Goal: Information Seeking & Learning: Check status

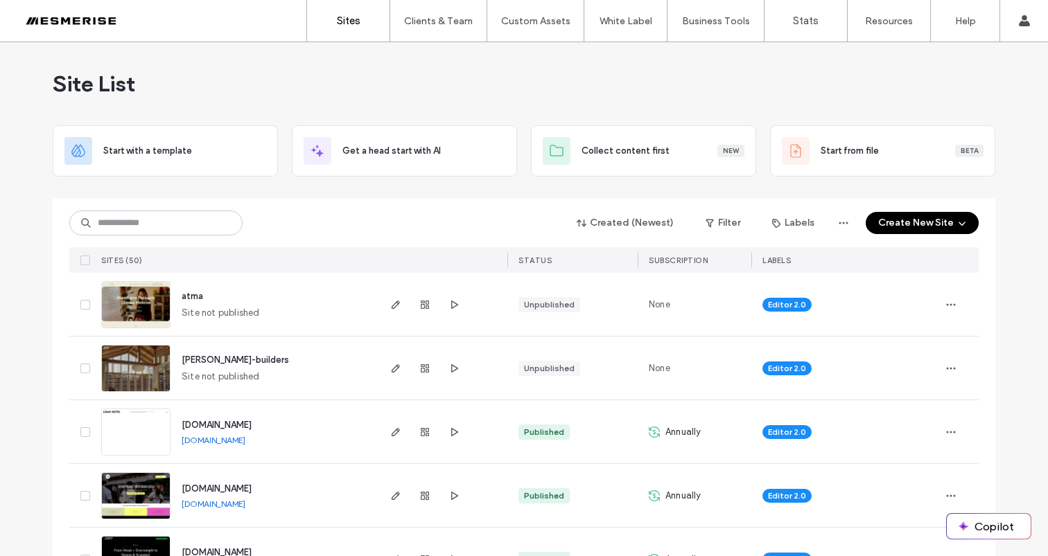
scroll to position [352, 0]
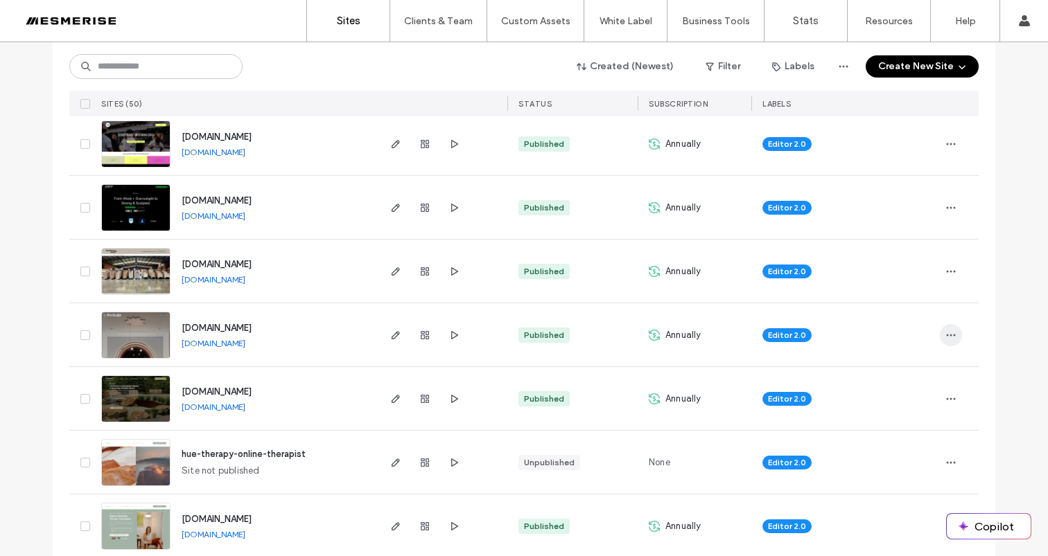
click at [951, 334] on icon "button" at bounding box center [950, 335] width 11 height 11
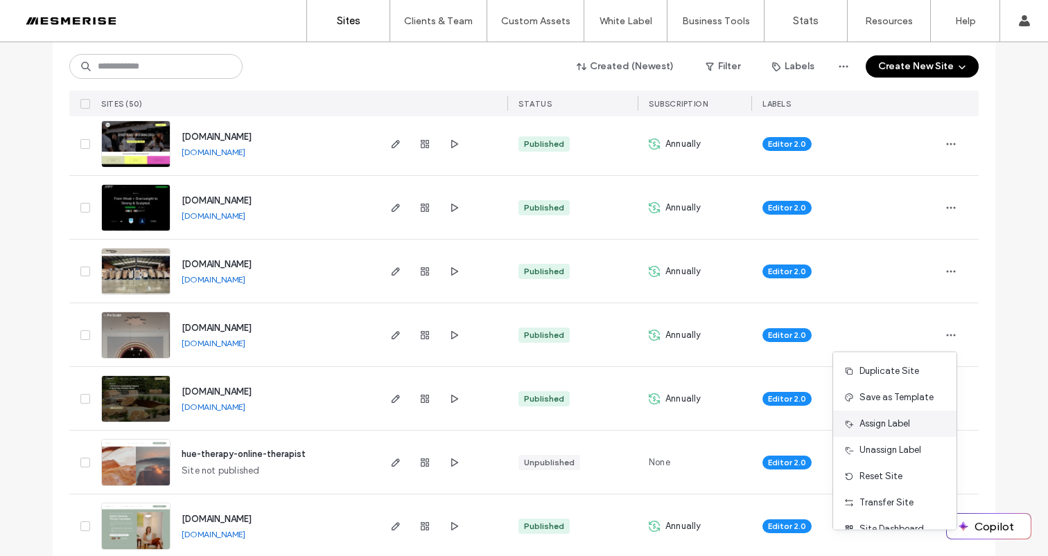
scroll to position [44, 0]
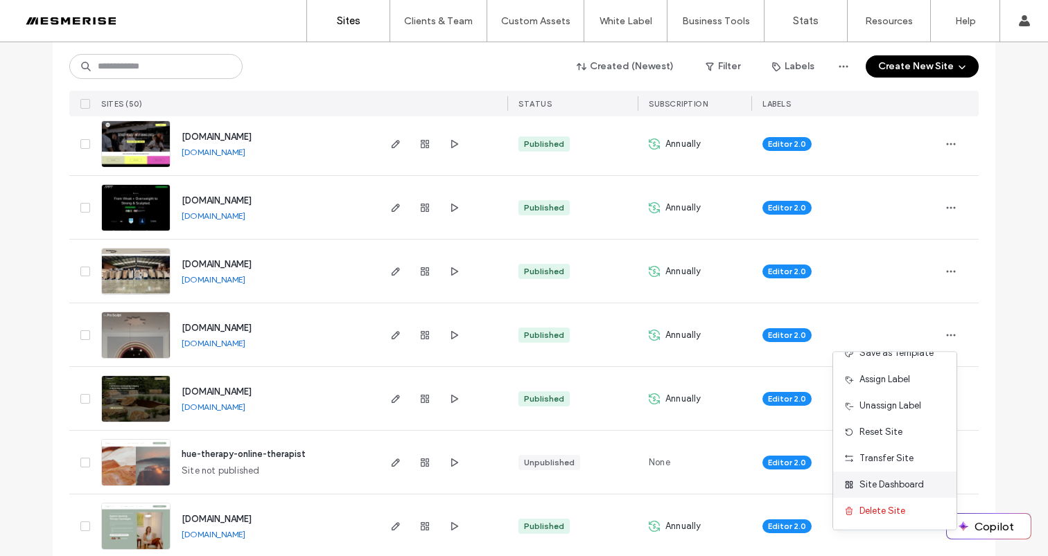
click at [886, 483] on span "Site Dashboard" at bounding box center [891, 485] width 64 height 14
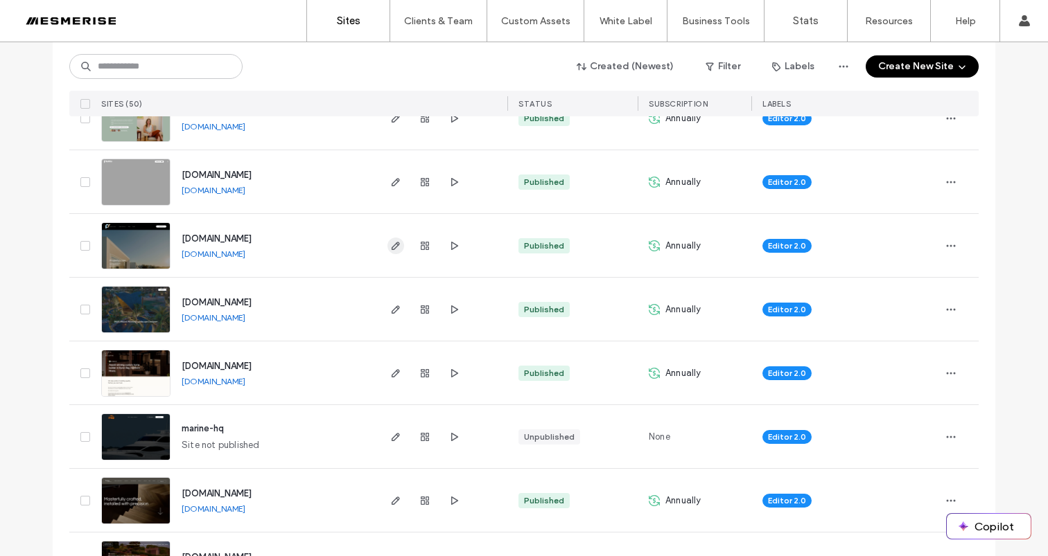
scroll to position [845, 0]
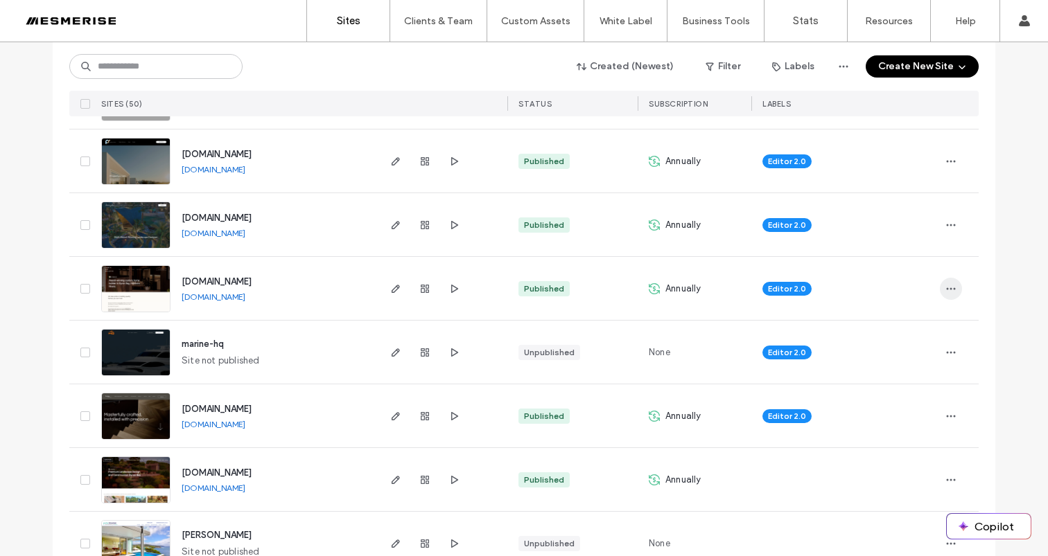
click at [945, 284] on icon "button" at bounding box center [950, 288] width 11 height 11
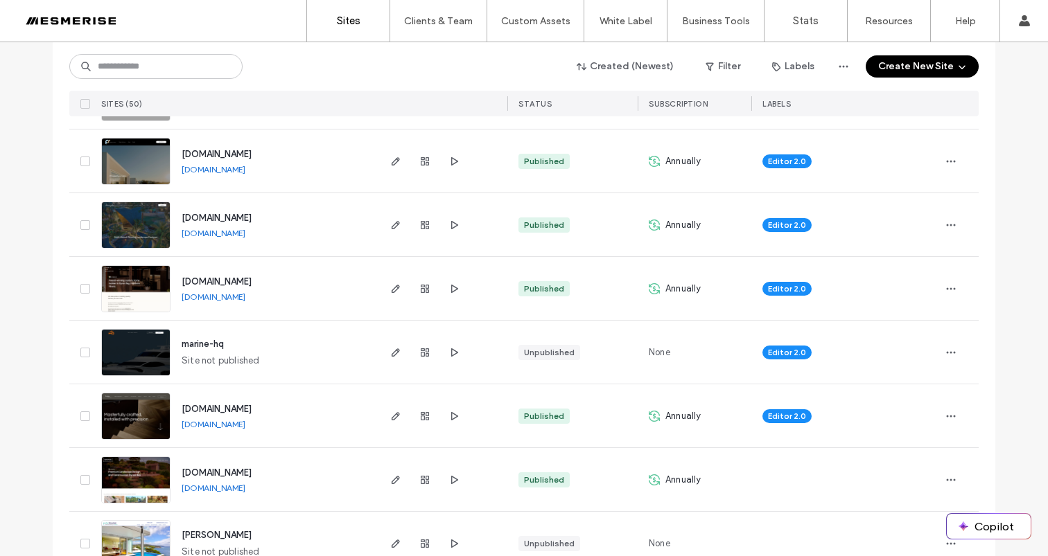
scroll to position [860, 0]
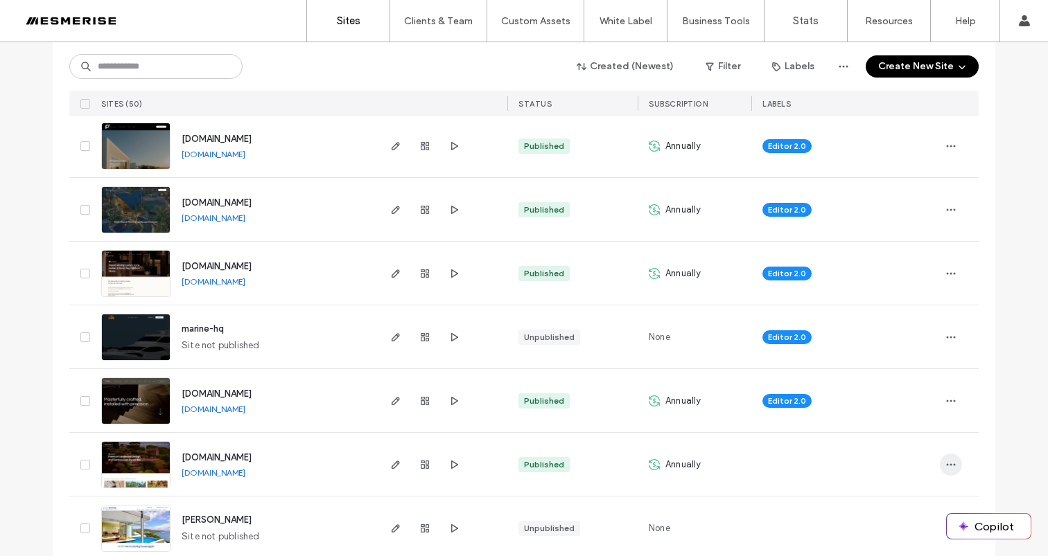
click at [947, 467] on icon "button" at bounding box center [950, 464] width 11 height 11
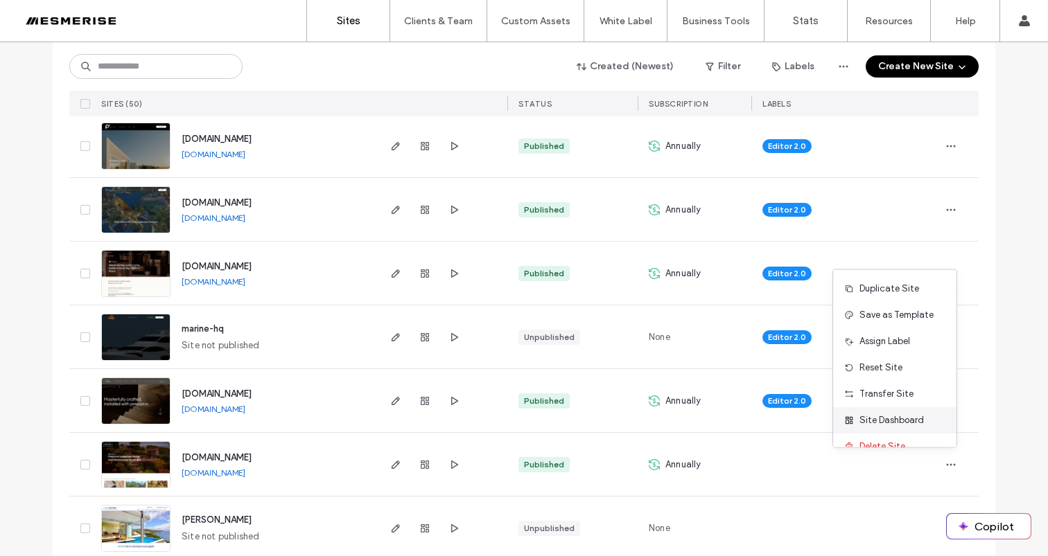
click at [909, 427] on span "Site Dashboard" at bounding box center [891, 421] width 64 height 14
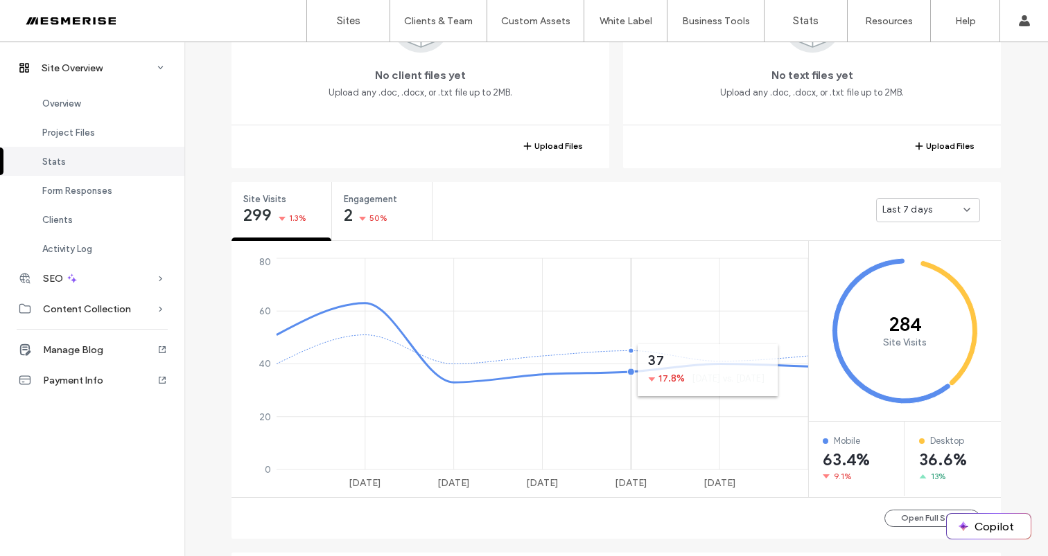
scroll to position [443, 0]
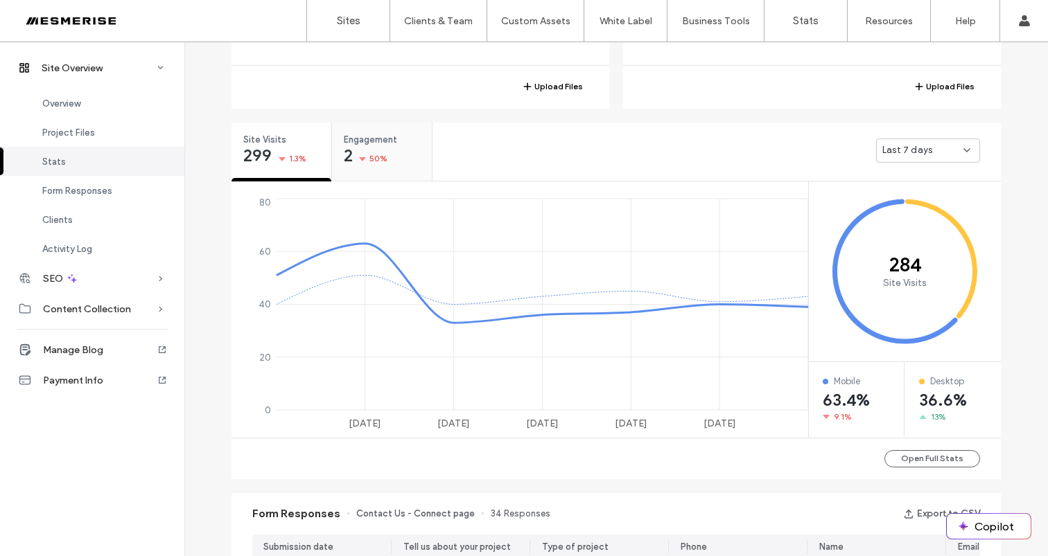
click at [389, 146] on span "Engagement" at bounding box center [377, 140] width 67 height 14
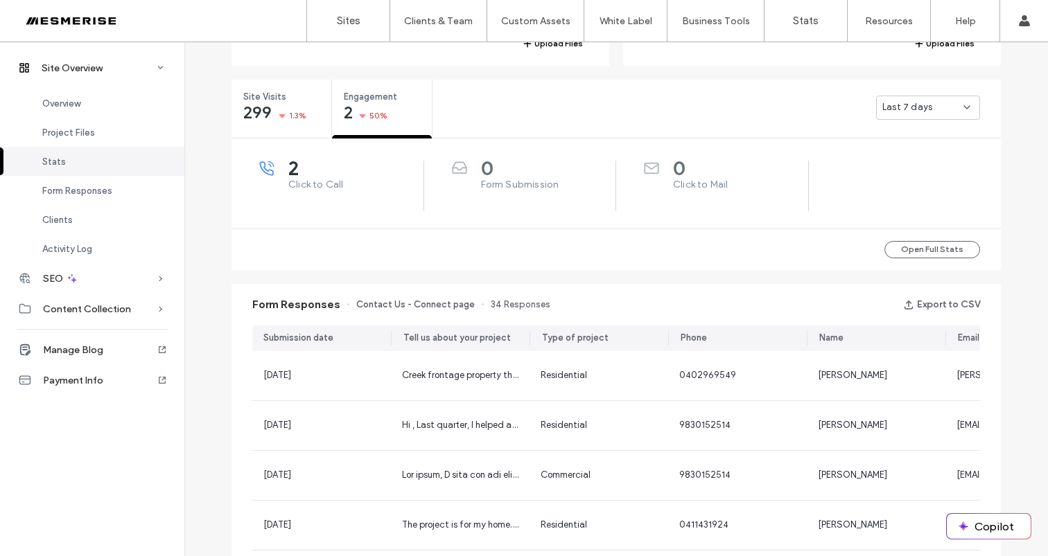
scroll to position [579, 0]
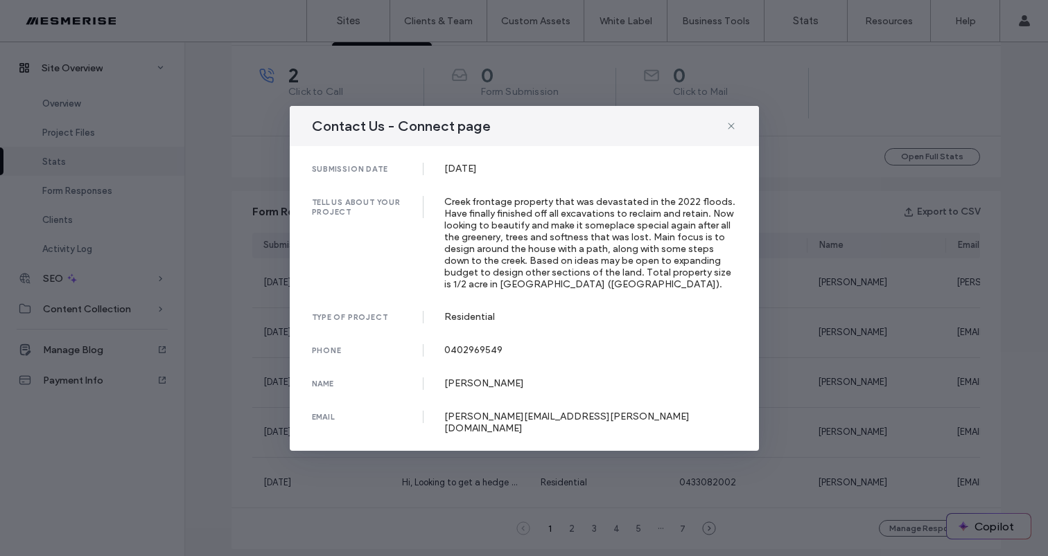
click at [842, 271] on div "Contact Us - Connect page submission date 09 Sep, 2025 tell us about your proje…" at bounding box center [524, 278] width 1048 height 556
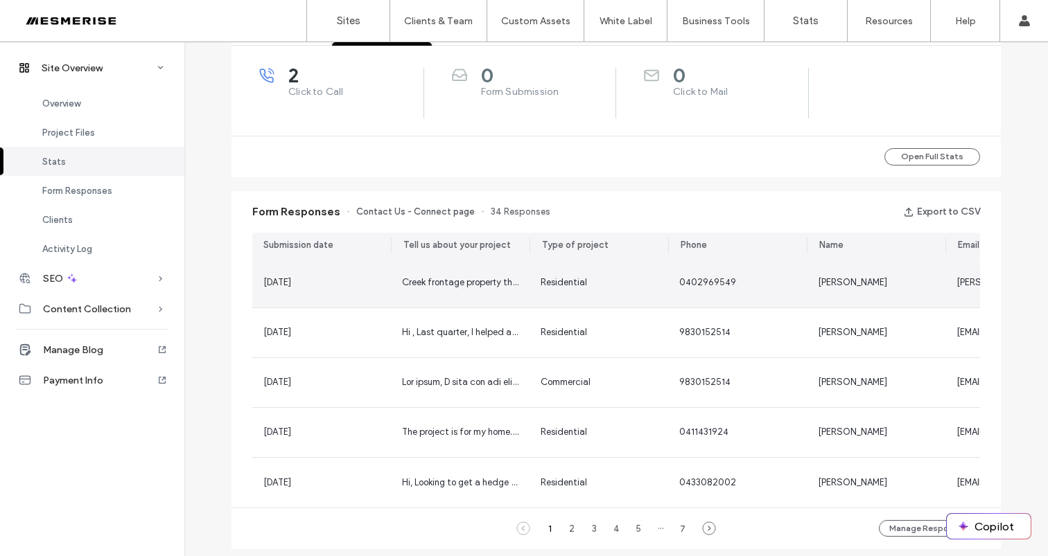
scroll to position [259, 0]
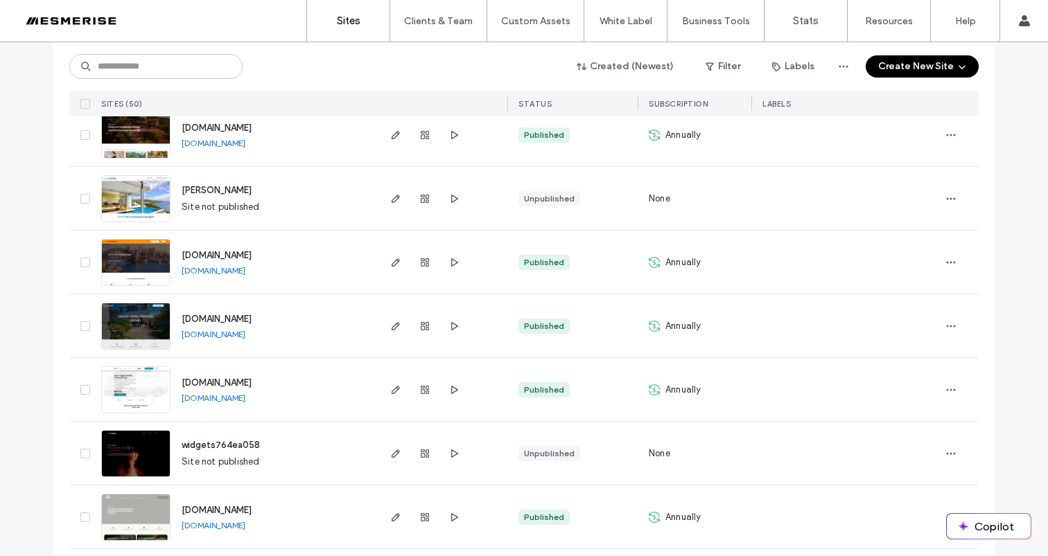
scroll to position [1191, 0]
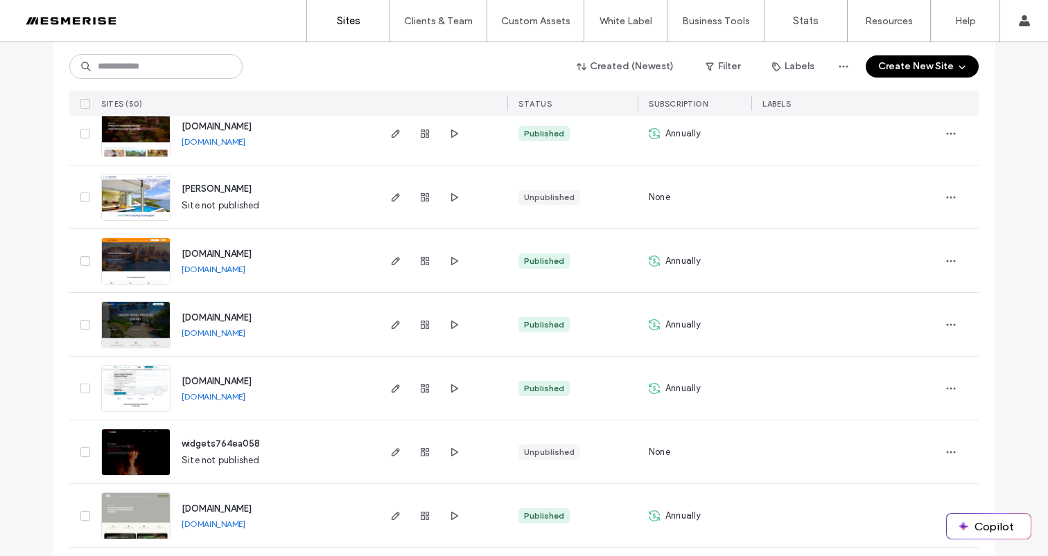
click at [958, 320] on div at bounding box center [959, 324] width 39 height 63
click at [951, 325] on span "button" at bounding box center [951, 325] width 22 height 22
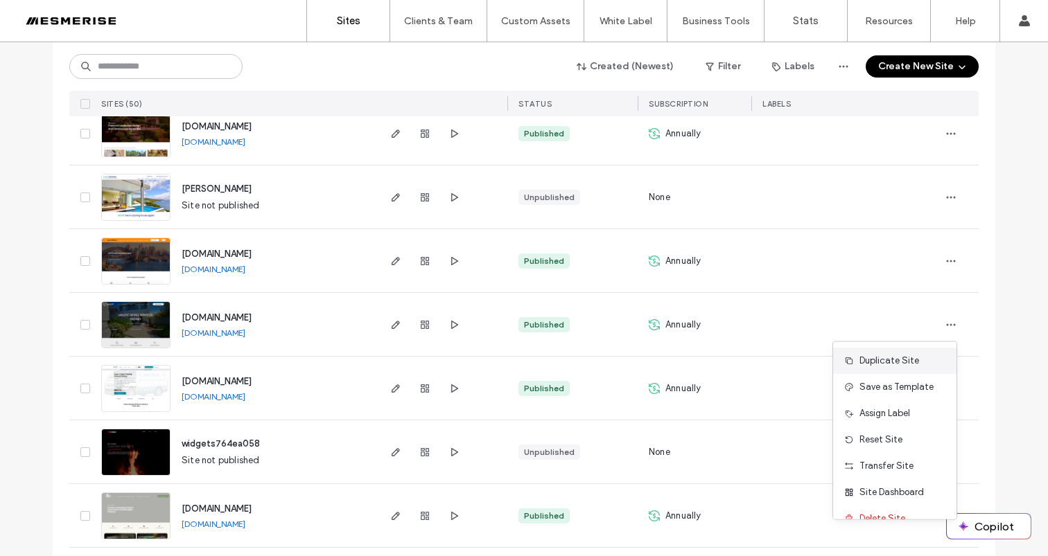
scroll to position [18, 0]
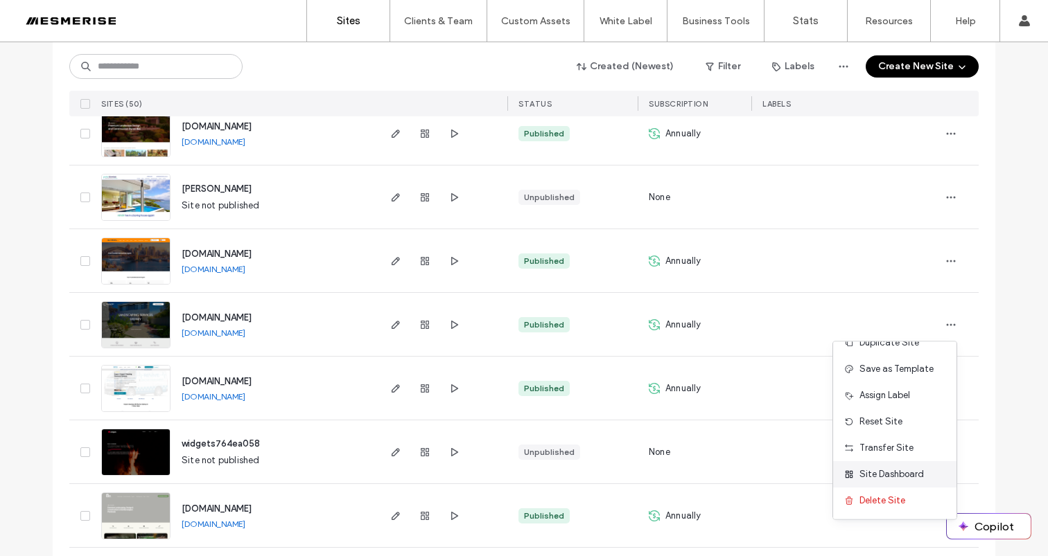
click at [907, 477] on span "Site Dashboard" at bounding box center [891, 475] width 64 height 14
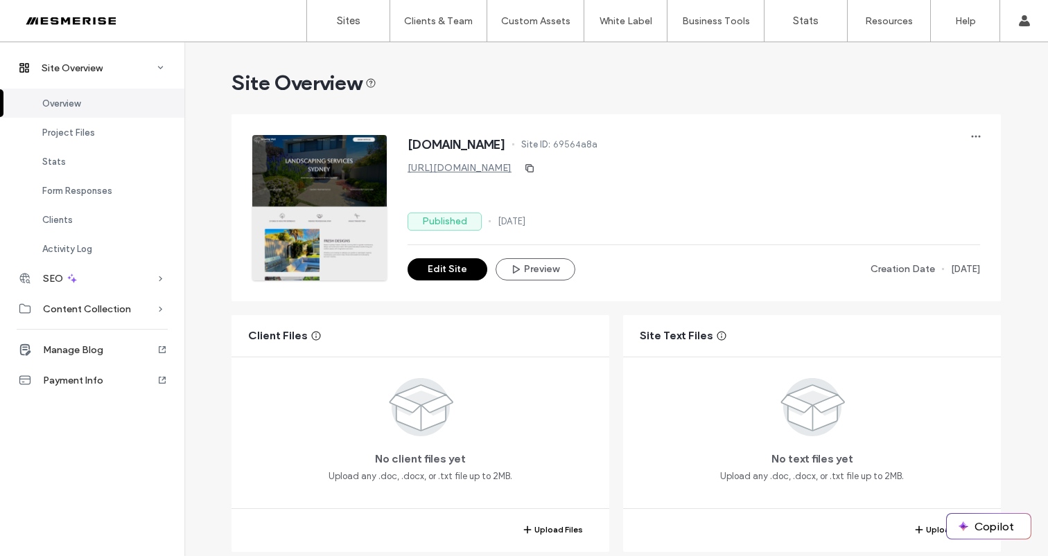
scroll to position [309, 0]
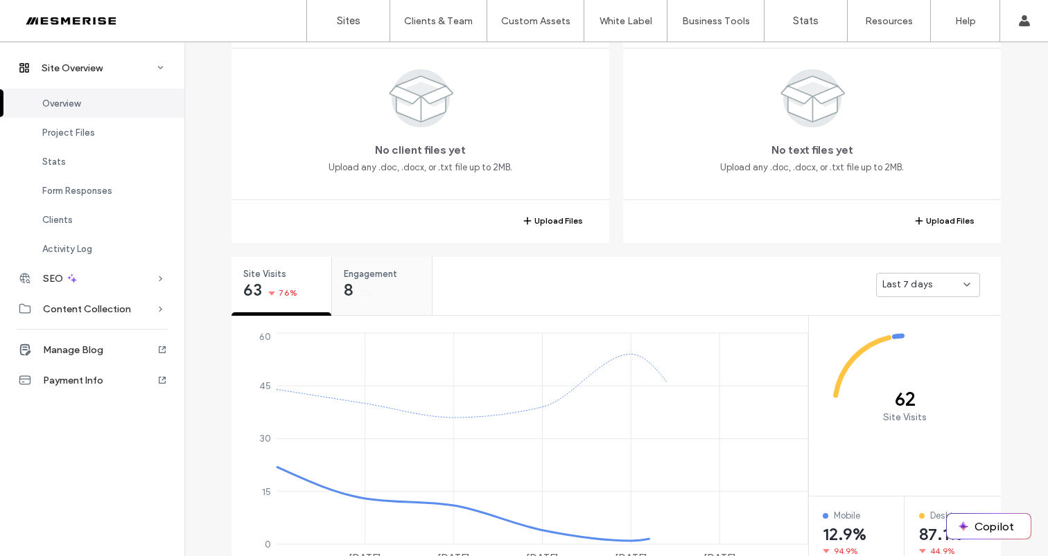
click at [392, 283] on div "Engagement 8 0%" at bounding box center [382, 283] width 100 height 52
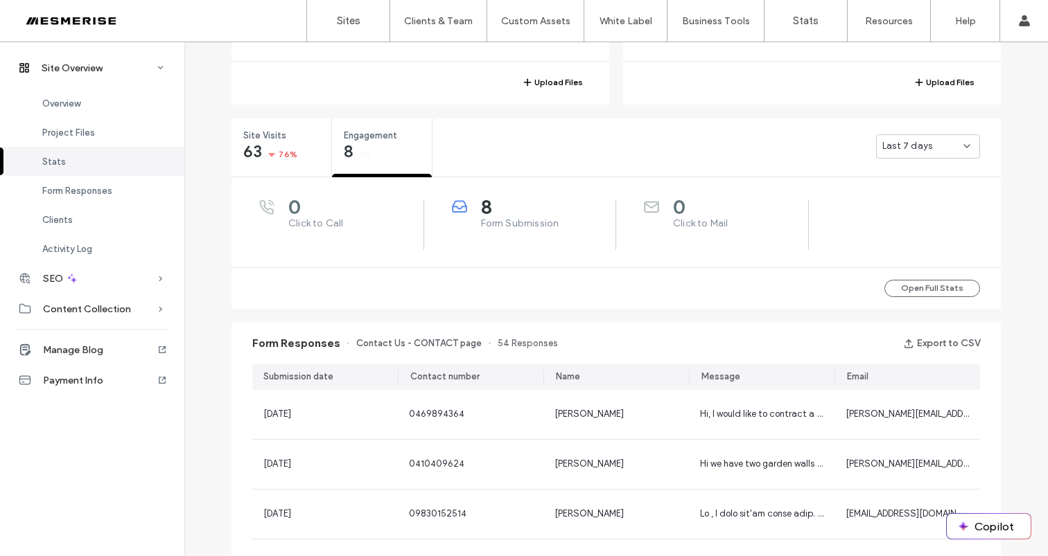
scroll to position [457, 0]
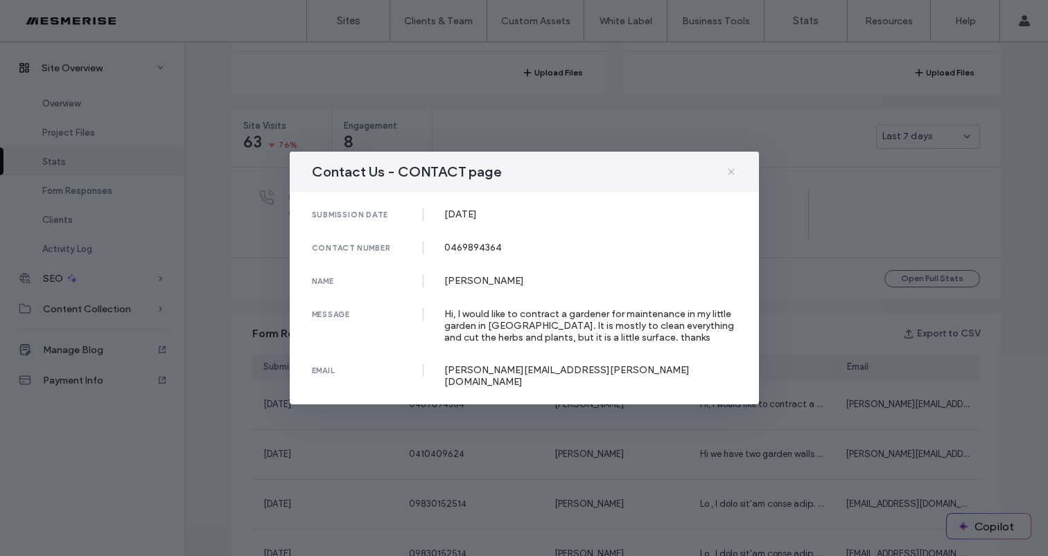
click at [732, 177] on icon at bounding box center [731, 171] width 11 height 11
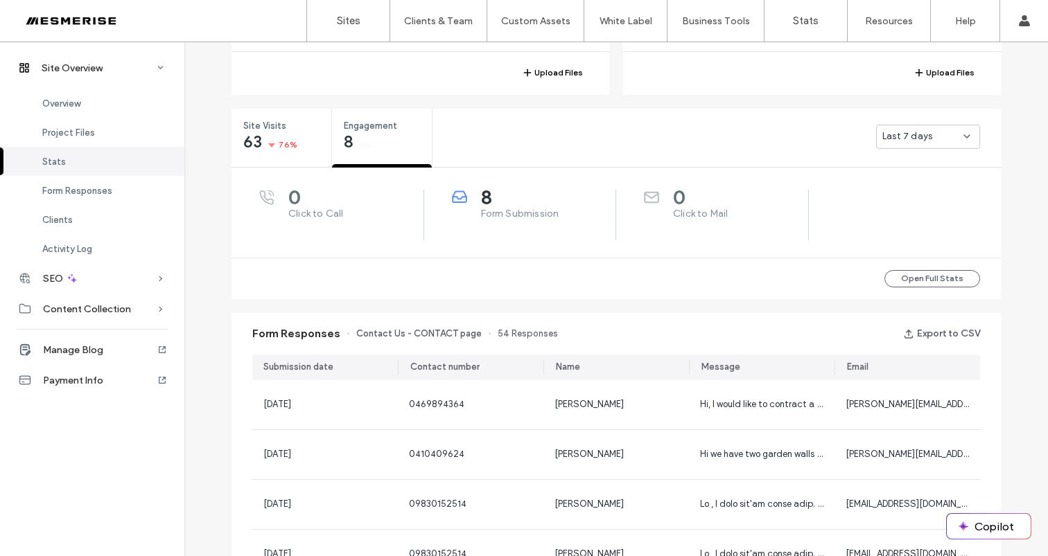
scroll to position [470, 0]
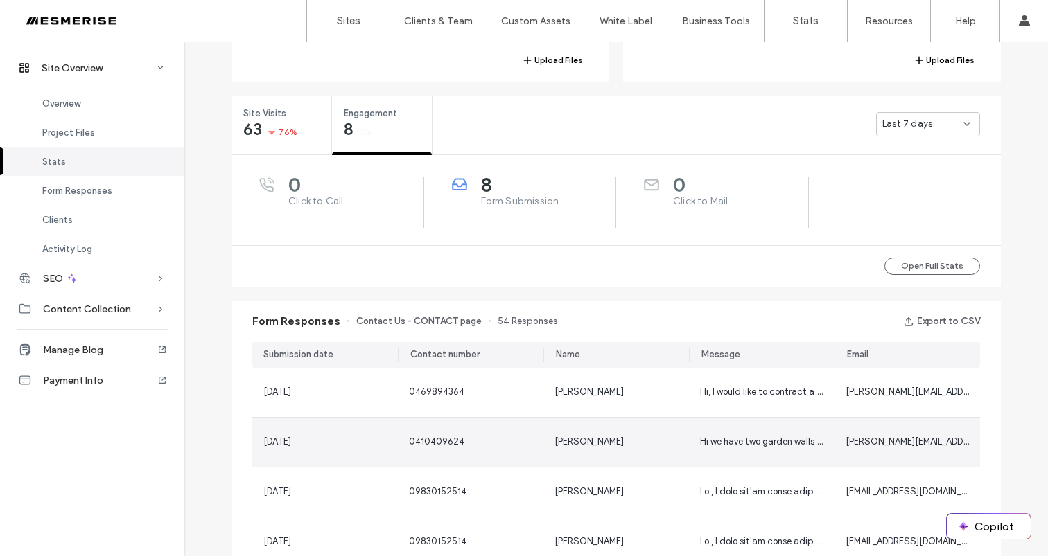
click at [640, 432] on div "Richelle" at bounding box center [616, 442] width 146 height 49
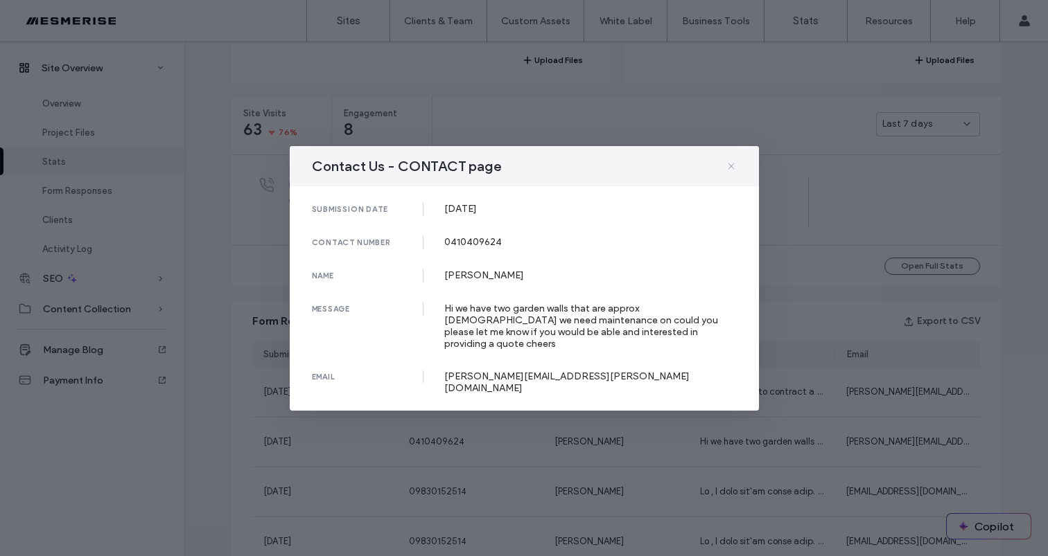
click at [735, 172] on icon at bounding box center [731, 166] width 11 height 11
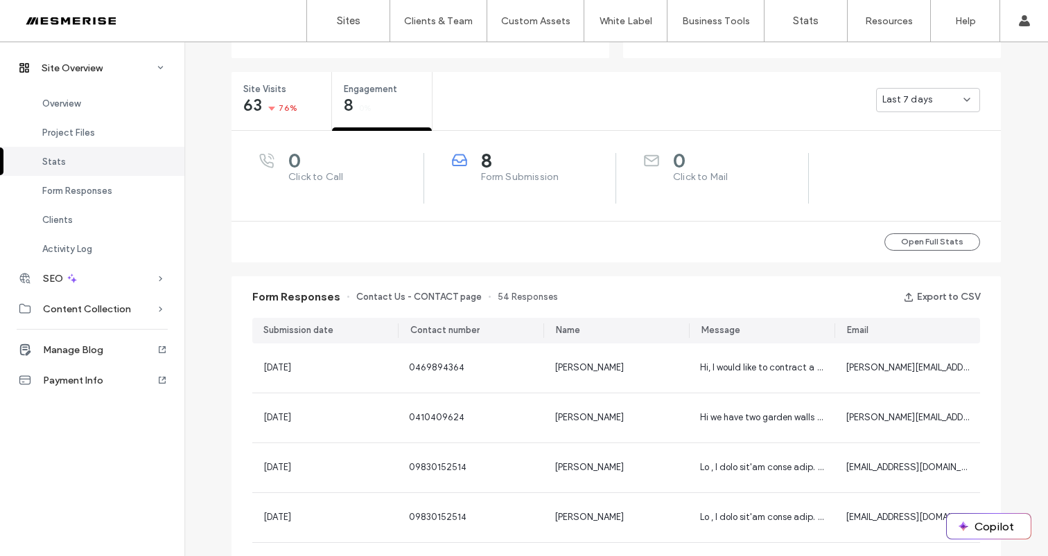
scroll to position [502, 0]
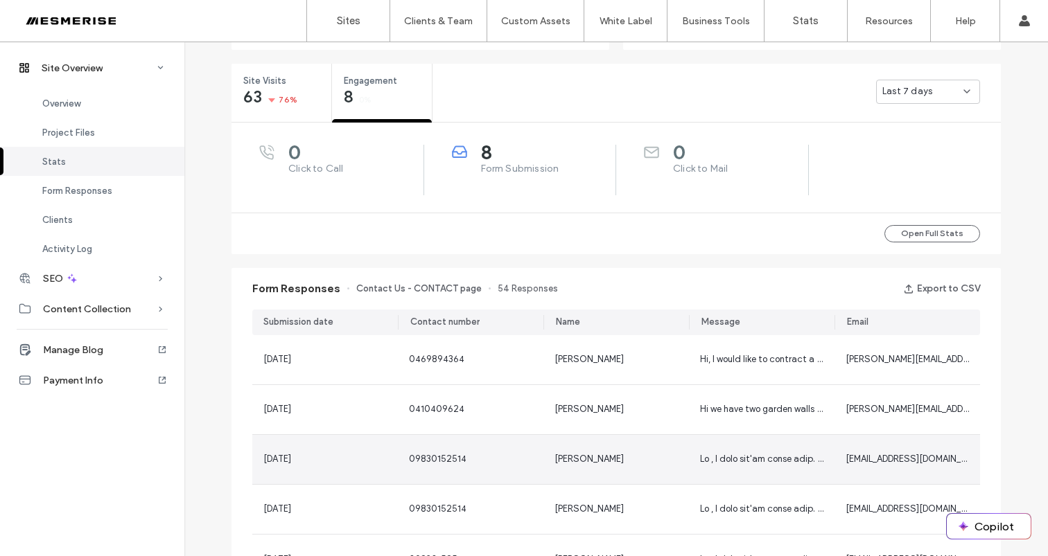
click at [674, 448] on div "Catherine Maldonado" at bounding box center [616, 459] width 146 height 49
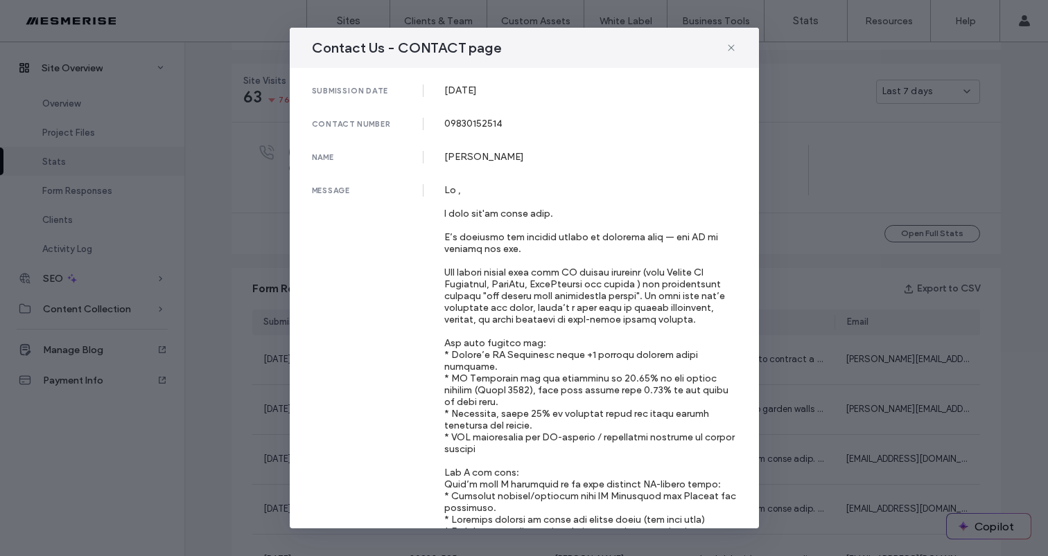
click at [782, 333] on div "Contact Us - CONTACT page submission date 16 Sep, 2025 contact number 098301525…" at bounding box center [524, 278] width 1048 height 556
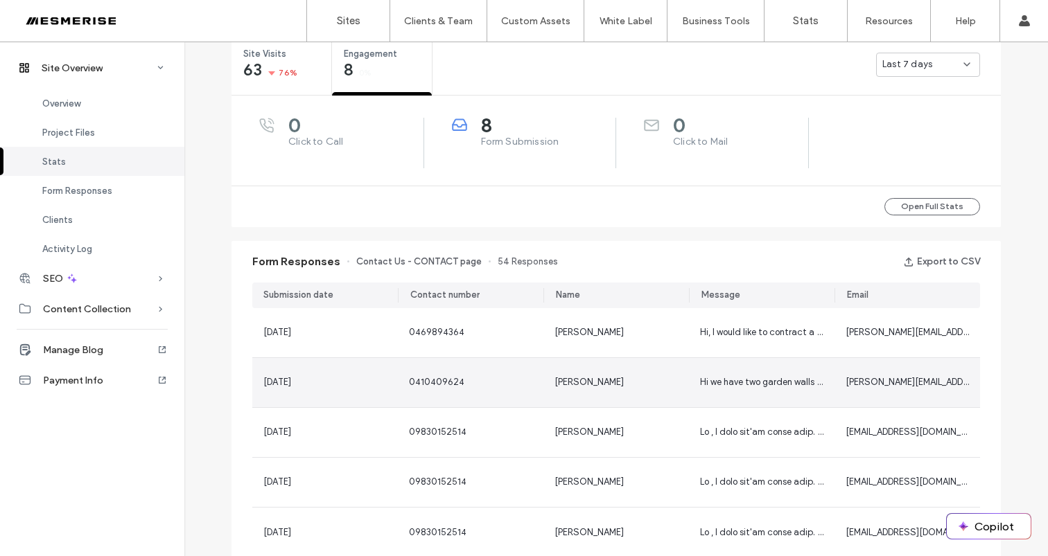
scroll to position [545, 0]
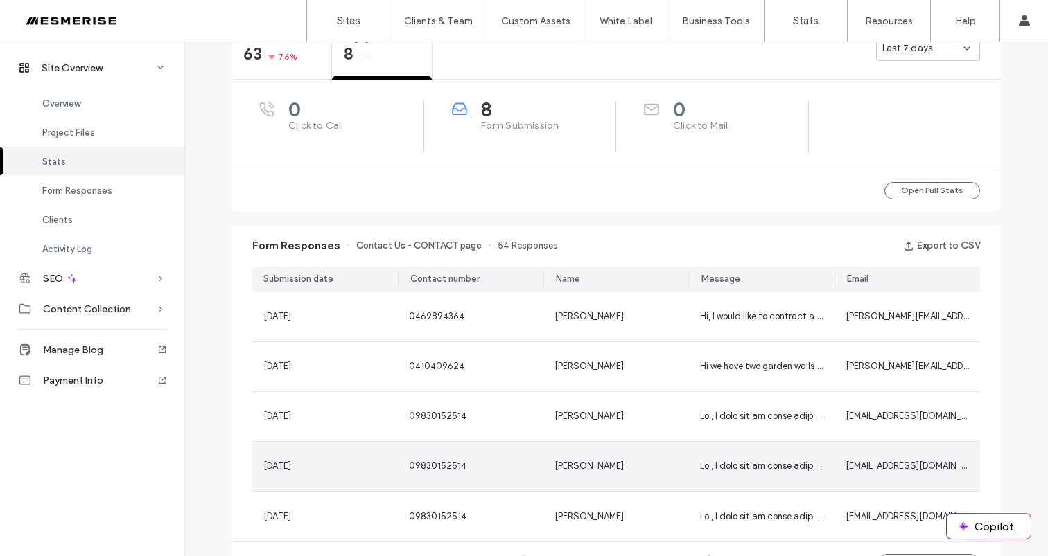
click at [692, 454] on div at bounding box center [762, 466] width 146 height 49
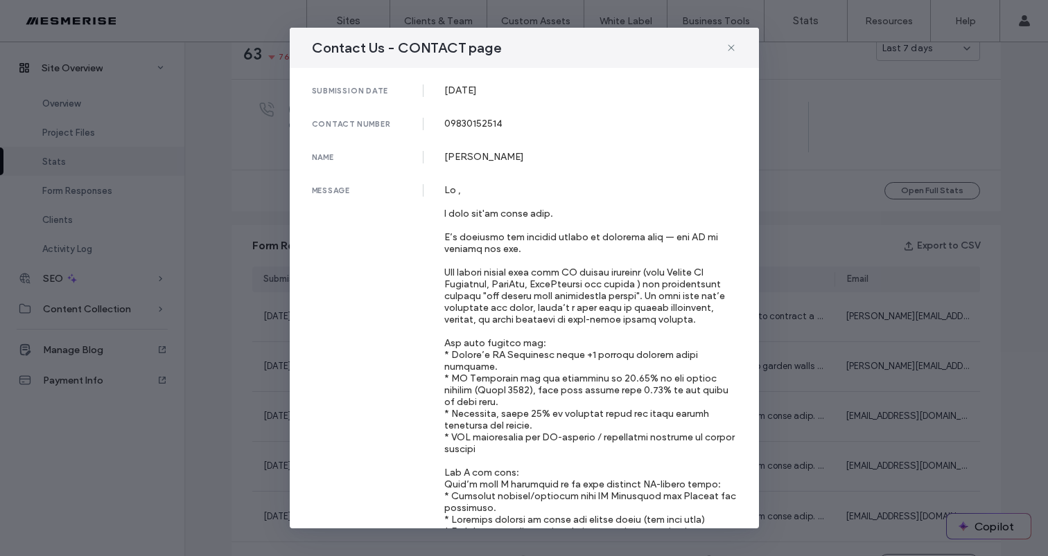
click at [793, 352] on div "Contact Us - CONTACT page submission date 16 Sep, 2025 contact number 098301525…" at bounding box center [524, 278] width 1048 height 556
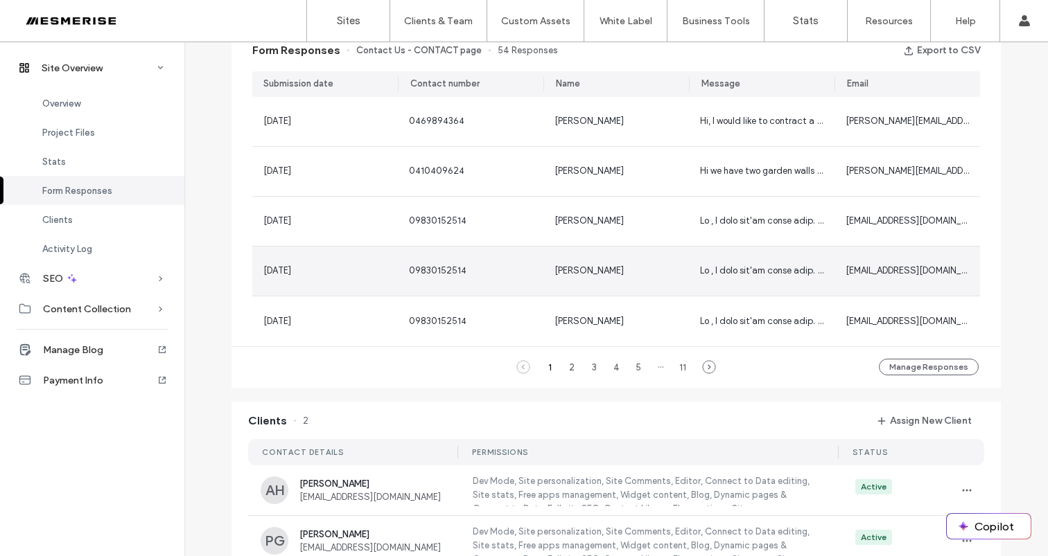
scroll to position [834, 0]
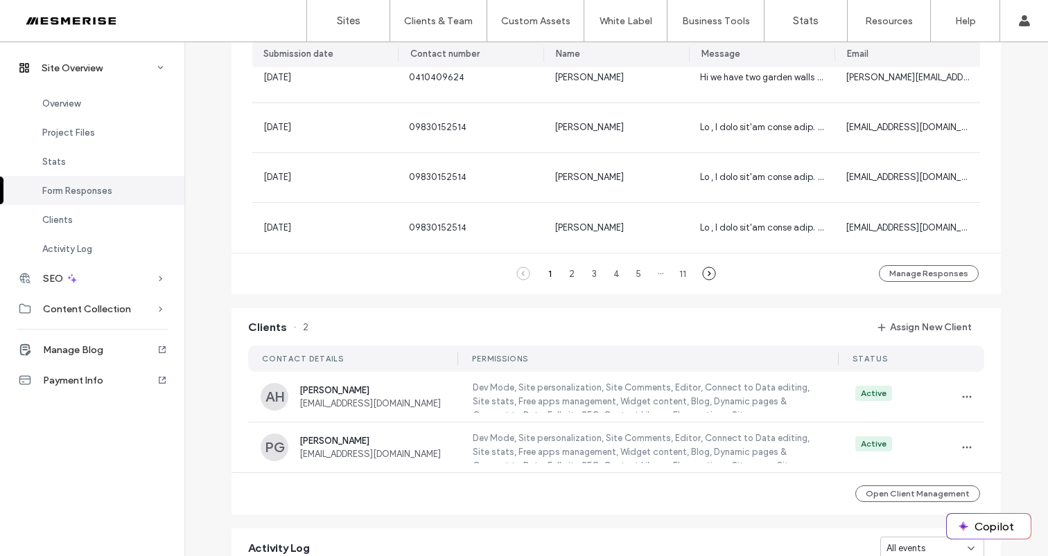
click at [703, 273] on icon at bounding box center [709, 274] width 14 height 14
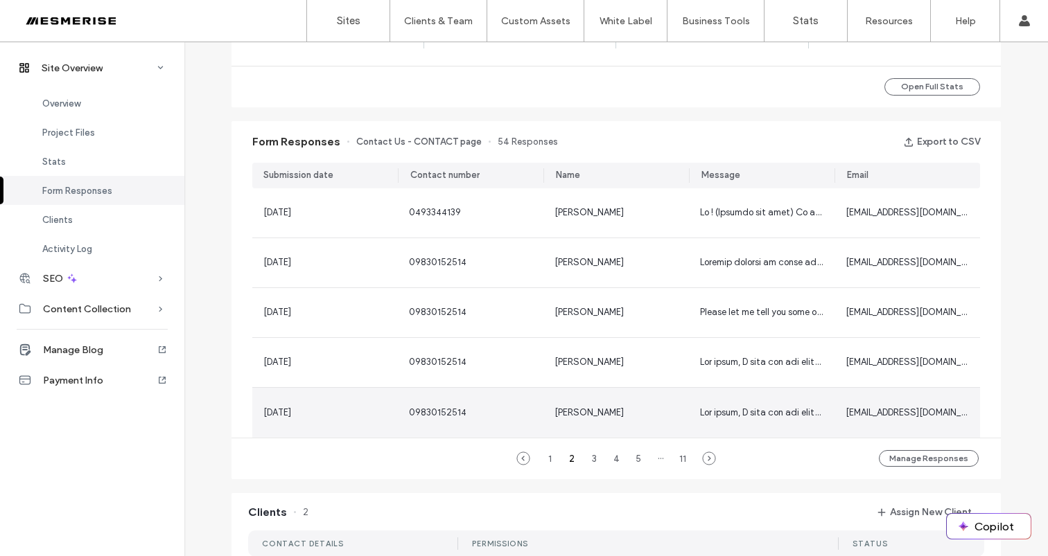
scroll to position [633, 0]
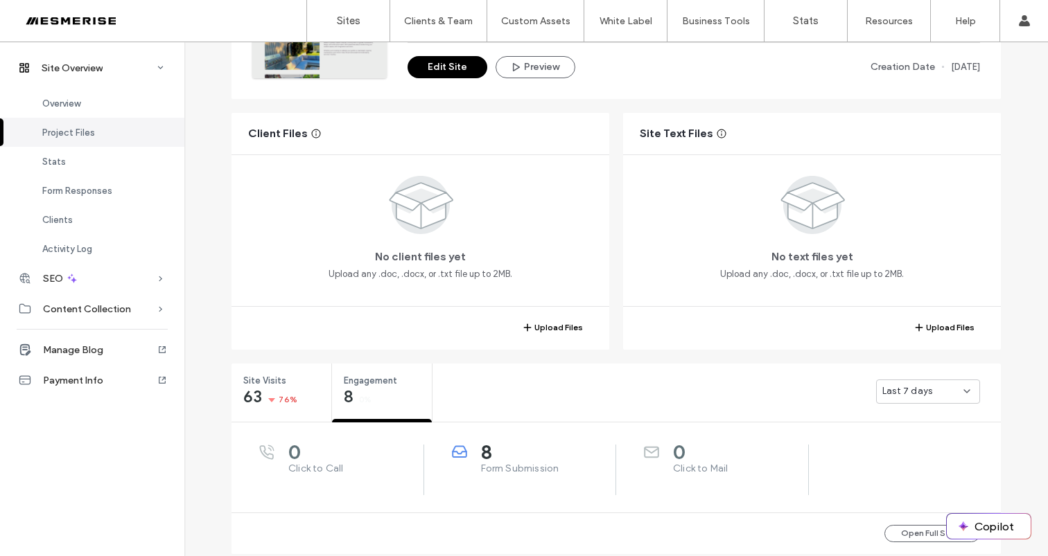
scroll to position [415, 0]
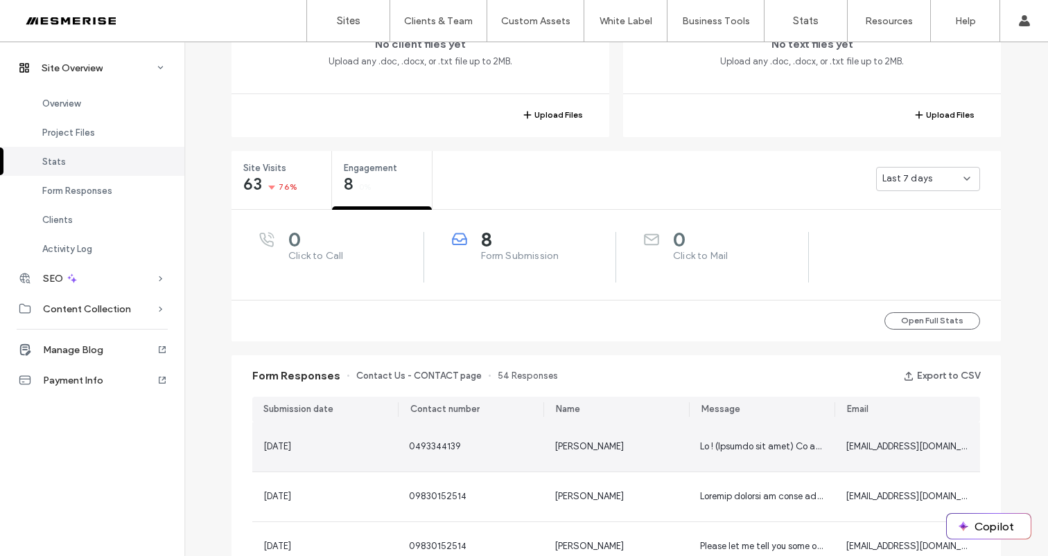
click at [680, 453] on div "Matias Mereb" at bounding box center [616, 447] width 146 height 49
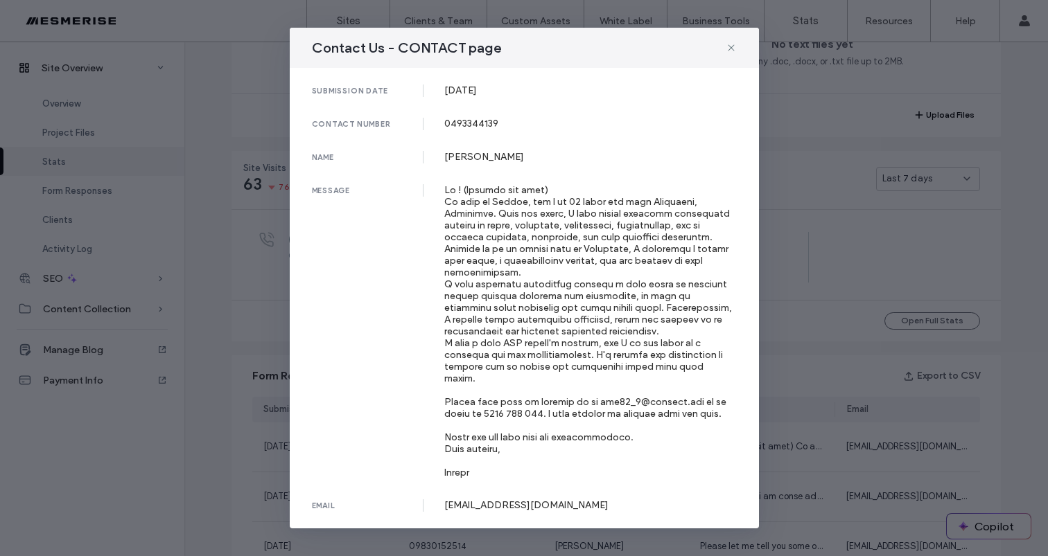
click at [778, 261] on div "Contact Us - CONTACT page submission date 13 Sep, 2025 contact number 049334413…" at bounding box center [524, 278] width 1048 height 556
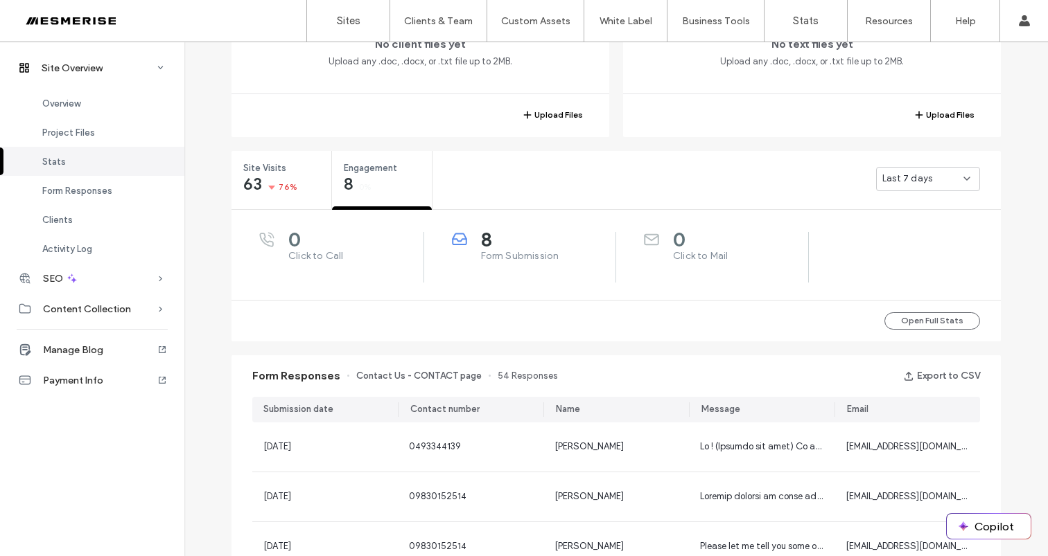
click at [90, 14] on div at bounding box center [88, 21] width 157 height 22
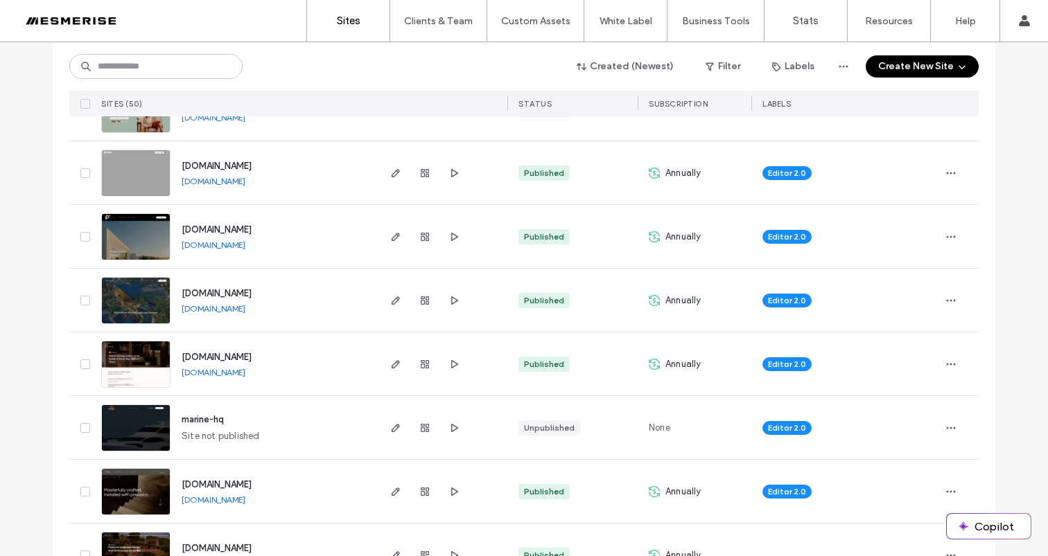
scroll to position [788, 0]
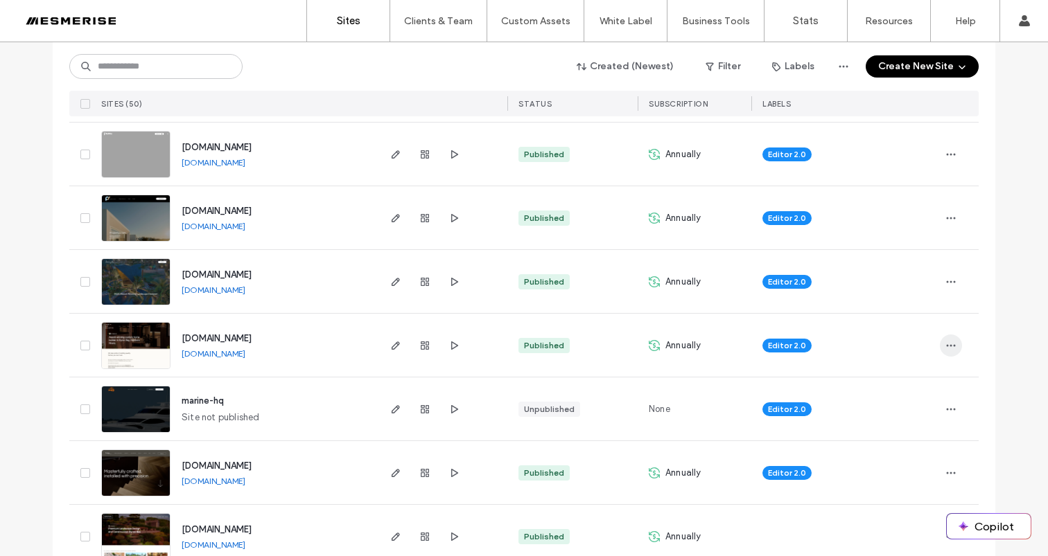
click at [945, 341] on icon "button" at bounding box center [950, 345] width 11 height 11
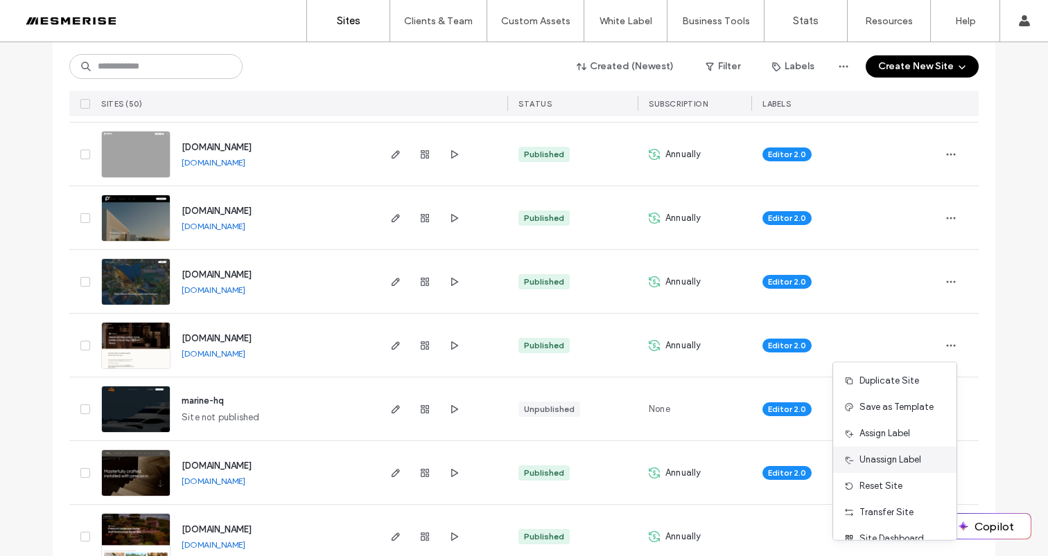
scroll to position [44, 0]
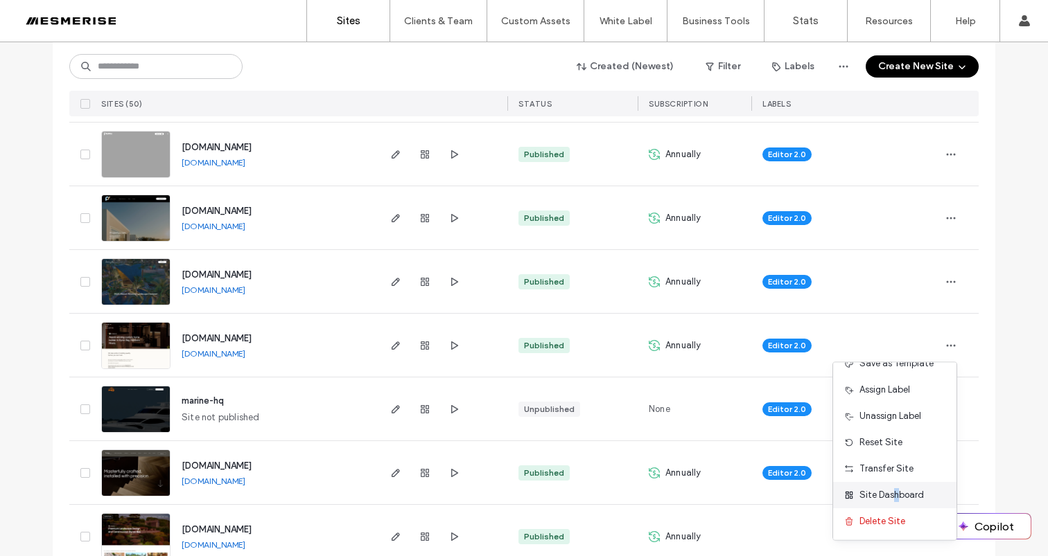
click at [895, 493] on span "Site Dashboard" at bounding box center [891, 496] width 64 height 14
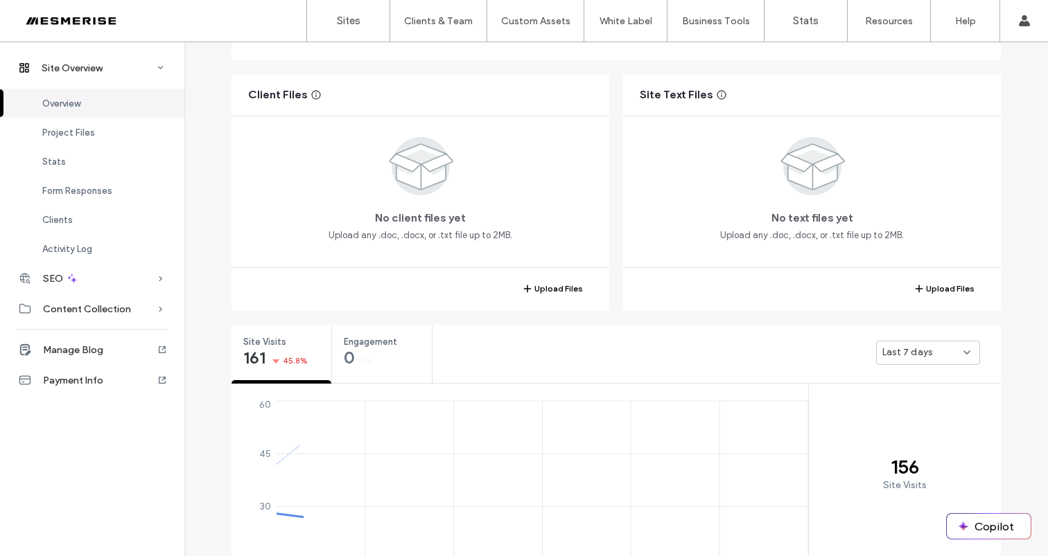
scroll to position [462, 0]
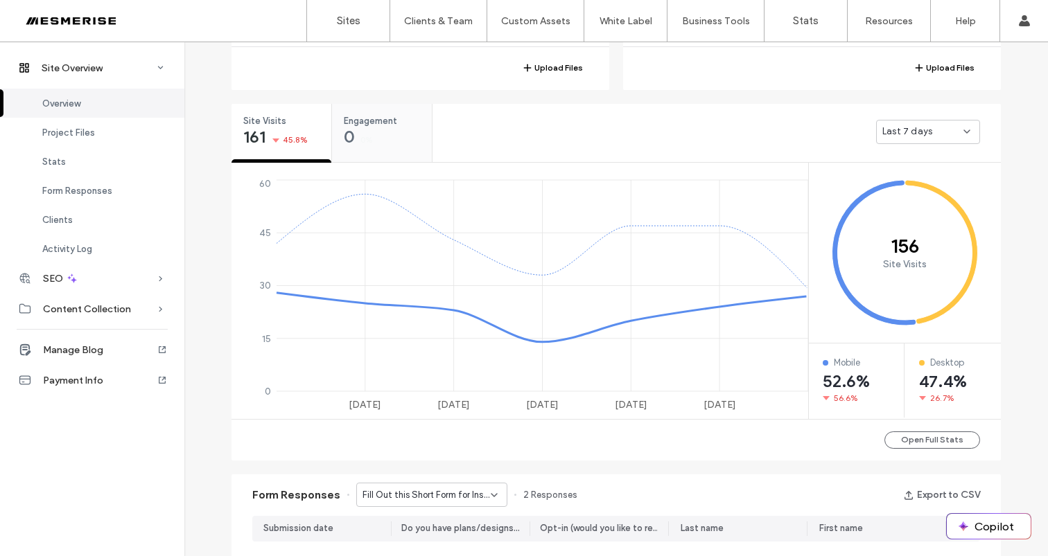
click at [388, 128] on div "Engagement 0 0%" at bounding box center [382, 130] width 100 height 52
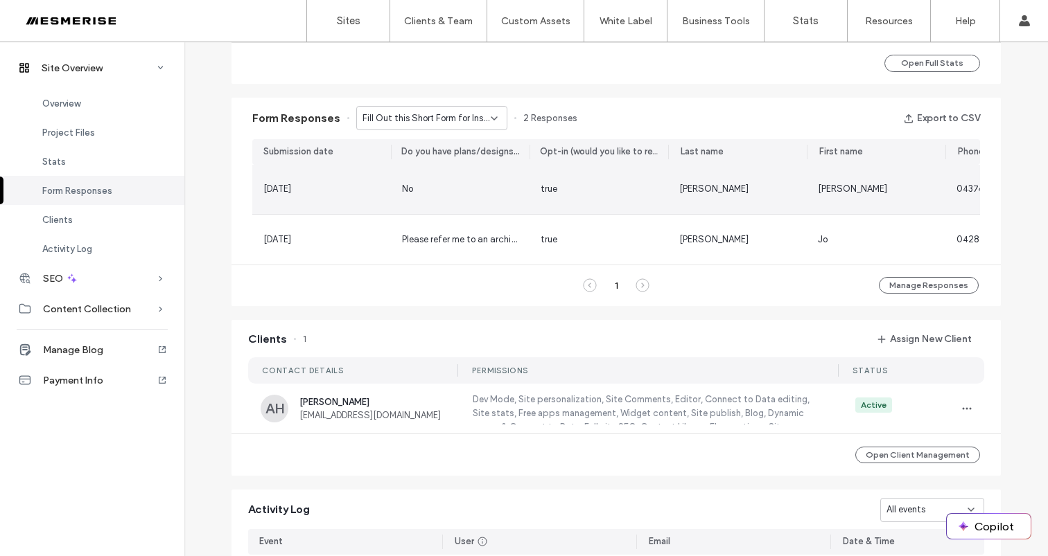
scroll to position [651, 0]
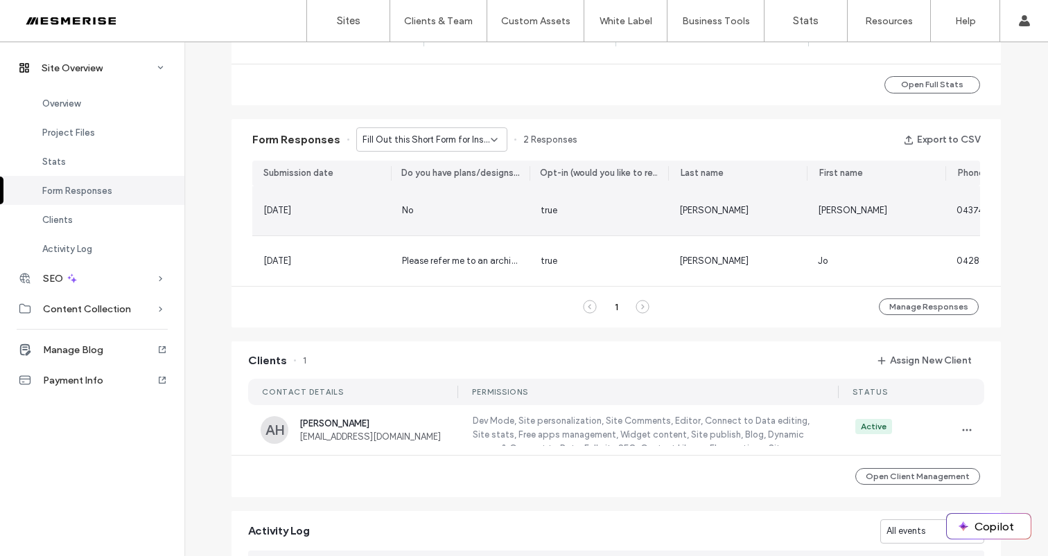
click at [506, 204] on div "No" at bounding box center [460, 211] width 116 height 14
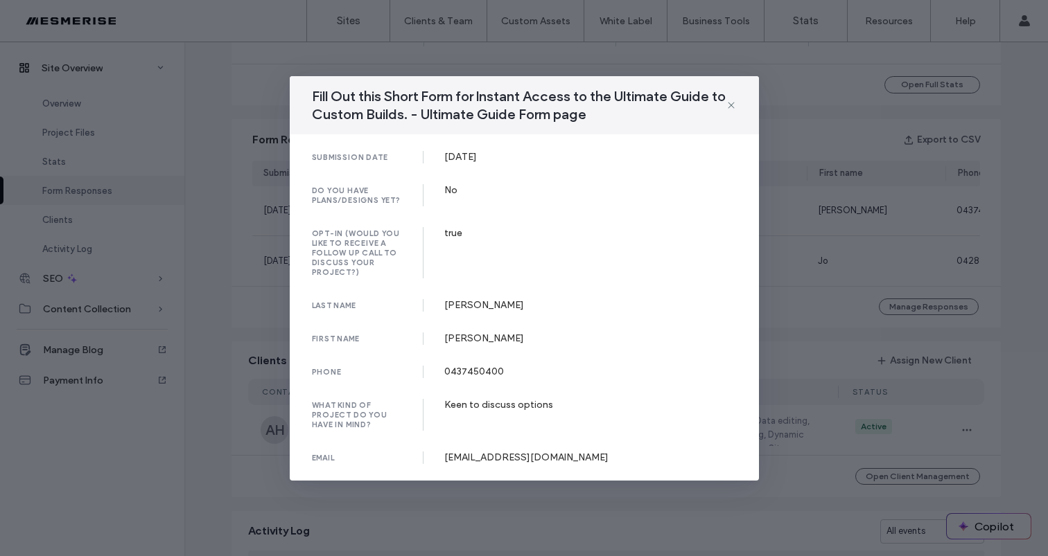
click at [529, 410] on div "what kind of project do you have in mind? Keen to discuss options" at bounding box center [524, 415] width 425 height 32
click at [529, 407] on div "Keen to discuss options" at bounding box center [590, 405] width 292 height 12
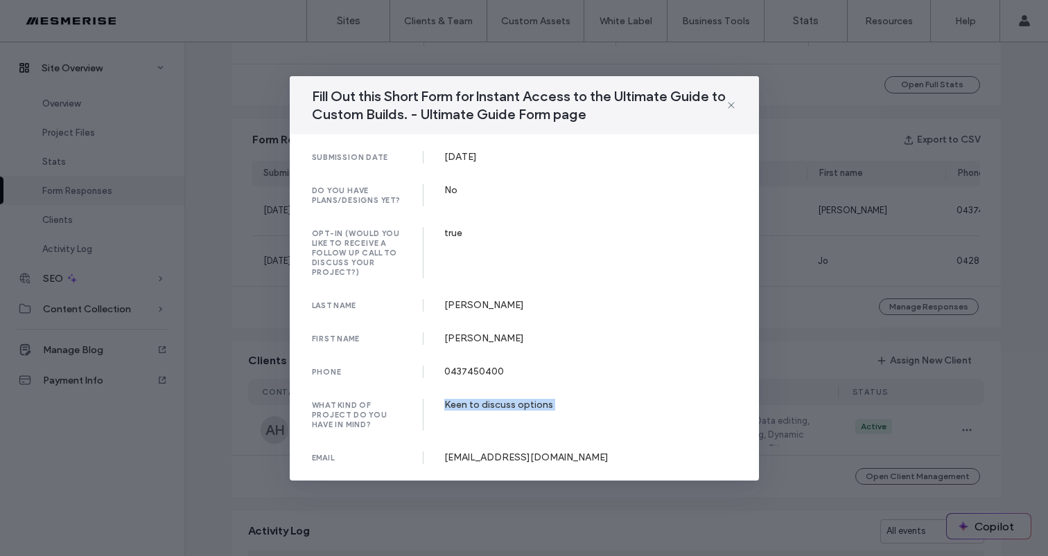
click at [529, 407] on div "Keen to discuss options" at bounding box center [590, 405] width 292 height 12
click at [497, 405] on div "Keen to discuss options" at bounding box center [590, 405] width 292 height 12
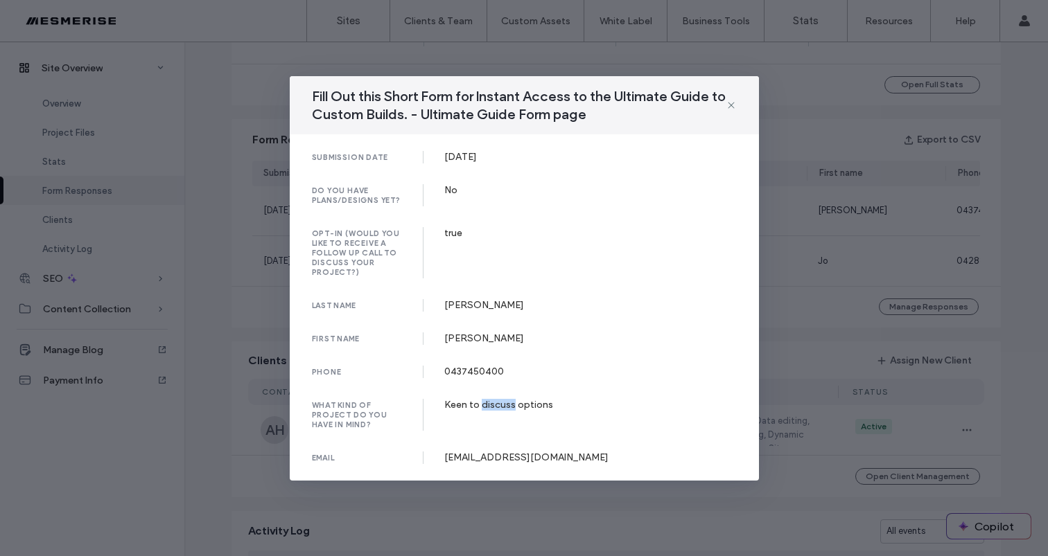
click at [497, 405] on div "Keen to discuss options" at bounding box center [590, 405] width 292 height 12
click at [472, 406] on div "Keen to discuss options" at bounding box center [590, 405] width 292 height 12
click at [473, 403] on div "Keen to discuss options" at bounding box center [590, 405] width 292 height 12
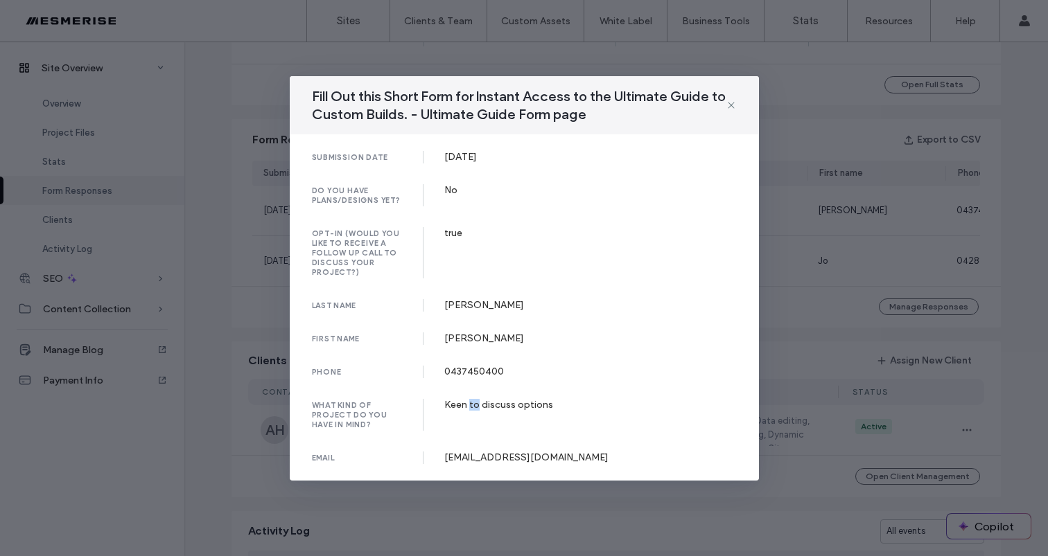
click at [473, 403] on div "Keen to discuss options" at bounding box center [590, 405] width 292 height 12
click at [516, 401] on div "Keen to discuss options" at bounding box center [590, 405] width 292 height 12
click at [466, 376] on div "0437450400" at bounding box center [590, 372] width 292 height 12
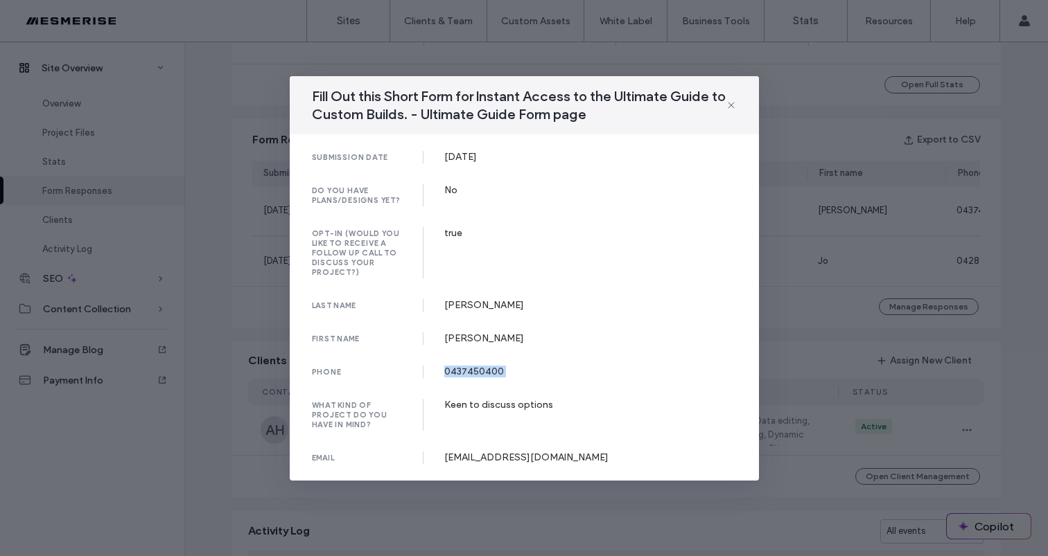
click at [466, 376] on div "0437450400" at bounding box center [590, 372] width 292 height 12
click at [470, 391] on div "submission date 17 Sep, 2025 do you have plans/designs yet? No opt-in (would yo…" at bounding box center [524, 307] width 469 height 346
click at [462, 310] on div "Gordon" at bounding box center [590, 305] width 292 height 12
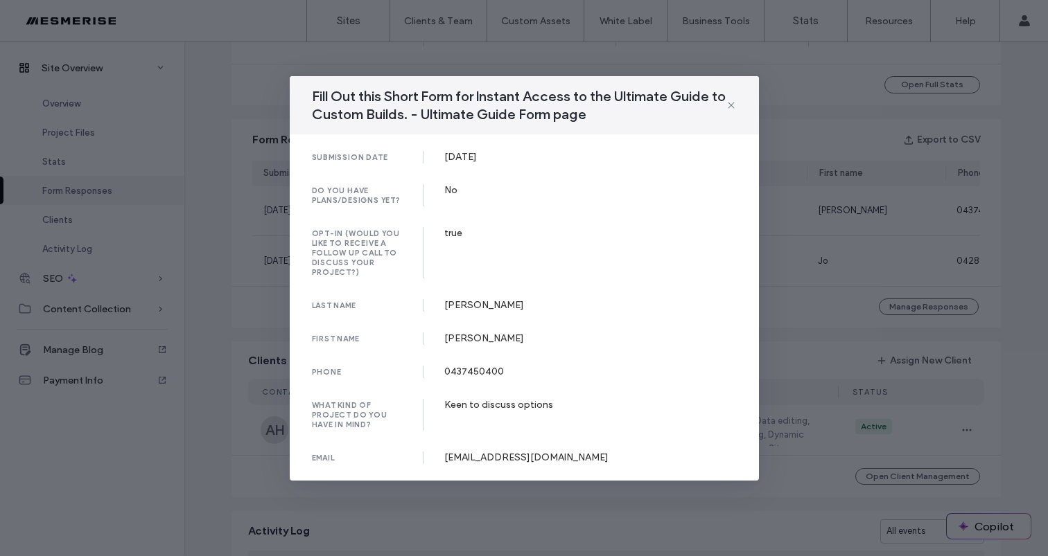
click at [456, 324] on div "submission date 17 Sep, 2025 do you have plans/designs yet? No opt-in (would yo…" at bounding box center [524, 307] width 469 height 346
click at [728, 108] on icon at bounding box center [731, 105] width 11 height 11
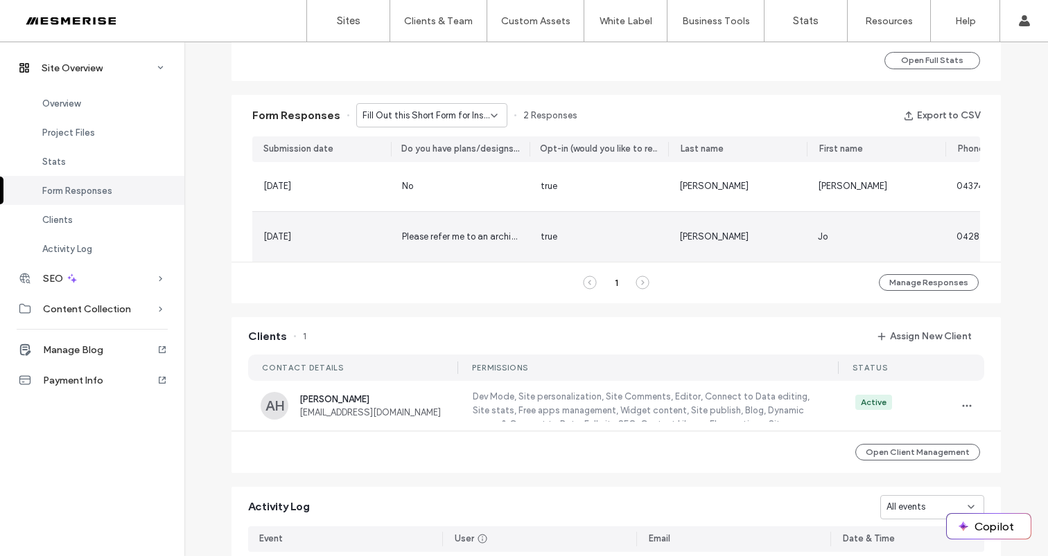
scroll to position [671, 0]
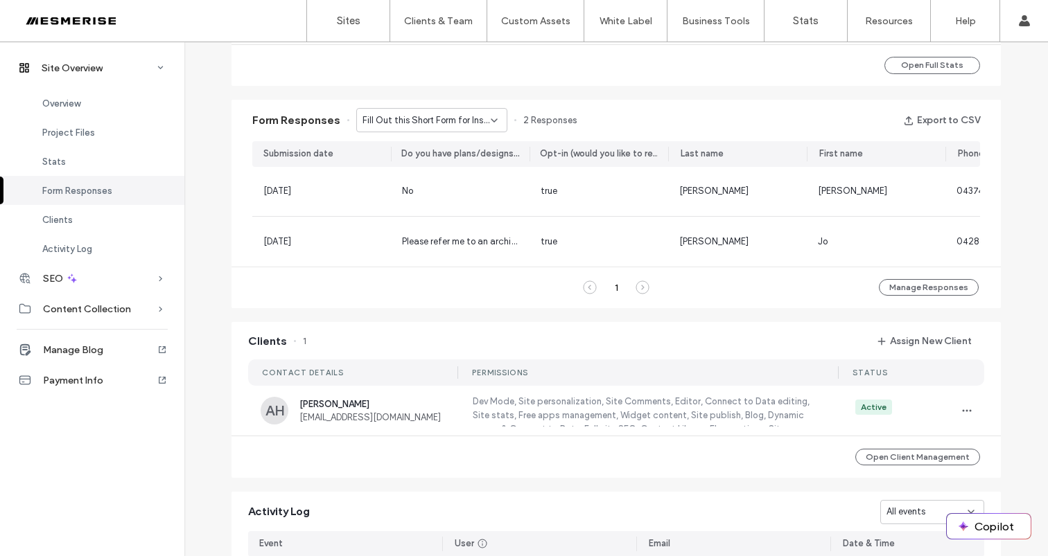
click at [462, 123] on span "Fill Out this Short Form for Instant Access to the Ultimate Guide to Custom Bui…" at bounding box center [426, 121] width 128 height 14
click at [443, 159] on div "Don’t Just Dream It, Build It - Connect page" at bounding box center [425, 169] width 150 height 24
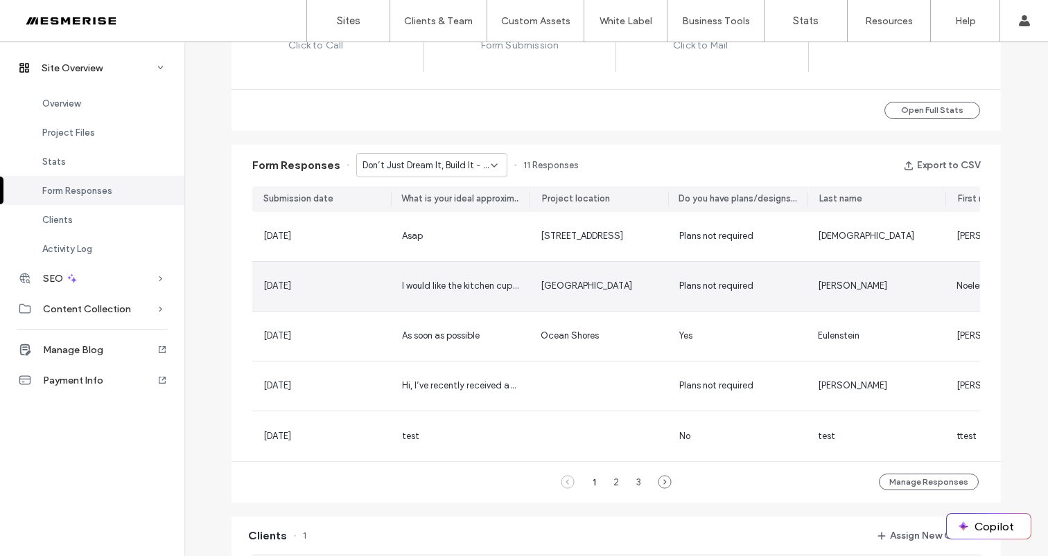
scroll to position [610, 0]
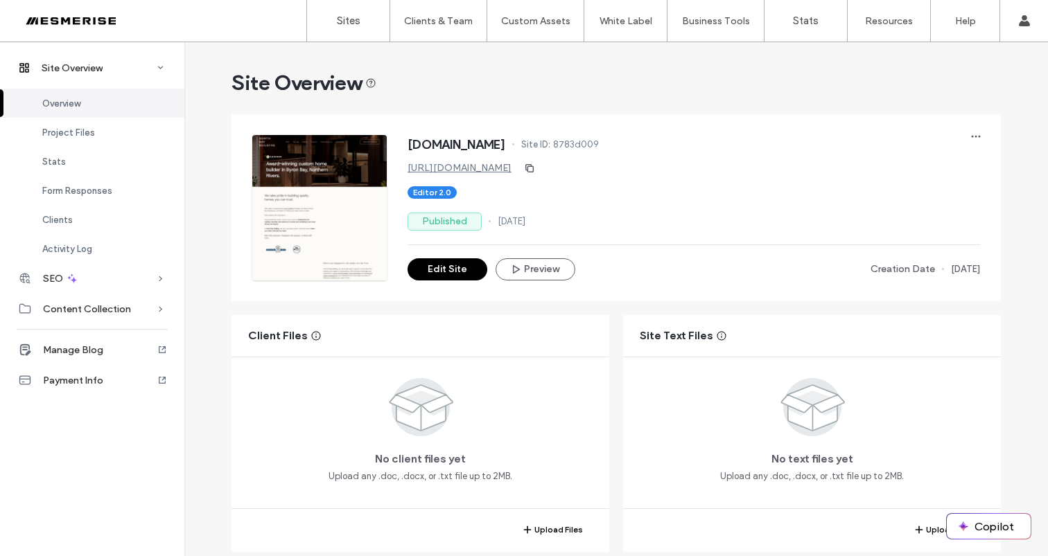
click at [54, 18] on div at bounding box center [88, 21] width 157 height 22
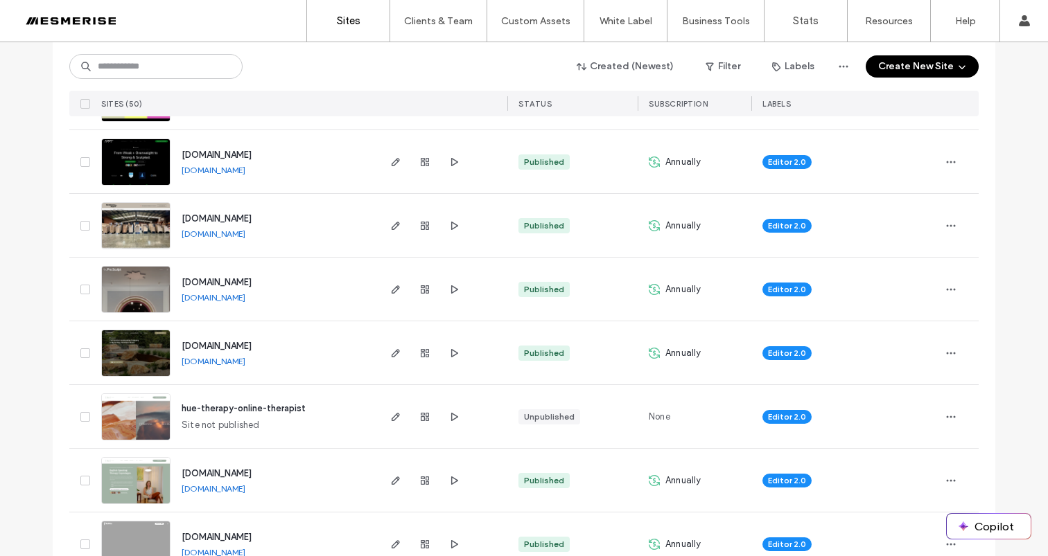
scroll to position [436, 0]
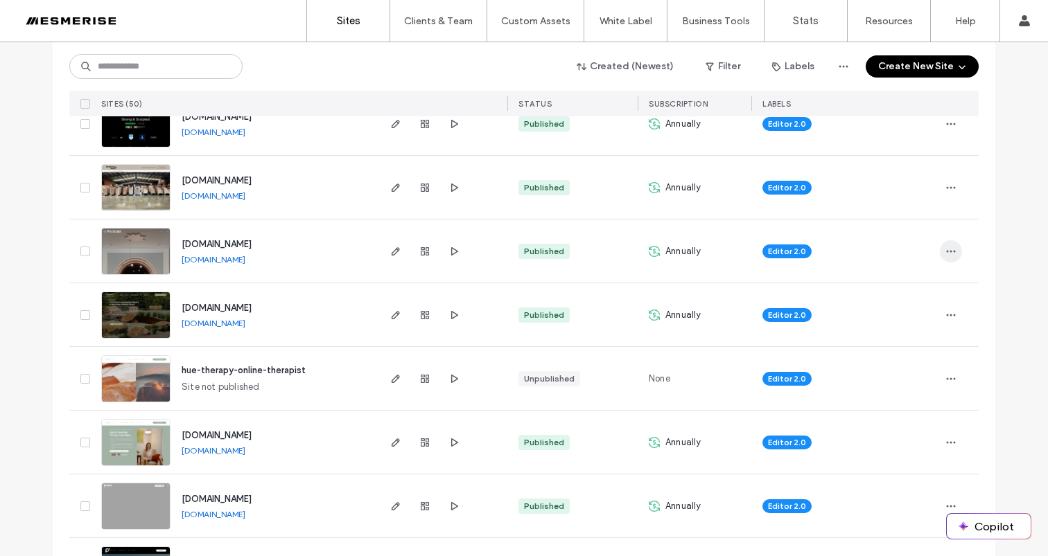
click at [945, 246] on icon "button" at bounding box center [950, 251] width 11 height 11
click at [945, 247] on icon "button" at bounding box center [950, 251] width 11 height 11
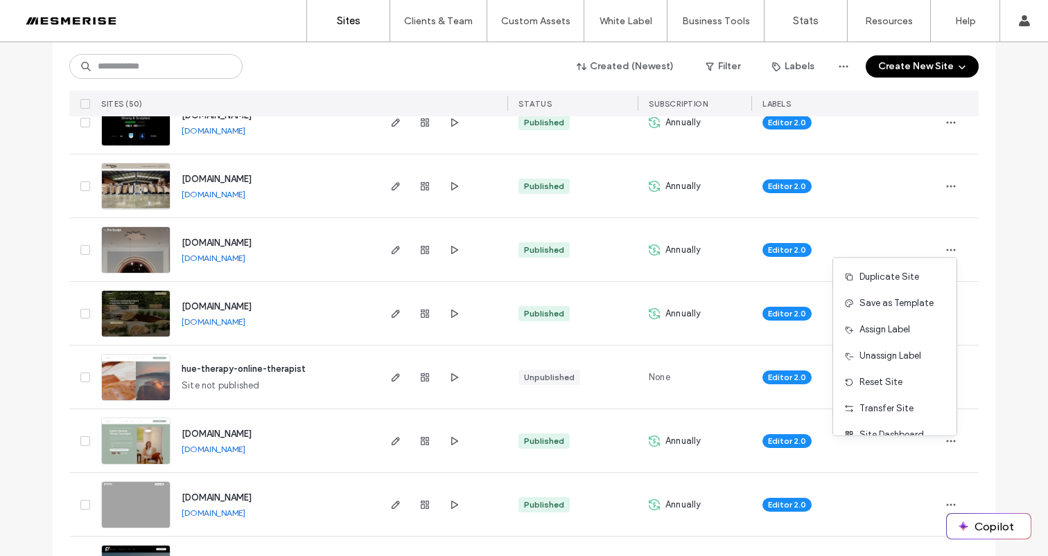
scroll to position [446, 0]
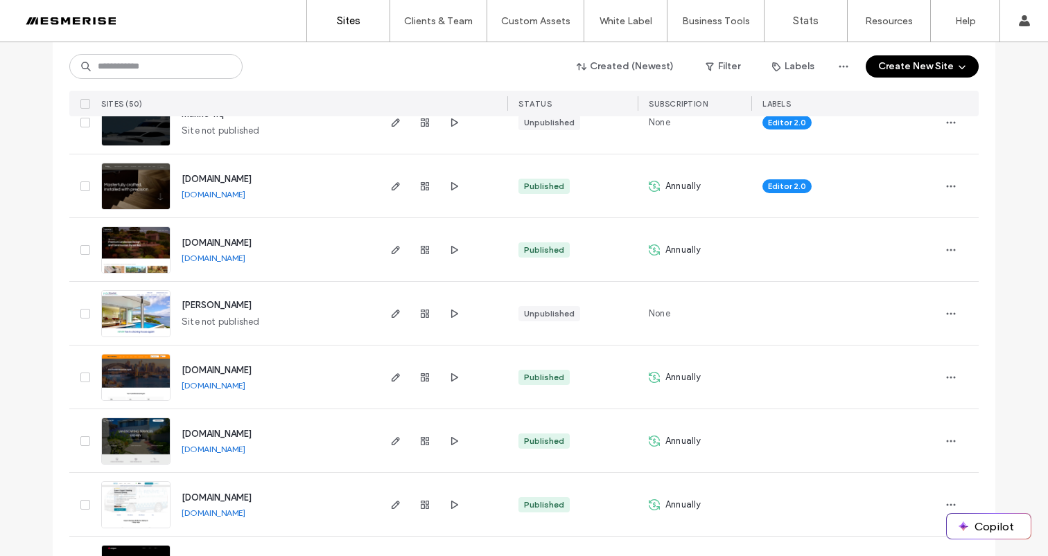
scroll to position [1076, 0]
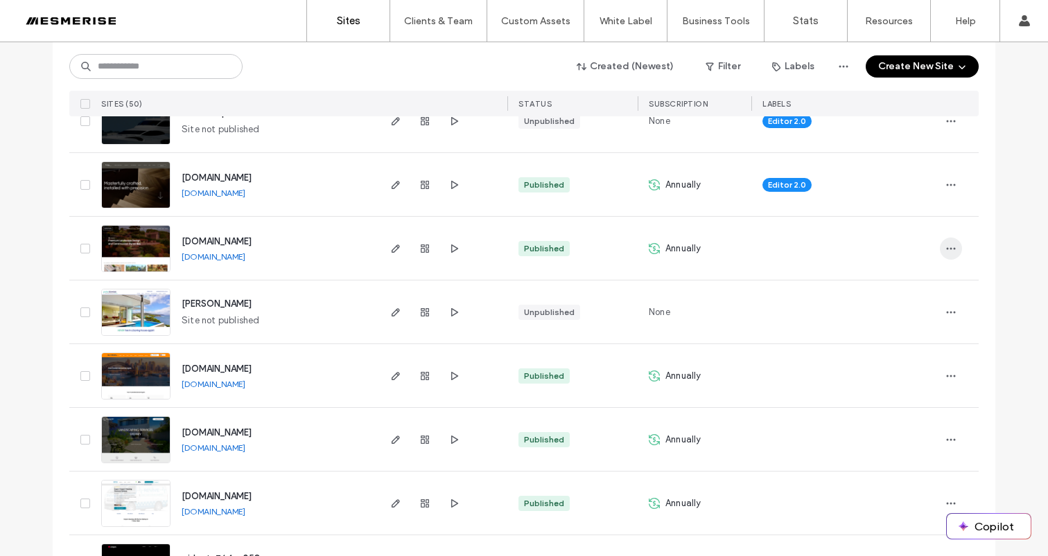
click at [945, 246] on icon "button" at bounding box center [950, 248] width 11 height 11
click at [323, 364] on div "www.ourrealty.com.au www.ourrealty.com.au" at bounding box center [273, 375] width 206 height 63
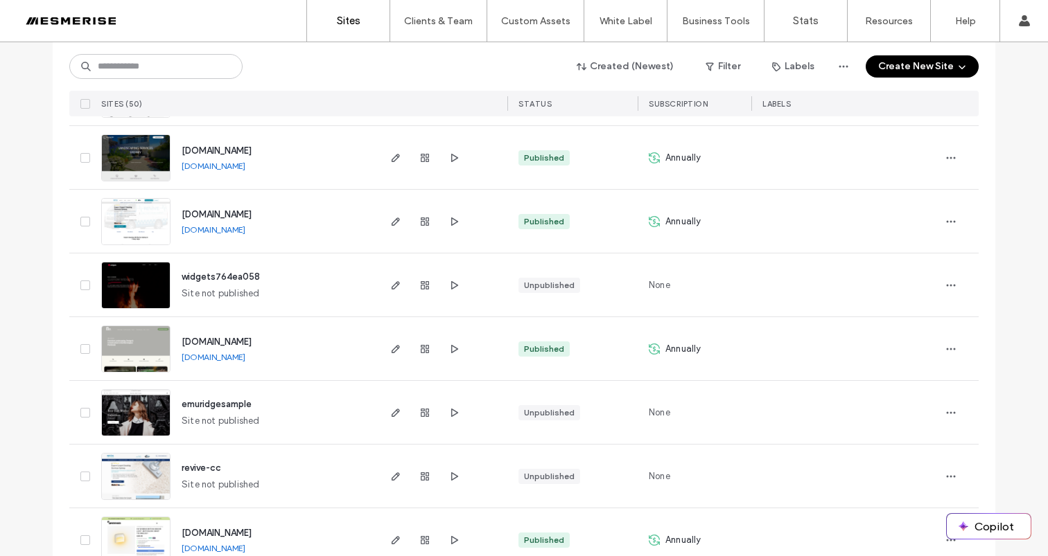
scroll to position [1375, 0]
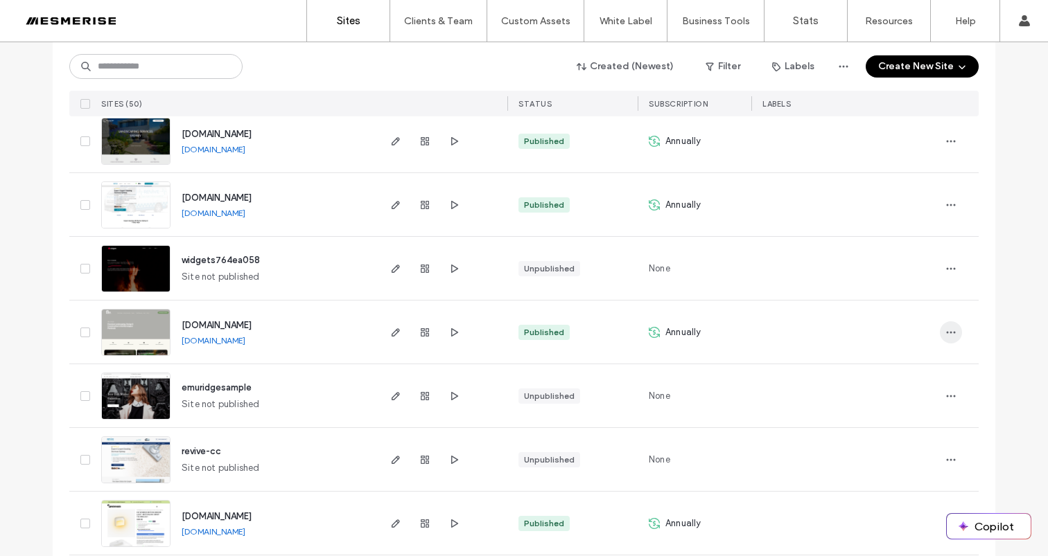
click at [940, 329] on span "button" at bounding box center [951, 333] width 22 height 22
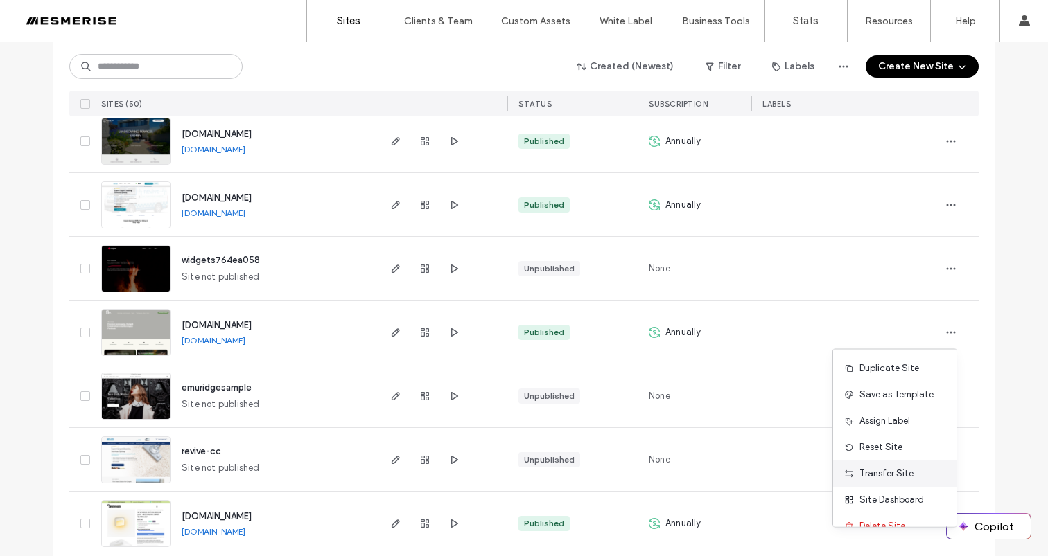
scroll to position [18, 0]
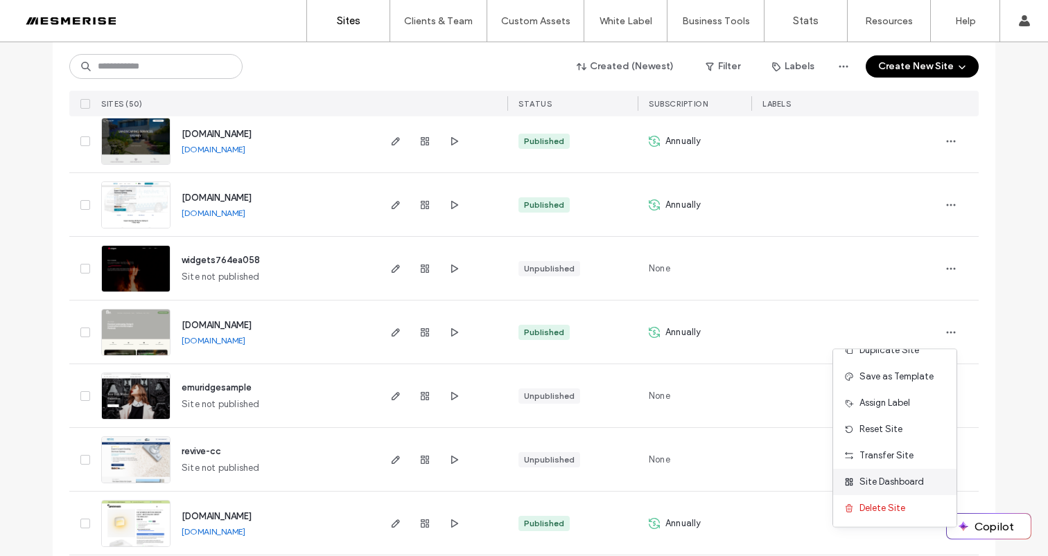
click at [893, 481] on span "Site Dashboard" at bounding box center [891, 482] width 64 height 14
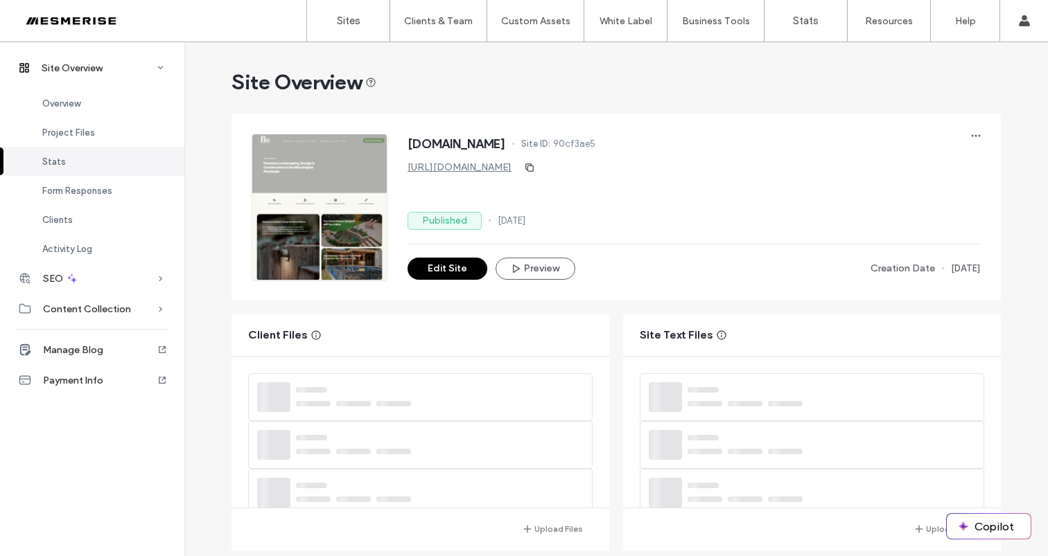
scroll to position [430, 0]
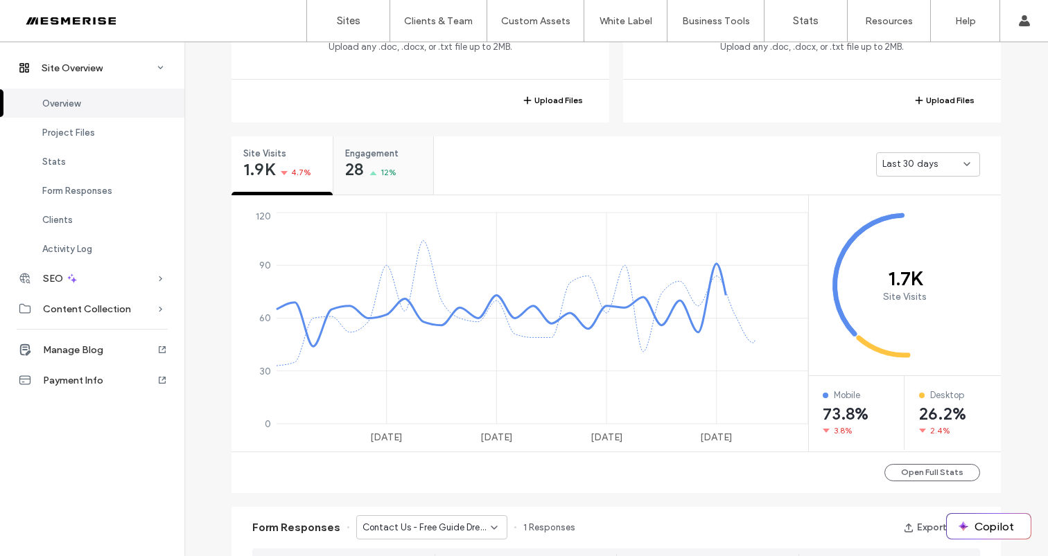
click at [369, 184] on div "Engagement 28 12%" at bounding box center [383, 163] width 100 height 52
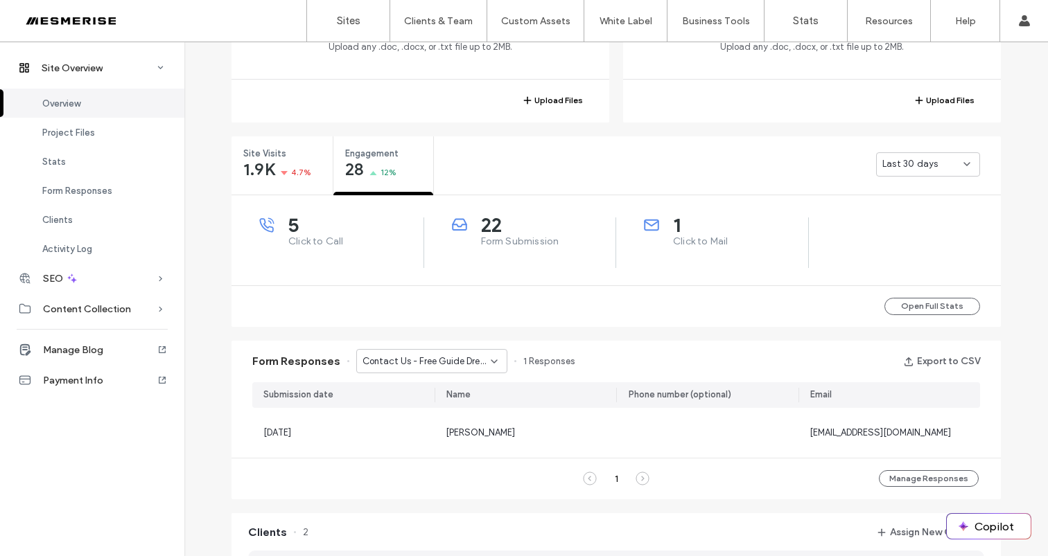
click at [468, 364] on span "Contact Us - Free Guide Dream Garden page" at bounding box center [426, 362] width 128 height 14
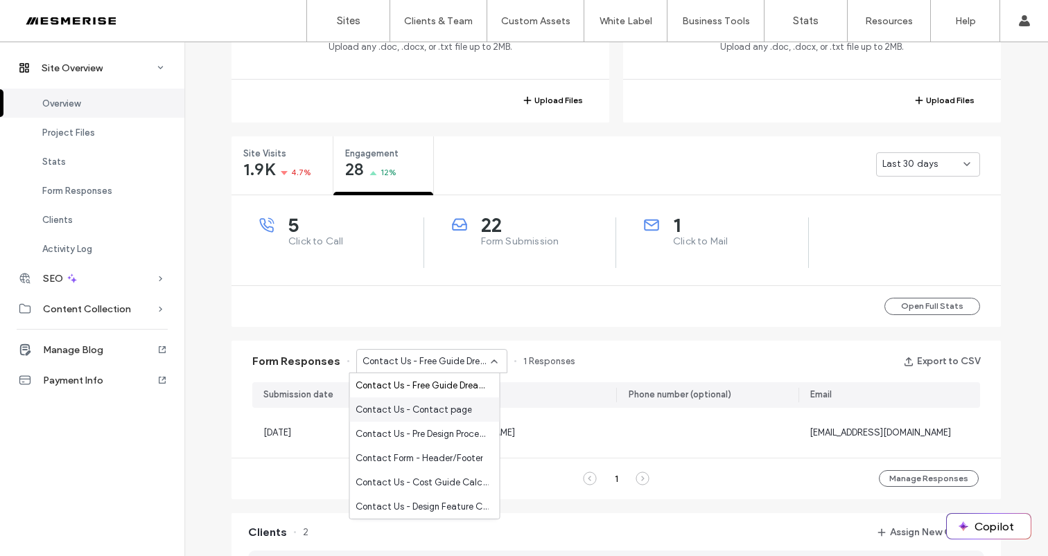
click at [455, 407] on span "Contact Us - Contact page" at bounding box center [413, 410] width 116 height 14
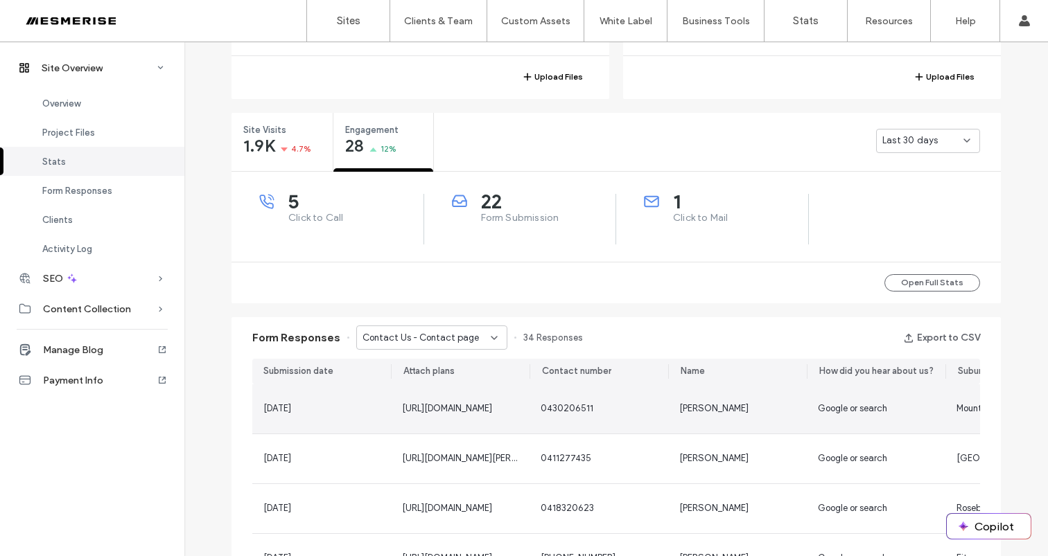
scroll to position [469, 0]
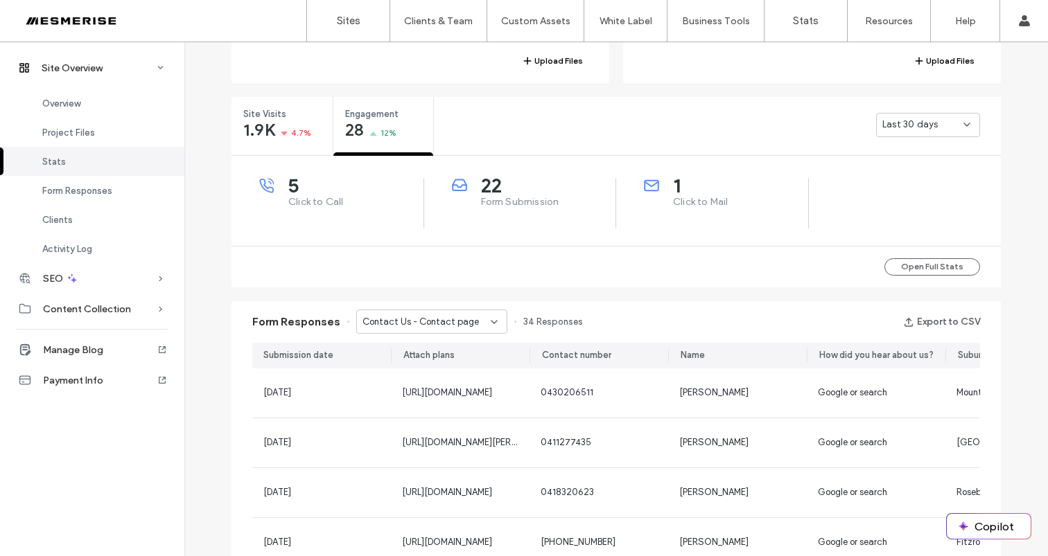
click at [407, 324] on span "Contact Us - Contact page" at bounding box center [420, 322] width 116 height 14
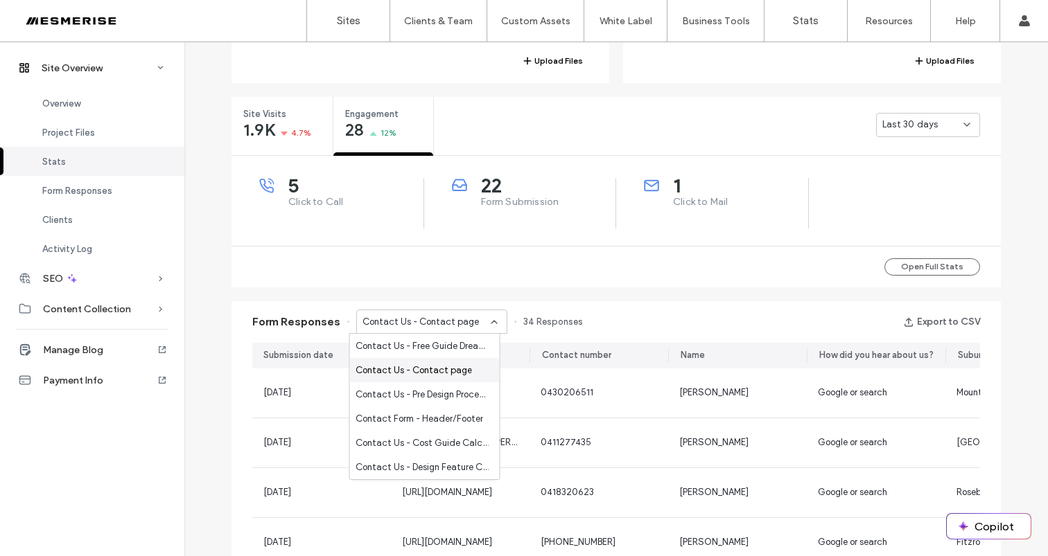
click at [434, 369] on span "Contact Us - Contact page" at bounding box center [413, 371] width 116 height 14
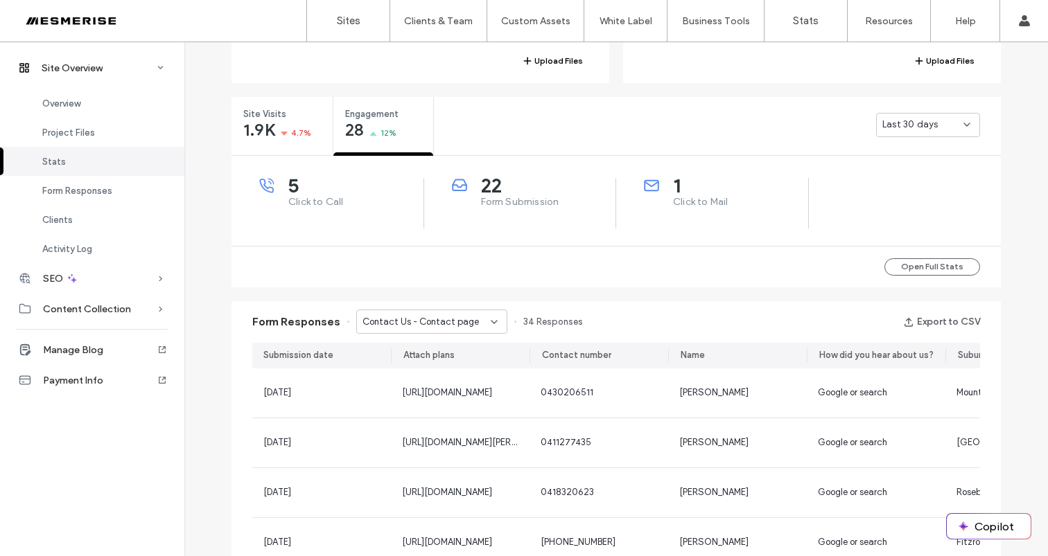
click at [431, 329] on div "Contact Us - Contact page" at bounding box center [431, 322] width 151 height 24
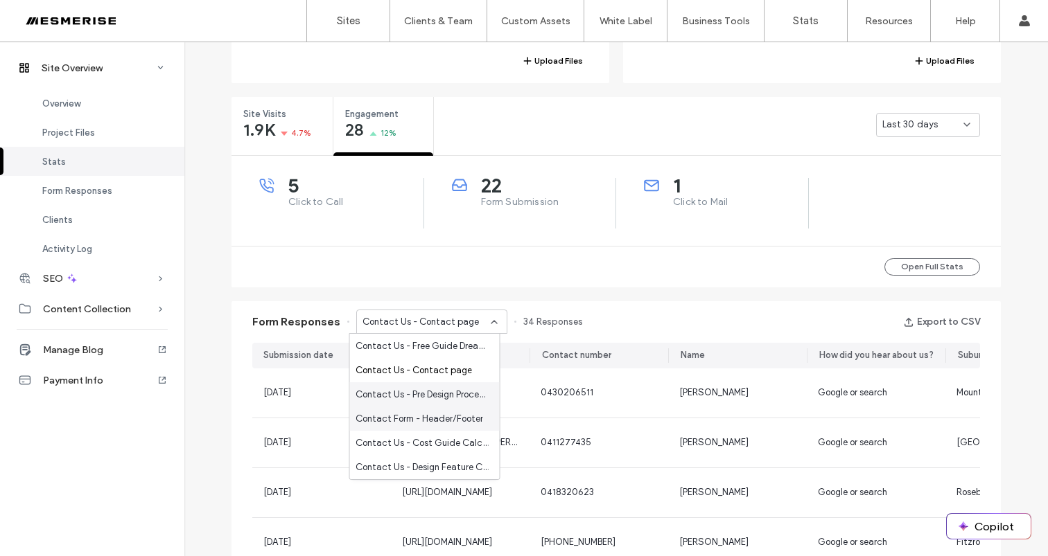
scroll to position [49, 0]
click at [416, 447] on span "Contact Us - Free Guide Dream Garden page" at bounding box center [421, 444] width 133 height 14
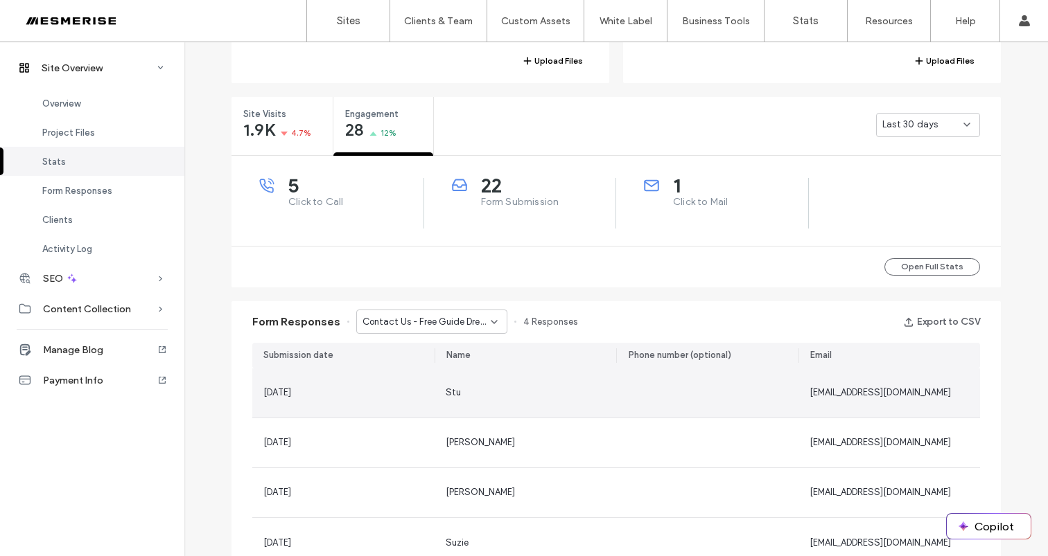
scroll to position [509, 0]
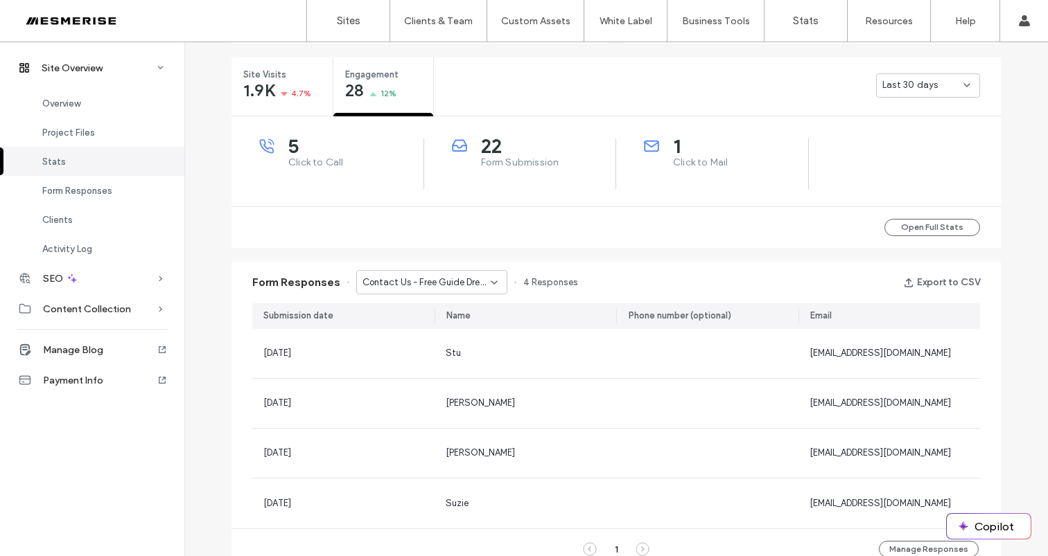
click at [466, 286] on span "Contact Us - Free Guide Dream Garden page" at bounding box center [426, 283] width 128 height 14
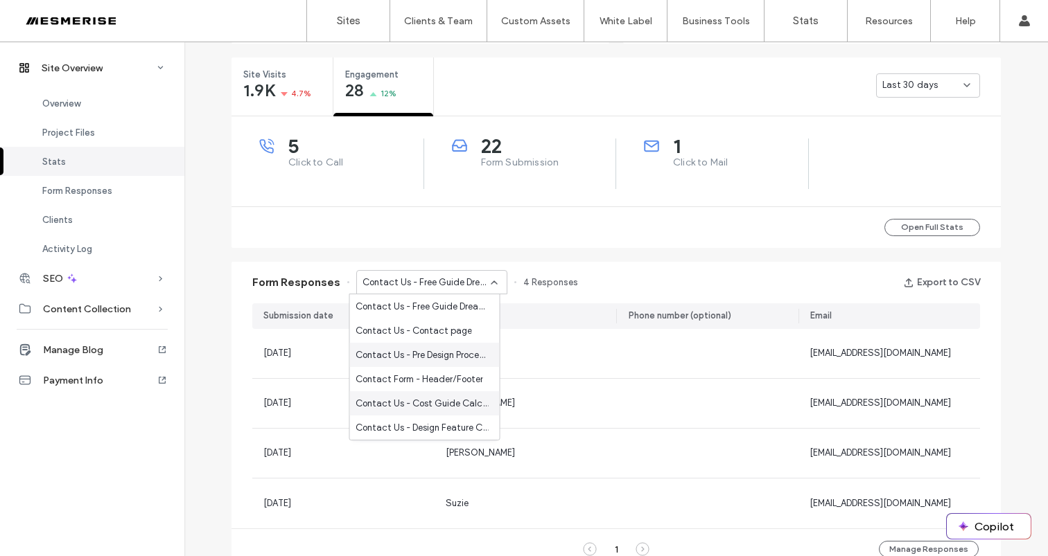
scroll to position [49, 0]
click at [427, 422] on span "Contact Us - Qualifying Form | Ultimate Landscaping Guide Lead Magnet page" at bounding box center [421, 428] width 133 height 14
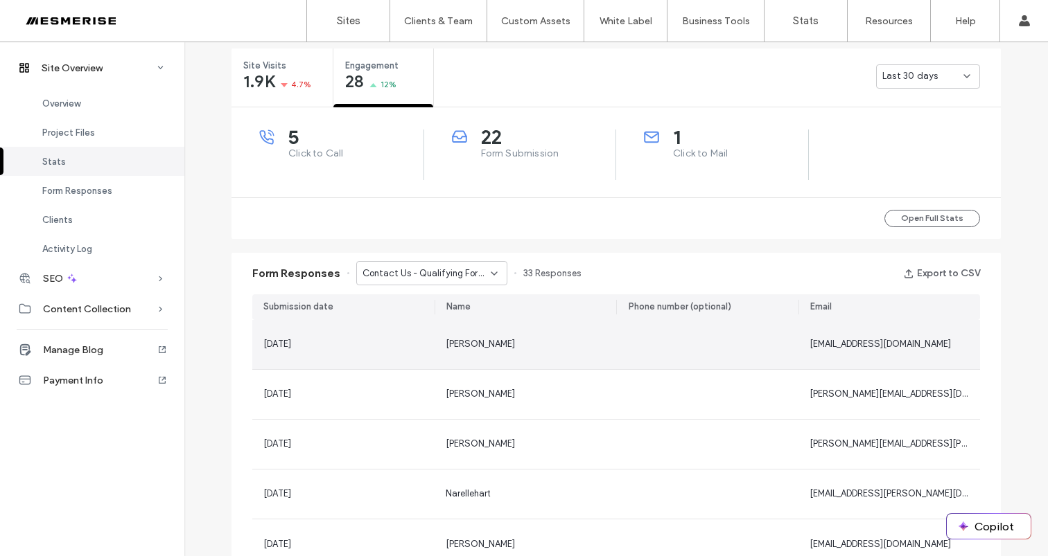
scroll to position [583, 0]
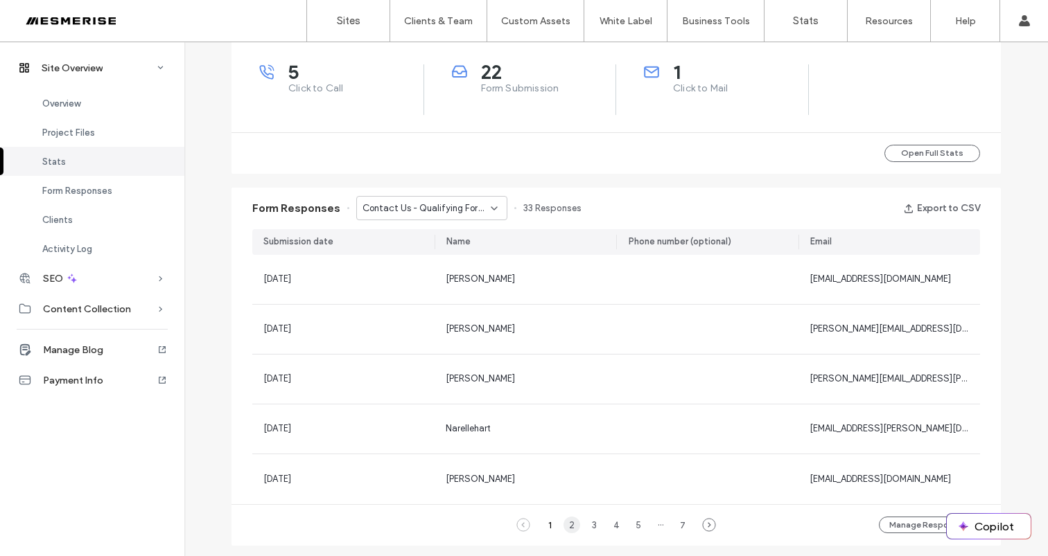
click at [570, 527] on div "2" at bounding box center [571, 525] width 17 height 17
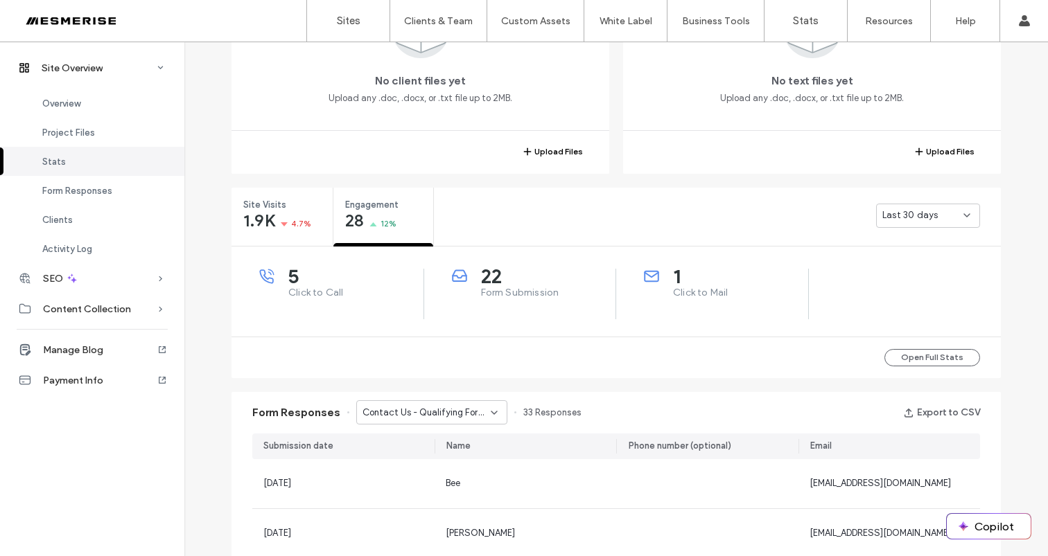
scroll to position [379, 0]
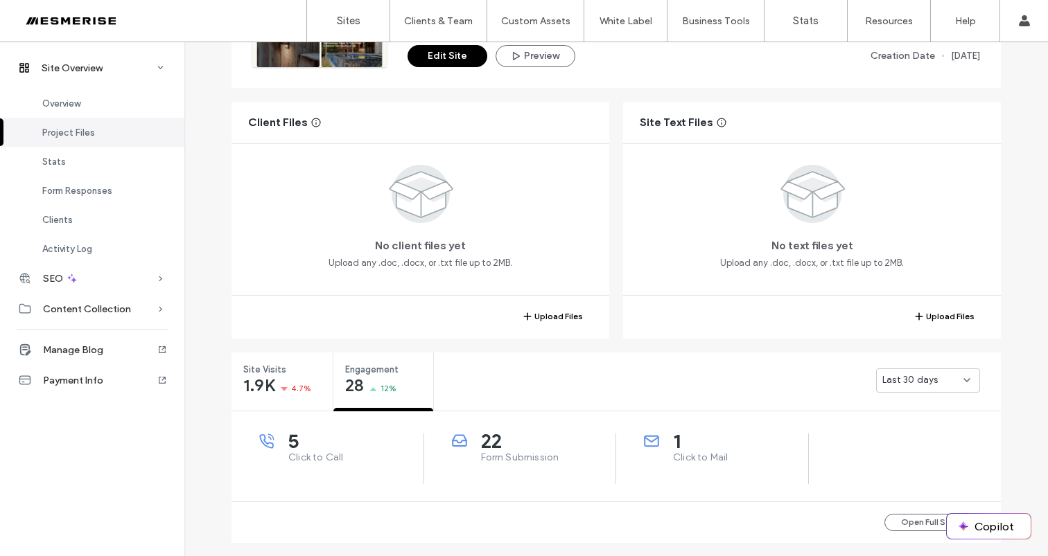
scroll to position [384, 0]
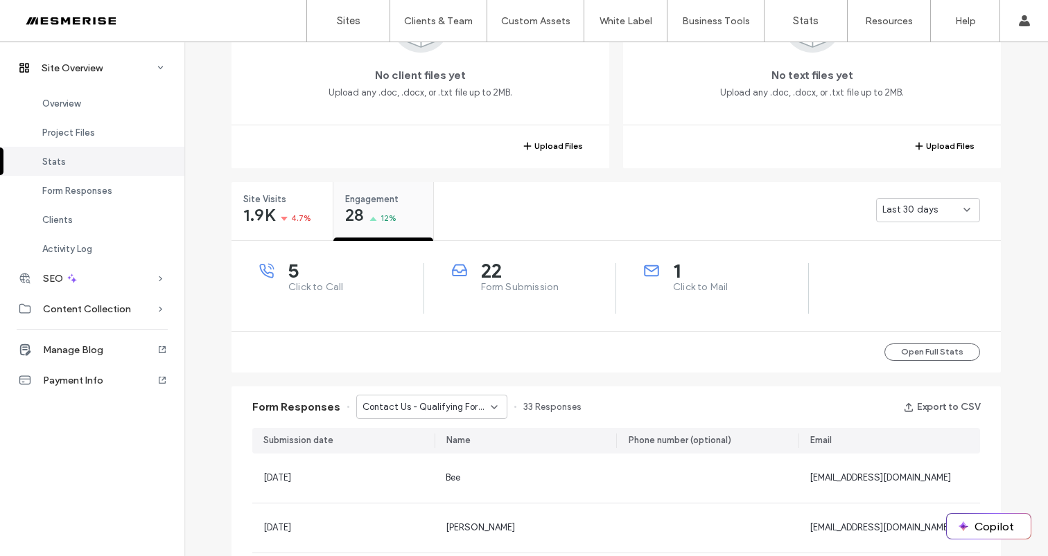
click at [380, 213] on span "12%" at bounding box center [388, 218] width 17 height 14
click at [514, 285] on span "Form Submission" at bounding box center [548, 288] width 135 height 14
click at [722, 286] on span "Click to Mail" at bounding box center [740, 288] width 135 height 14
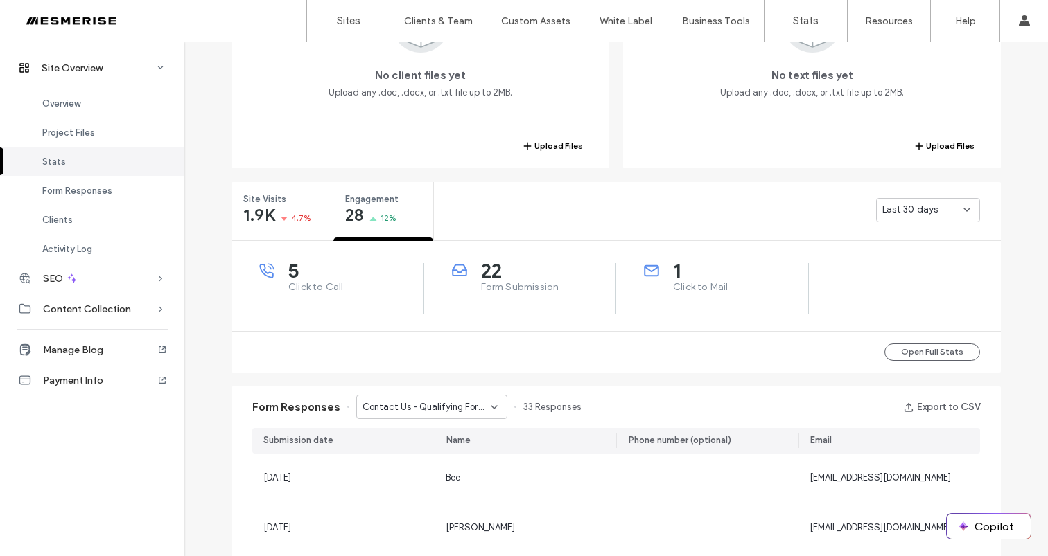
click at [722, 286] on span "Click to Mail" at bounding box center [740, 288] width 135 height 14
click at [538, 287] on span "Form Submission" at bounding box center [548, 288] width 135 height 14
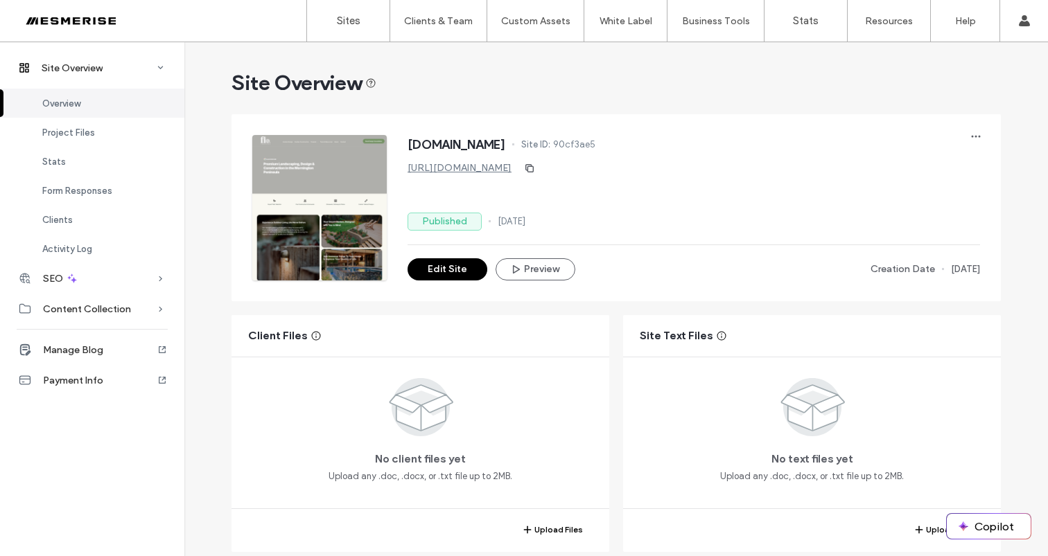
click at [105, 23] on div at bounding box center [88, 21] width 157 height 22
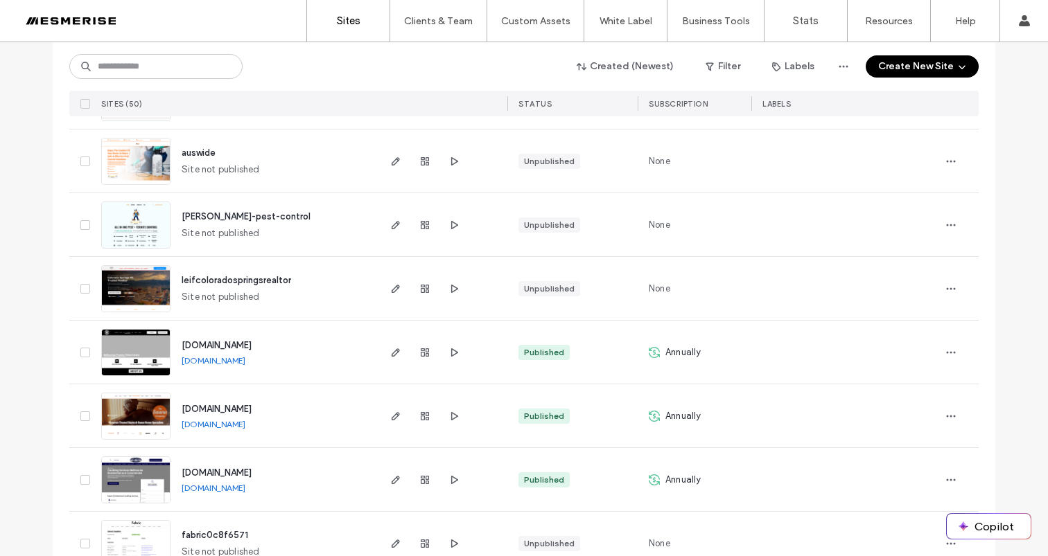
scroll to position [2391, 0]
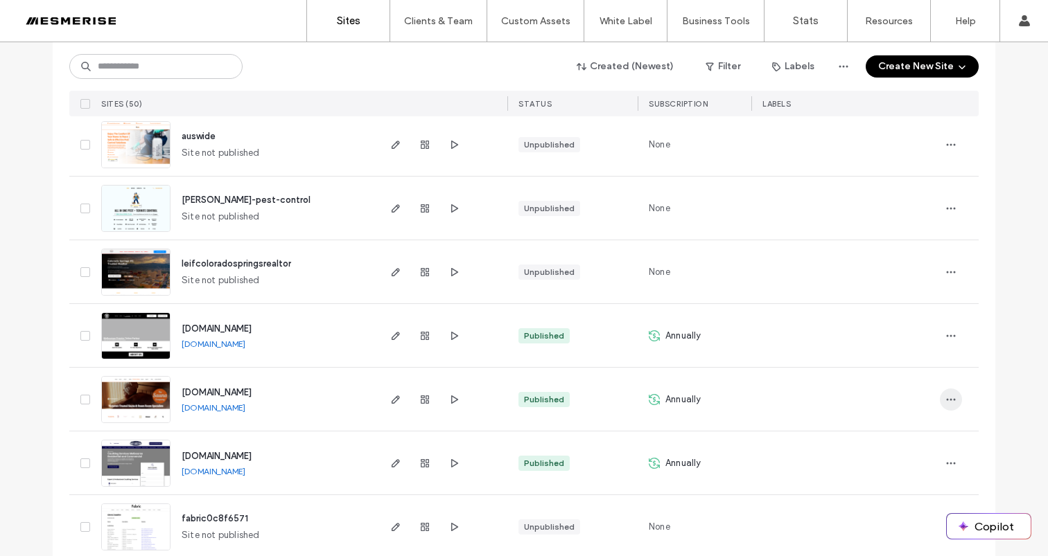
click at [940, 399] on span "button" at bounding box center [951, 400] width 22 height 22
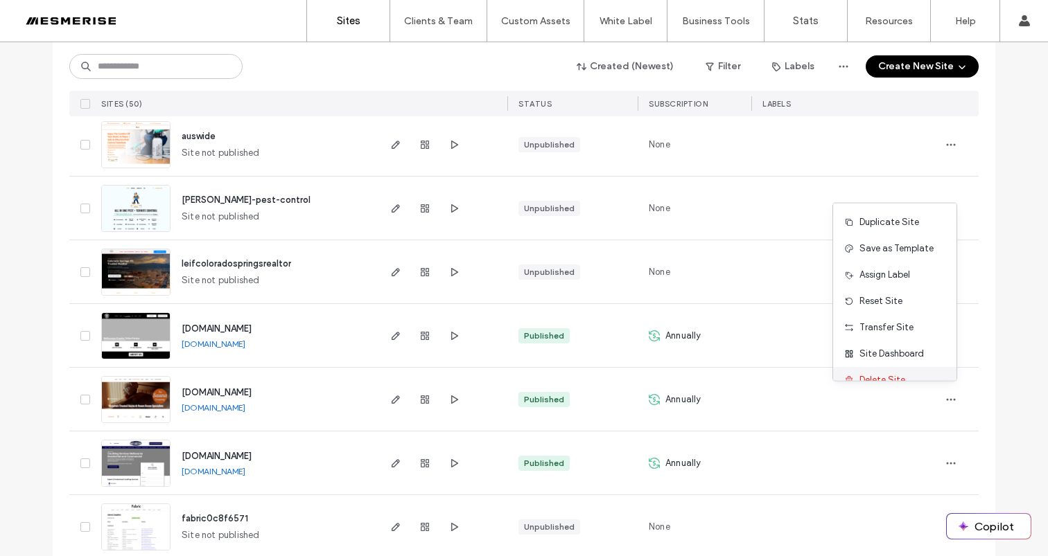
scroll to position [2393, 0]
click at [906, 352] on span "Site Dashboard" at bounding box center [891, 354] width 64 height 14
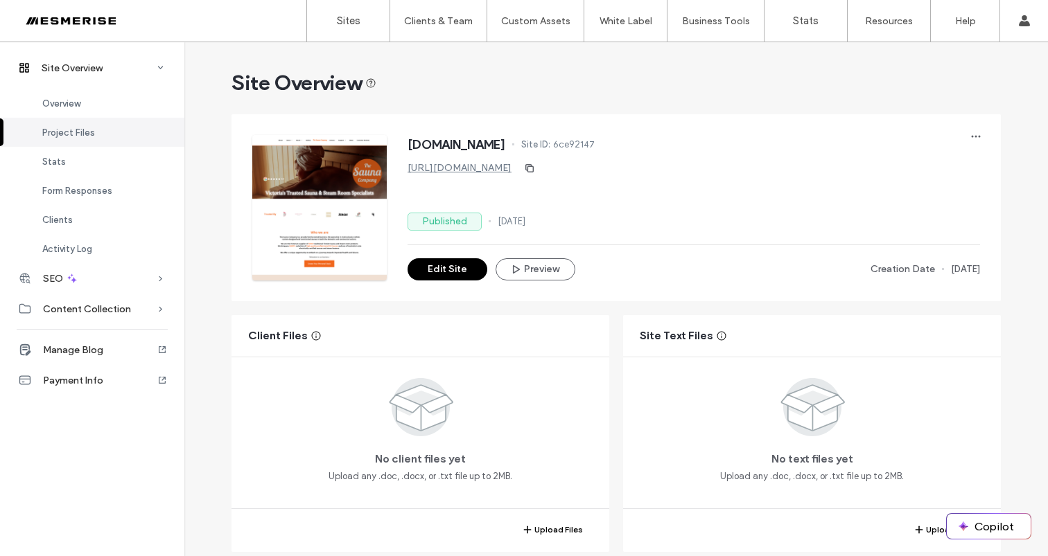
scroll to position [265, 0]
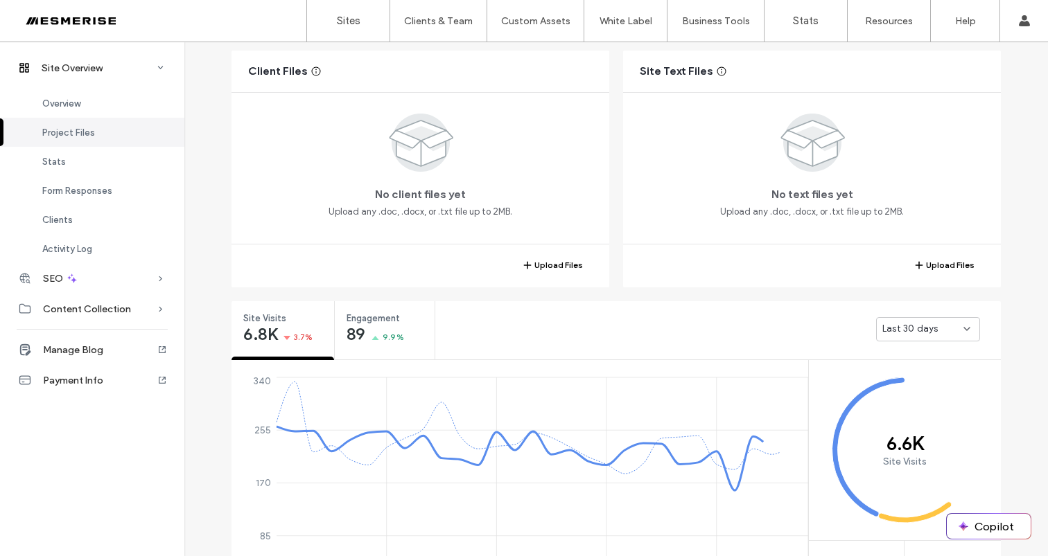
click at [437, 336] on div "Last 30 days" at bounding box center [717, 328] width 565 height 55
click at [394, 335] on span "9.9%" at bounding box center [393, 338] width 21 height 14
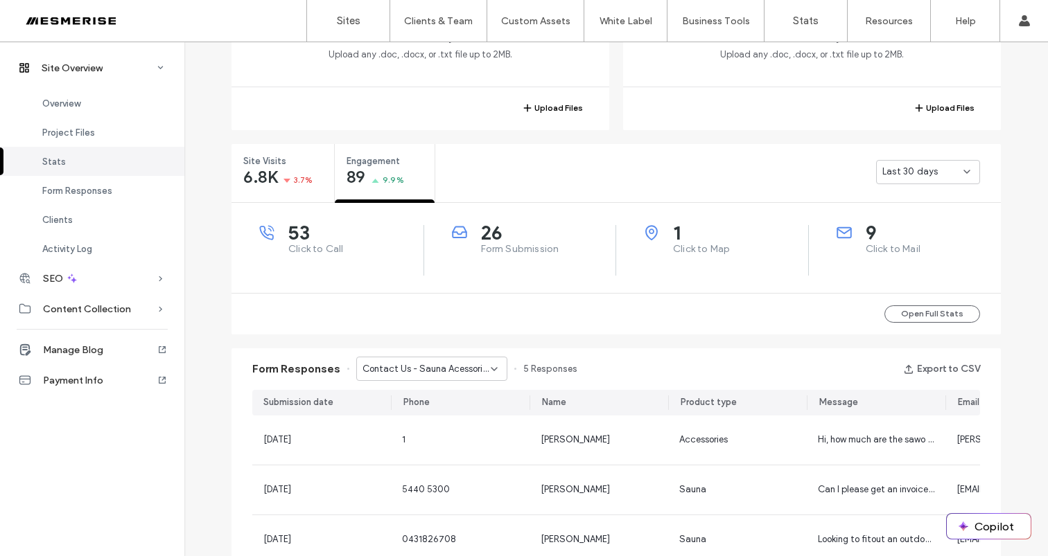
scroll to position [439, 0]
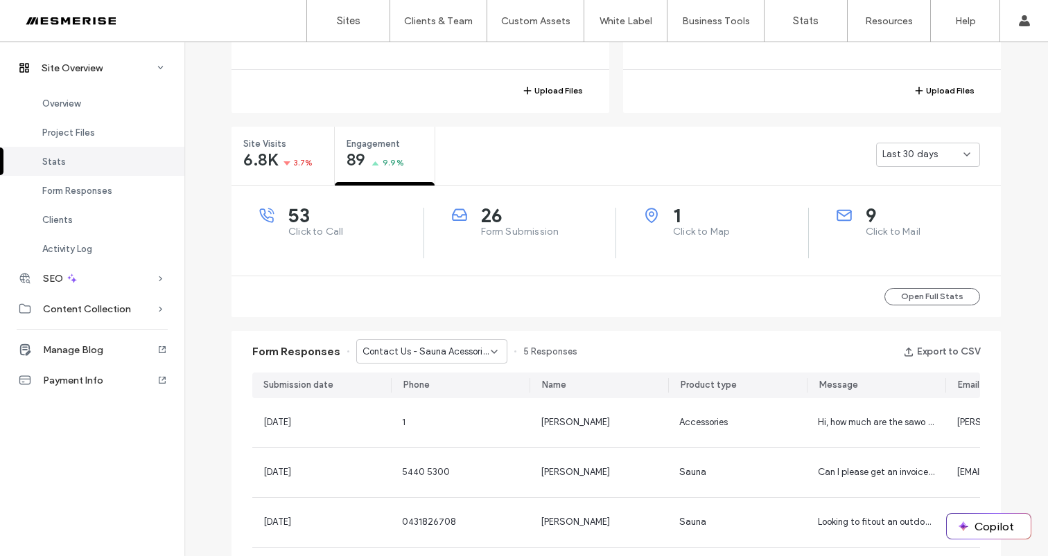
click at [933, 151] on div "Last 30 days" at bounding box center [922, 155] width 81 height 14
click at [908, 199] on span "Last 7 days" at bounding box center [902, 203] width 50 height 14
click at [504, 231] on span "Form Submission" at bounding box center [548, 232] width 135 height 14
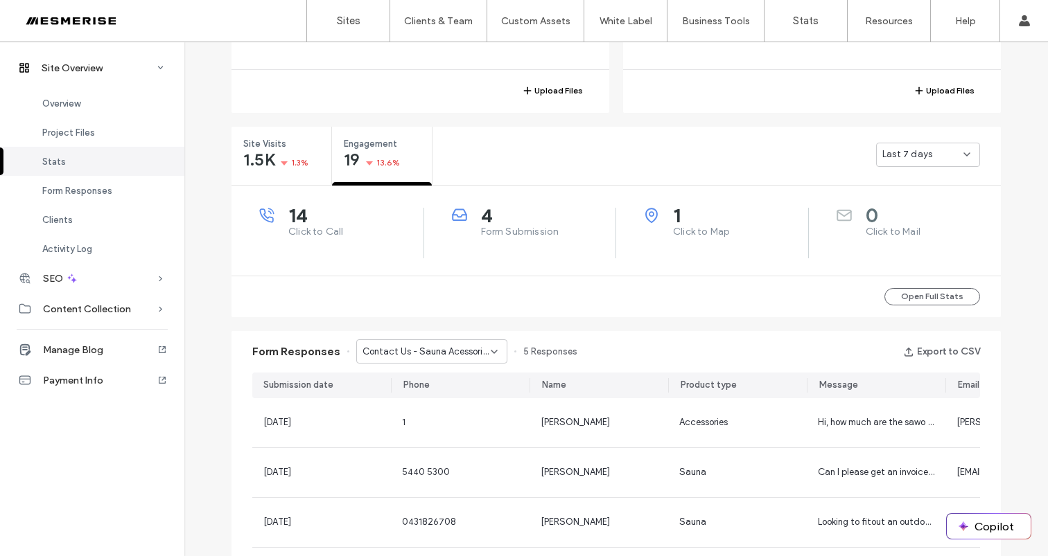
click at [696, 231] on span "Click to Map" at bounding box center [740, 232] width 135 height 14
click at [555, 227] on span "Form Submission" at bounding box center [548, 232] width 135 height 14
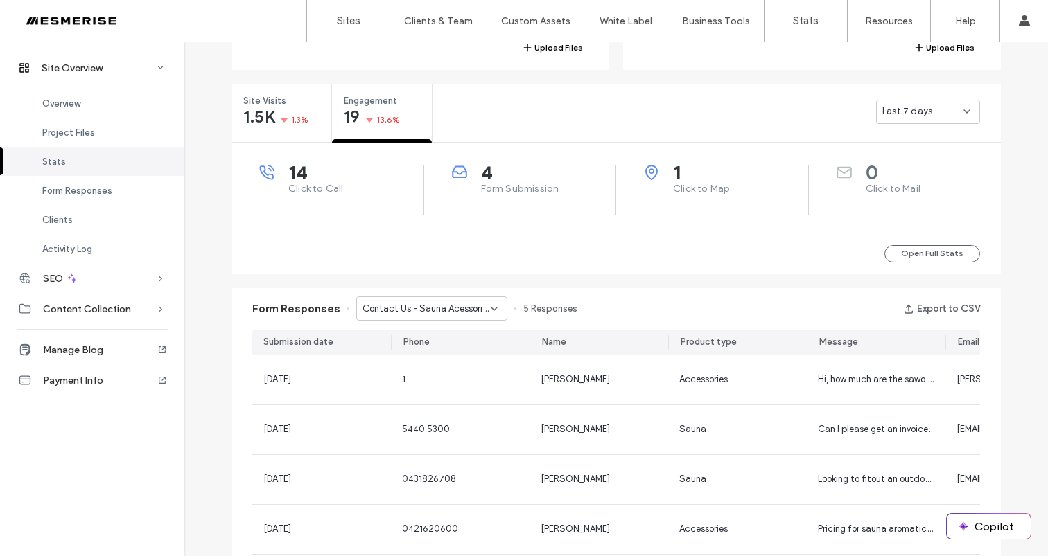
scroll to position [588, 0]
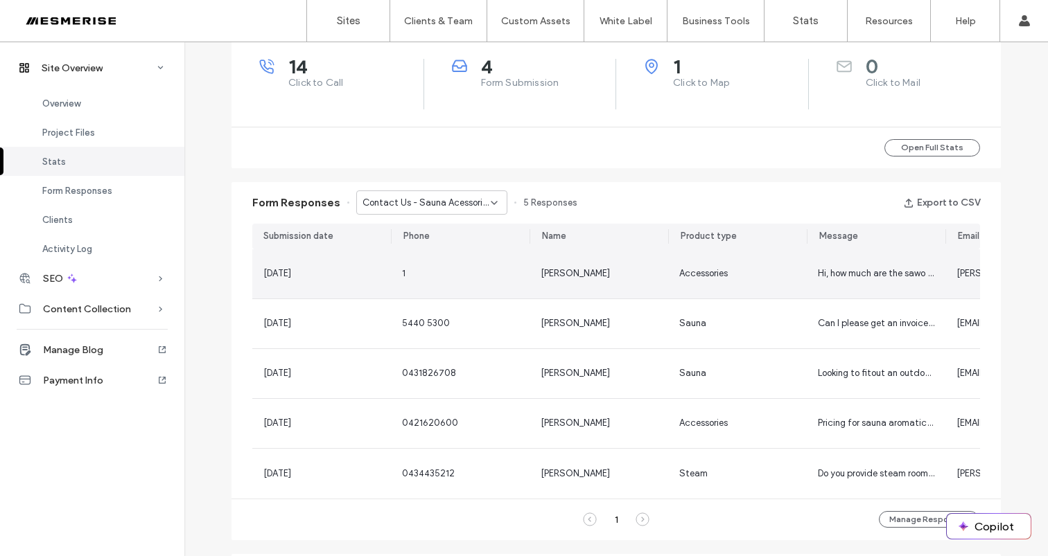
click at [606, 272] on div "Michael" at bounding box center [599, 274] width 116 height 14
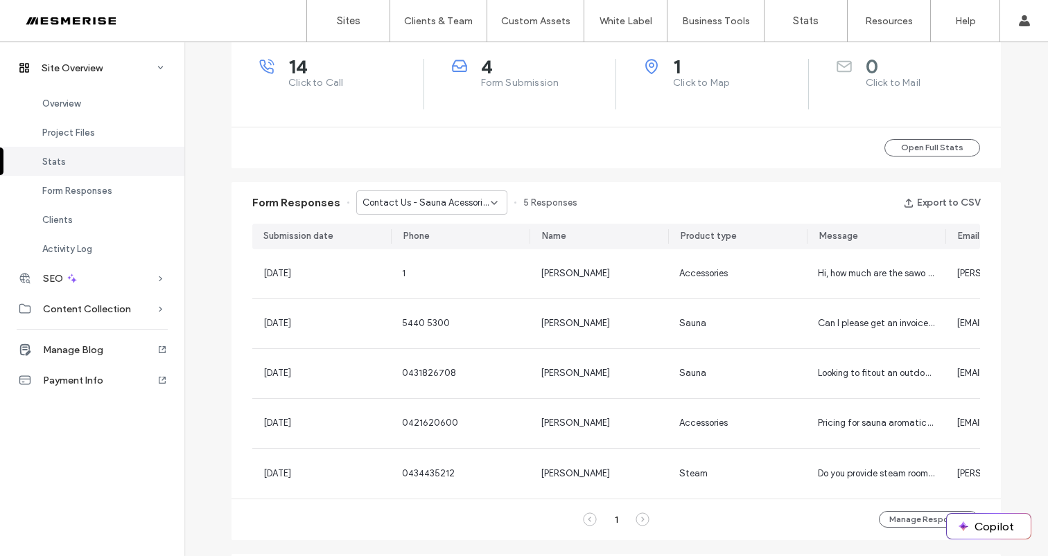
click at [455, 200] on span "Contact Us - Sauna Acessories page" at bounding box center [426, 203] width 128 height 14
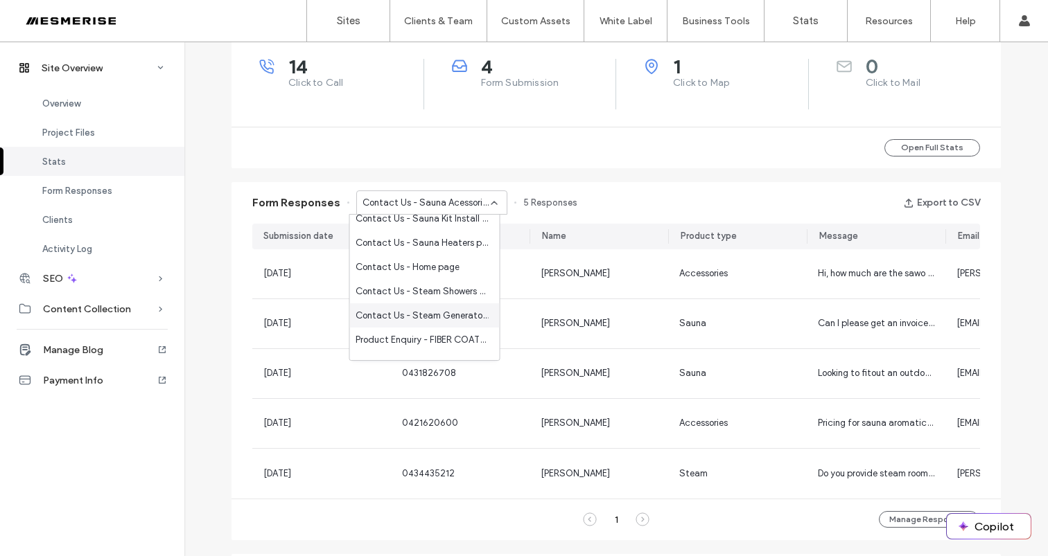
scroll to position [655, 0]
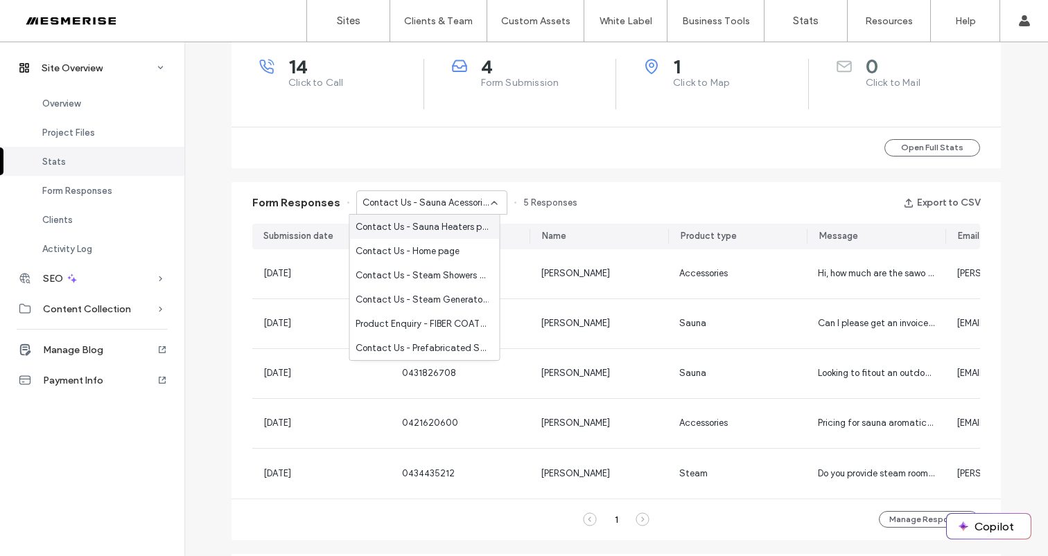
click at [642, 187] on div "Form Responses Contact Us - Sauna Acessories page 5 Responses Export to CSV" at bounding box center [615, 203] width 769 height 42
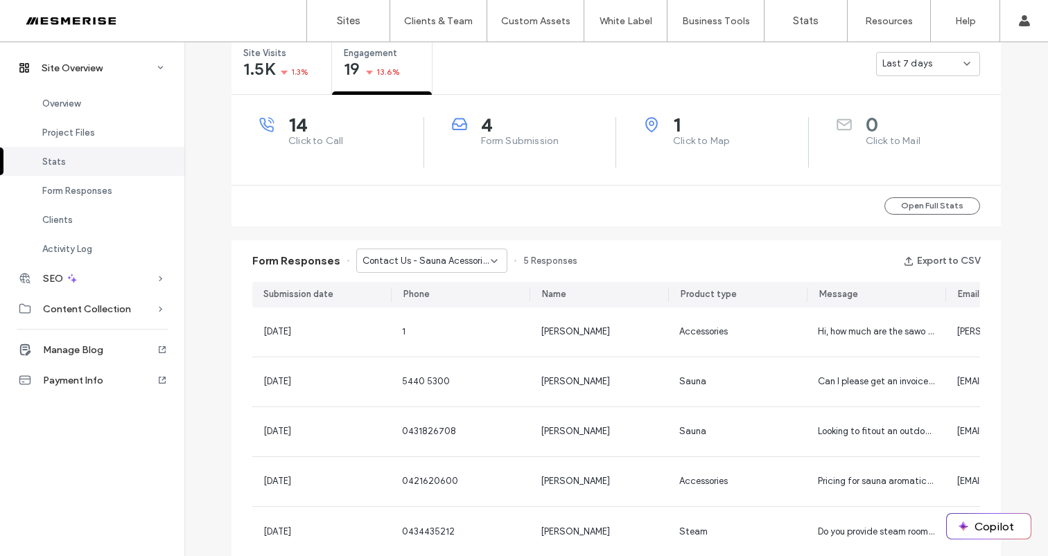
scroll to position [292, 0]
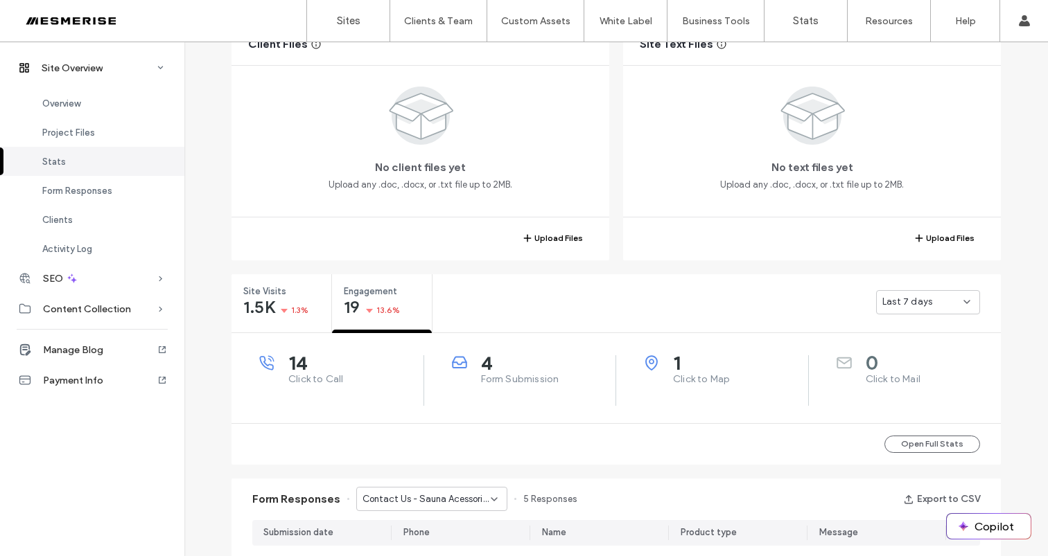
click at [913, 304] on span "Last 7 days" at bounding box center [907, 302] width 50 height 14
click at [914, 368] on span "Last 30 days" at bounding box center [904, 375] width 55 height 14
click at [731, 296] on div "Last 30 days" at bounding box center [717, 301] width 565 height 55
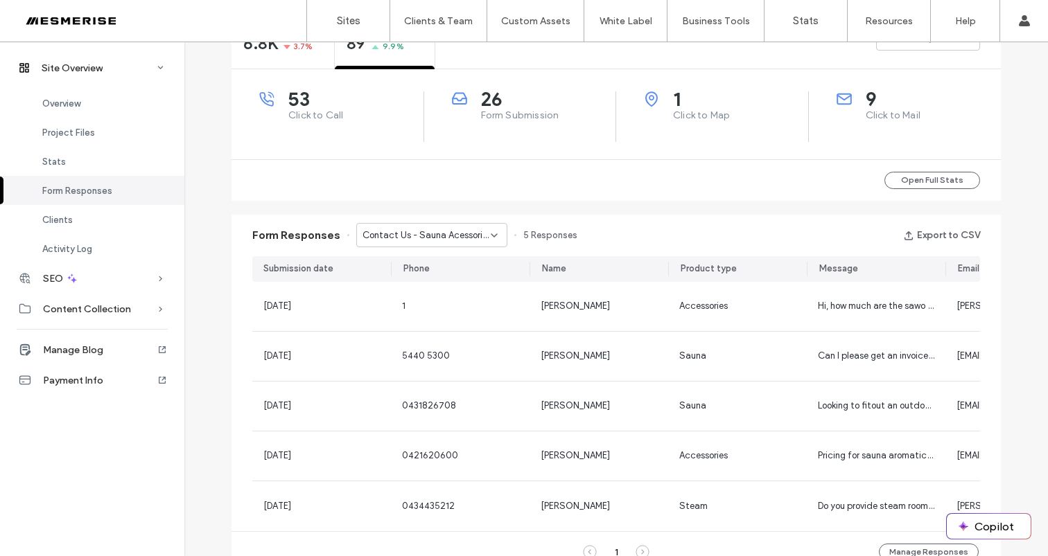
scroll to position [512, 0]
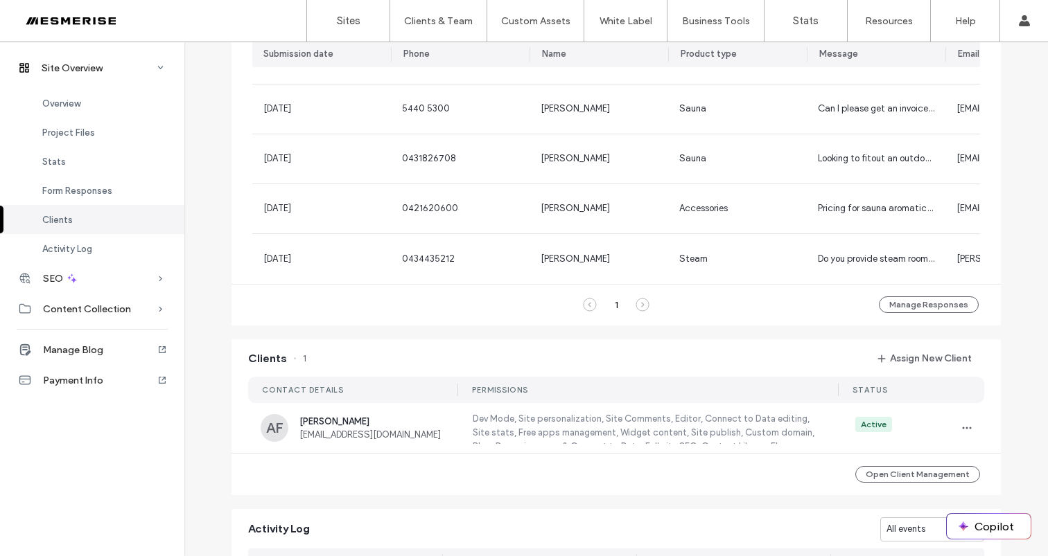
click at [636, 312] on icon at bounding box center [642, 305] width 14 height 14
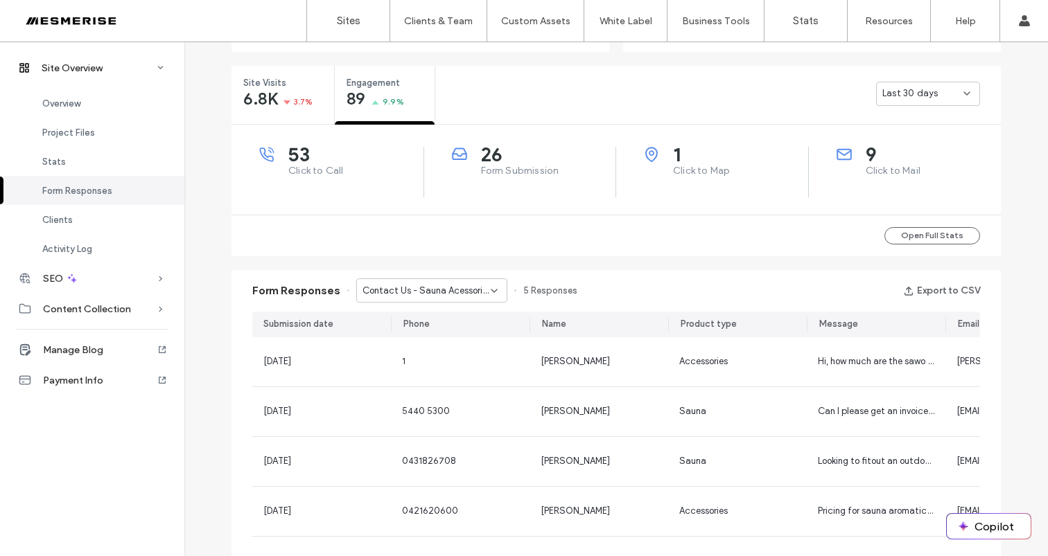
click at [902, 84] on div "Last 30 days" at bounding box center [928, 94] width 104 height 24
click at [916, 146] on span "Last 7 days" at bounding box center [902, 142] width 50 height 14
click at [519, 164] on span "Form Submission" at bounding box center [548, 171] width 135 height 14
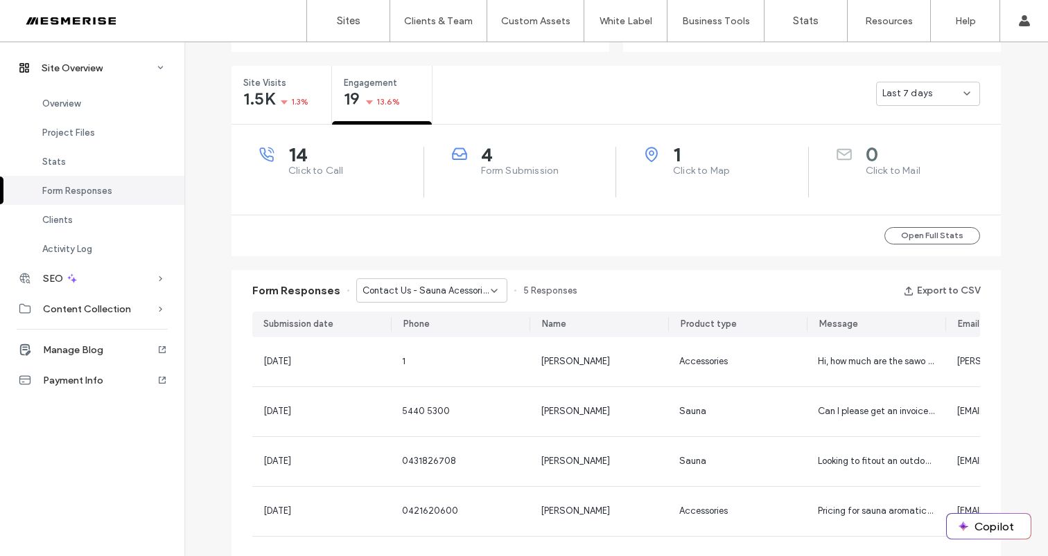
click at [685, 166] on span "Click to Map" at bounding box center [740, 171] width 135 height 14
drag, startPoint x: 685, startPoint y: 166, endPoint x: 857, endPoint y: 170, distance: 171.9
click at [685, 166] on span "Click to Map" at bounding box center [740, 171] width 135 height 14
click at [868, 170] on span "Click to Mail" at bounding box center [934, 171] width 136 height 14
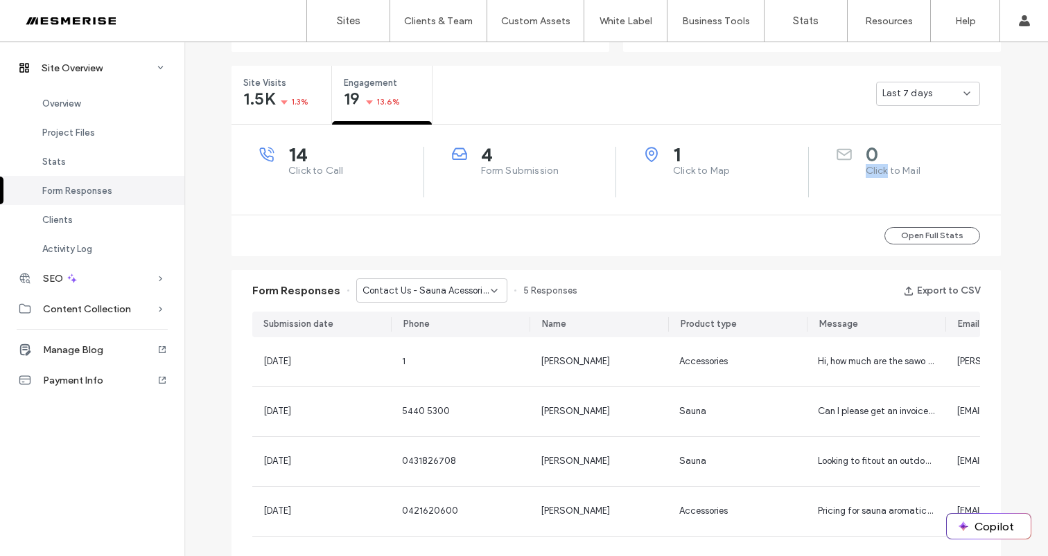
click at [868, 170] on span "Click to Mail" at bounding box center [934, 171] width 136 height 14
click at [699, 173] on span "Click to Map" at bounding box center [740, 171] width 135 height 14
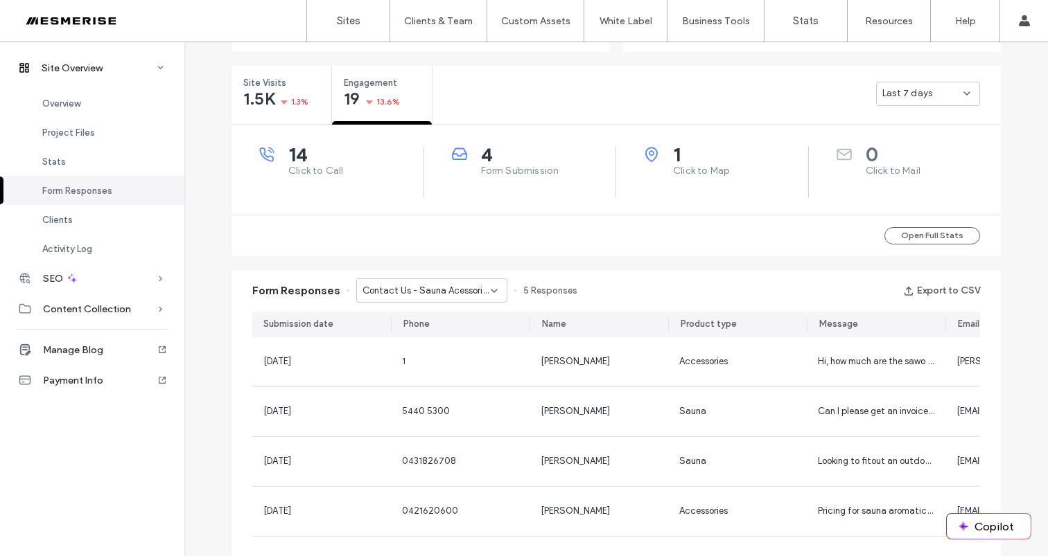
click at [536, 169] on span "Form Submission" at bounding box center [548, 171] width 135 height 14
click at [324, 172] on span "Click to Call" at bounding box center [355, 171] width 135 height 14
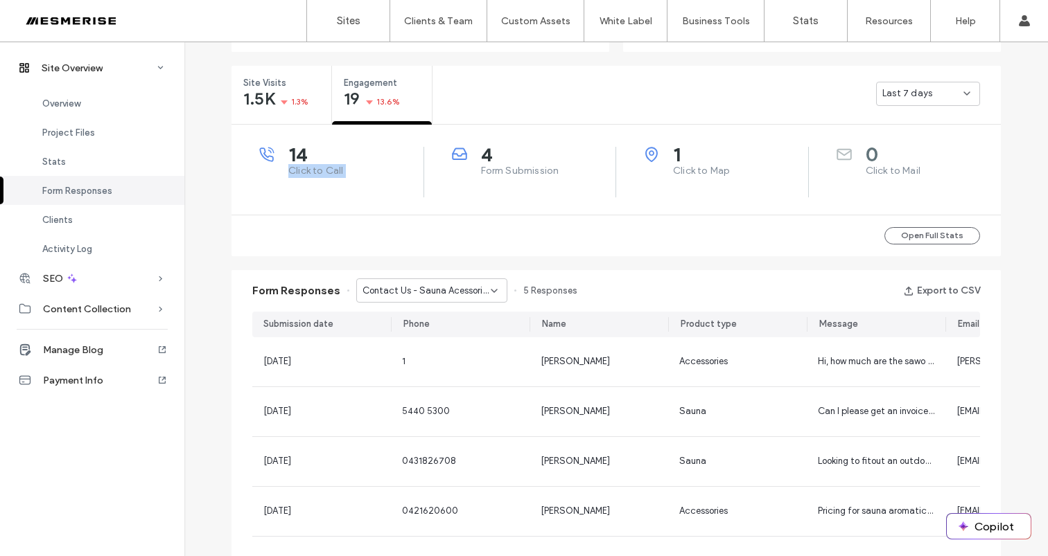
click at [324, 172] on span "Click to Call" at bounding box center [355, 171] width 135 height 14
click at [466, 167] on div "4 Form Submission" at bounding box center [534, 162] width 164 height 31
click at [520, 164] on span "Form Submission" at bounding box center [548, 171] width 135 height 14
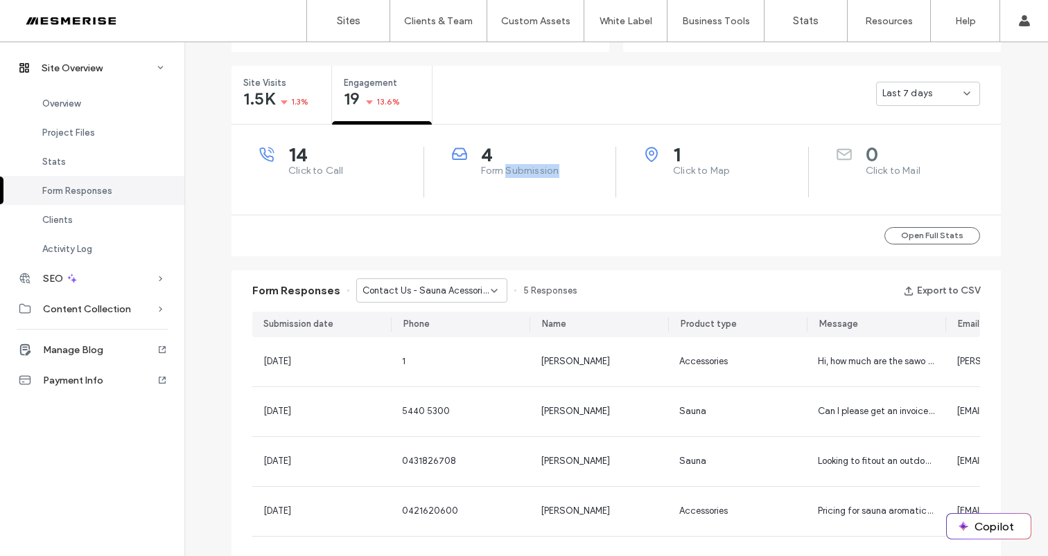
click at [520, 164] on span "Form Submission" at bounding box center [548, 171] width 135 height 14
click at [482, 152] on span "4" at bounding box center [548, 155] width 135 height 14
click at [513, 161] on div "4 Form Submission" at bounding box center [534, 162] width 164 height 31
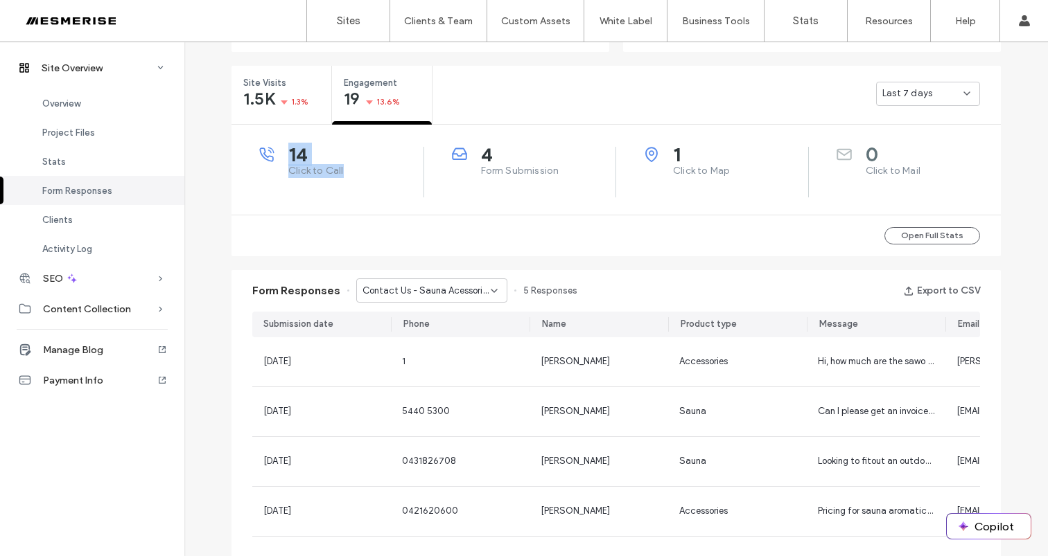
drag, startPoint x: 354, startPoint y: 168, endPoint x: 256, endPoint y: 175, distance: 97.9
click at [259, 174] on div "14 Click to Call" at bounding box center [341, 162] width 164 height 31
click at [364, 170] on span "Click to Call" at bounding box center [355, 171] width 135 height 14
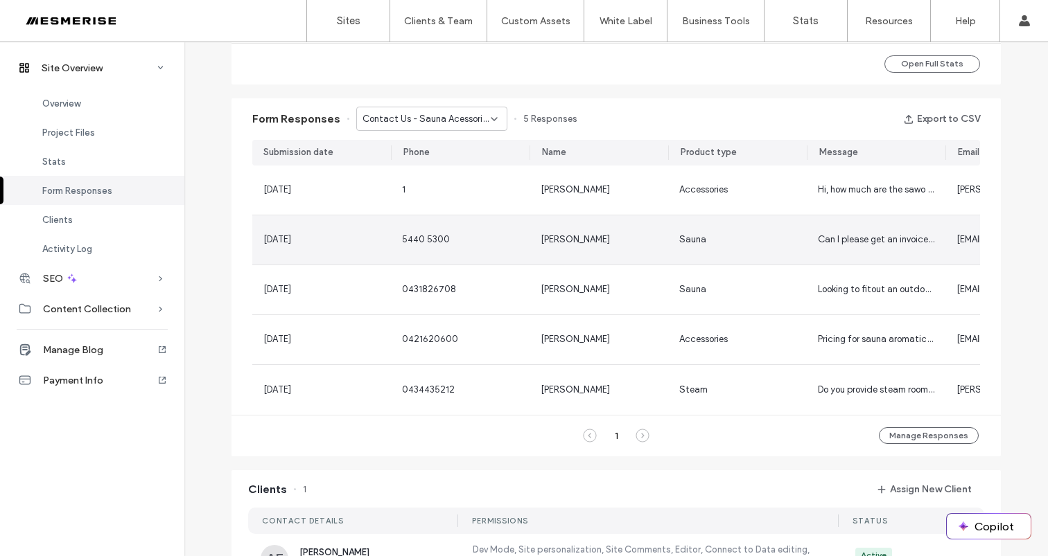
scroll to position [691, 0]
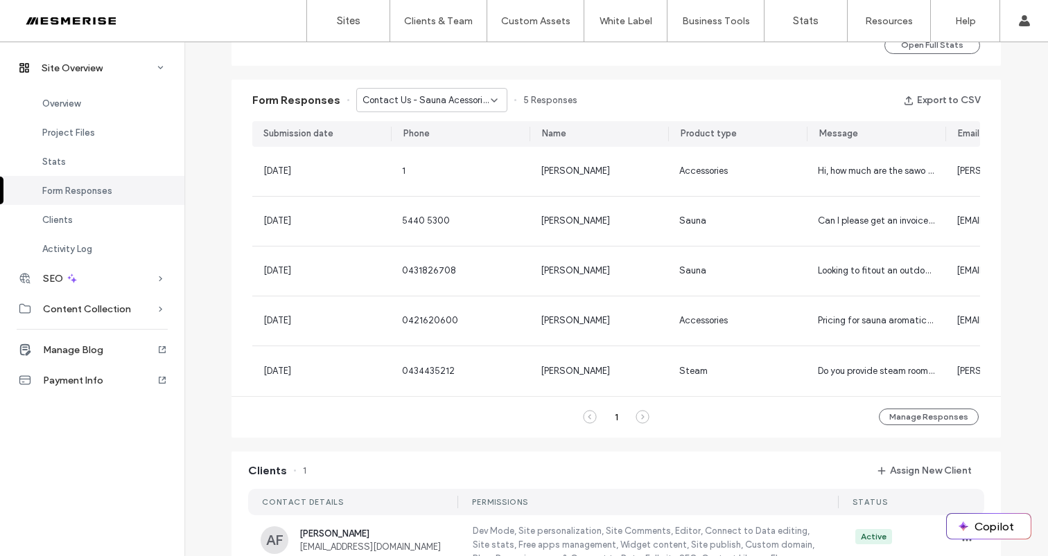
click at [446, 100] on span "Contact Us - Sauna Acessories page" at bounding box center [426, 101] width 128 height 14
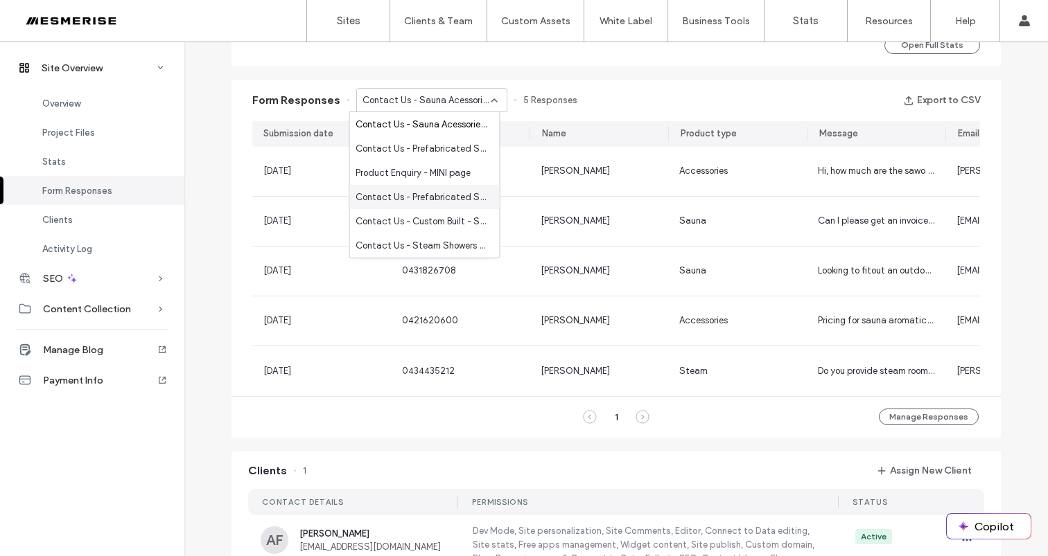
scroll to position [655, 0]
click at [422, 247] on span "Contact Us - Prefabricated Sauna Kits page" at bounding box center [421, 246] width 133 height 14
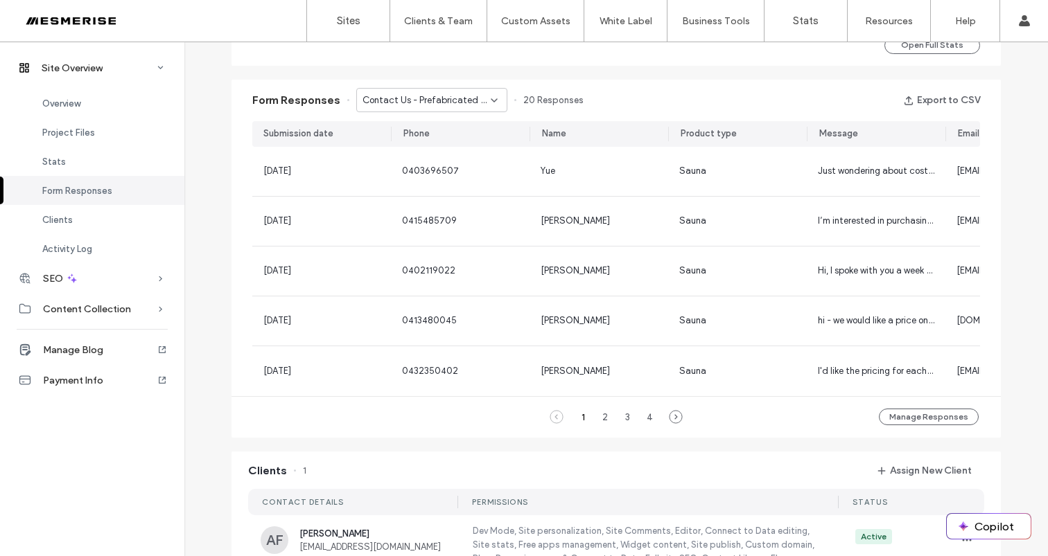
click at [459, 98] on span "Contact Us - Prefabricated Sauna Kits page" at bounding box center [426, 101] width 128 height 14
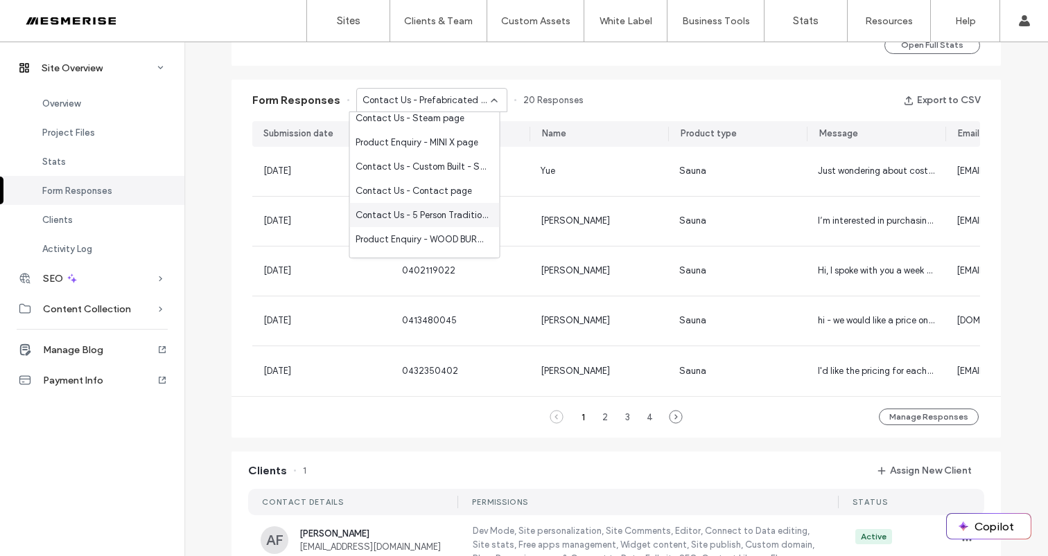
scroll to position [250, 0]
click at [423, 188] on span "Contact Us - Contact page" at bounding box center [413, 190] width 116 height 14
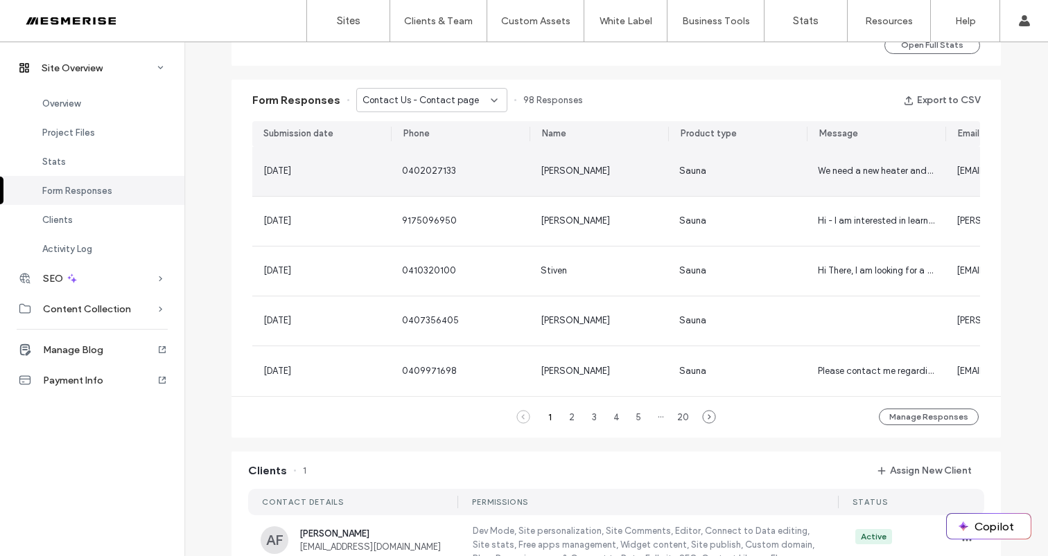
click at [766, 173] on div "Sauna" at bounding box center [737, 171] width 116 height 14
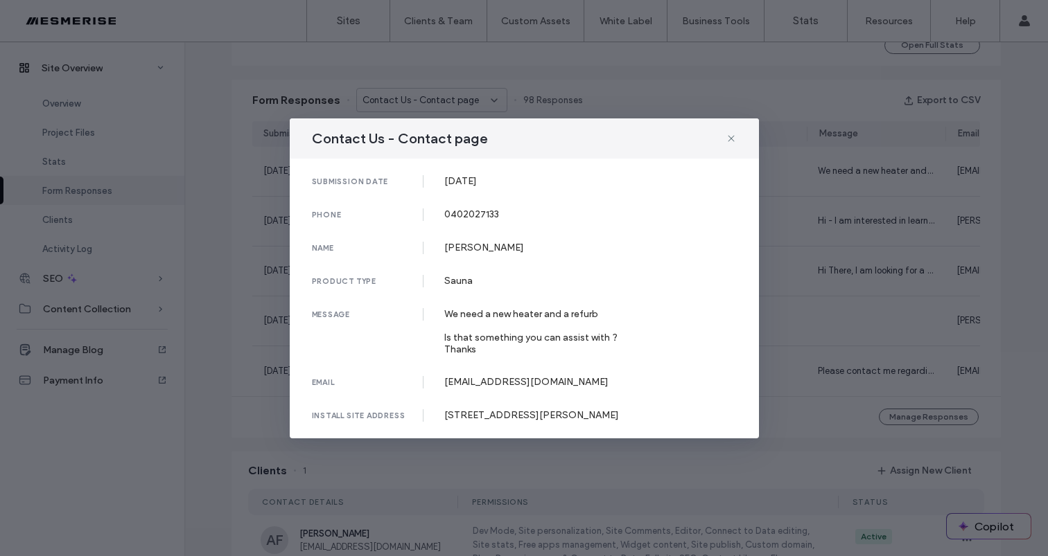
click at [832, 231] on div "Contact Us - Contact page submission date 16 Sep, 2025 phone 0402027133 name Me…" at bounding box center [524, 278] width 1048 height 556
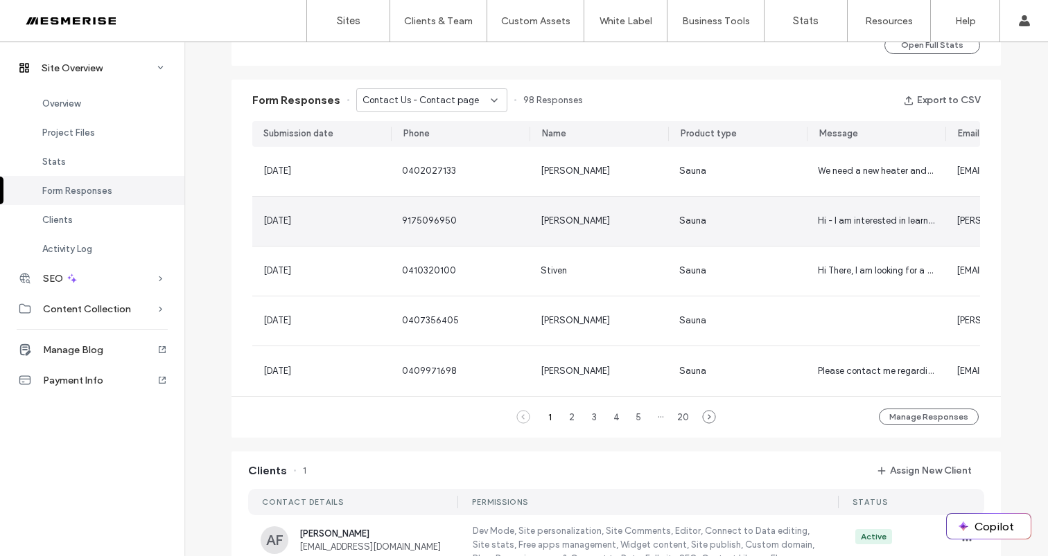
click at [764, 220] on div "Sauna" at bounding box center [737, 221] width 116 height 14
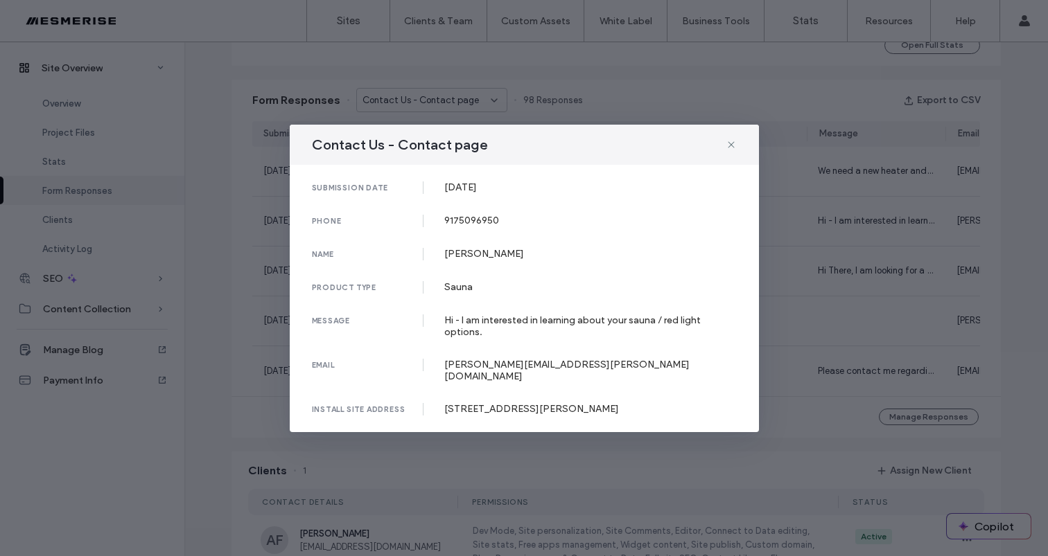
click at [807, 220] on div "Contact Us - Contact page submission date 12 Sep, 2025 phone 9175096950 name St…" at bounding box center [524, 278] width 1048 height 556
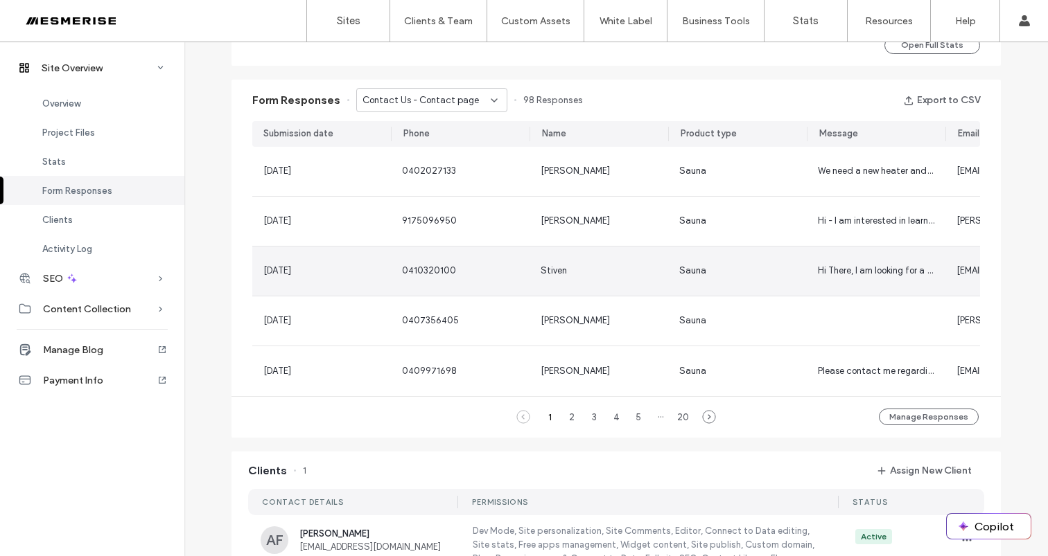
click at [790, 261] on div "Sauna" at bounding box center [737, 271] width 139 height 49
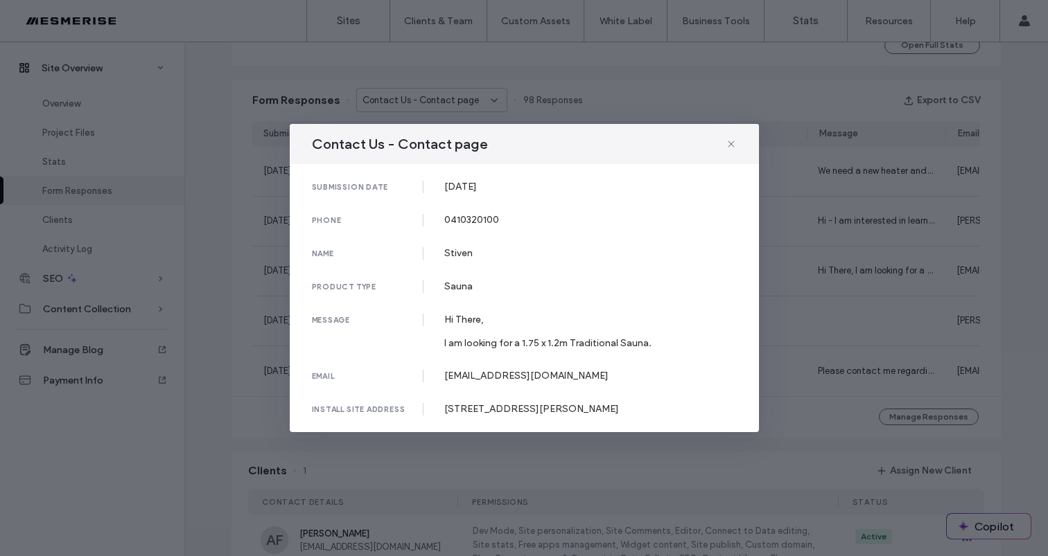
click at [737, 145] on div "Contact Us - Contact page" at bounding box center [524, 144] width 469 height 40
click at [739, 145] on div "Contact Us - Contact page" at bounding box center [524, 144] width 469 height 40
click at [729, 145] on icon at bounding box center [731, 144] width 11 height 11
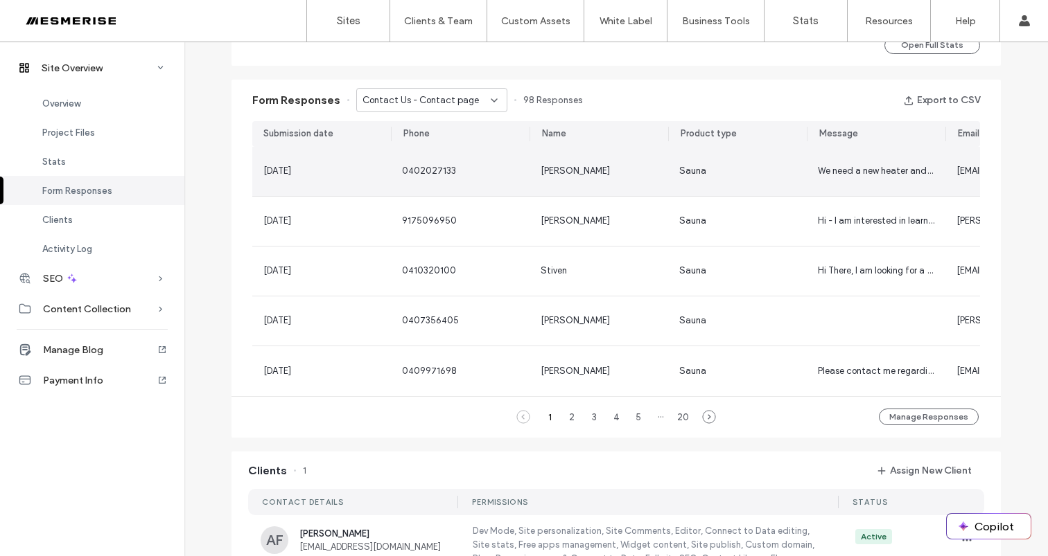
scroll to position [684, 0]
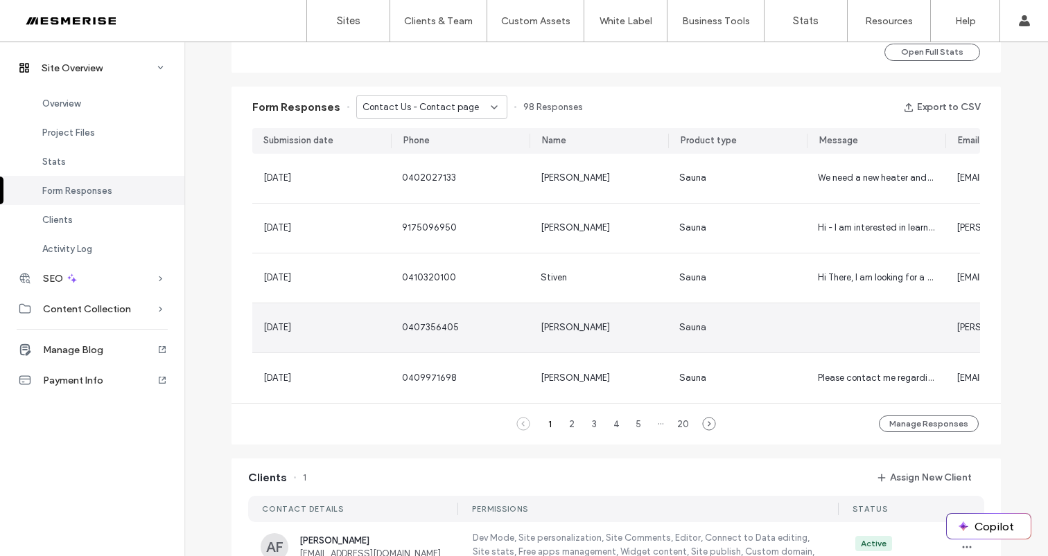
click at [702, 321] on div "Sauna" at bounding box center [737, 328] width 116 height 14
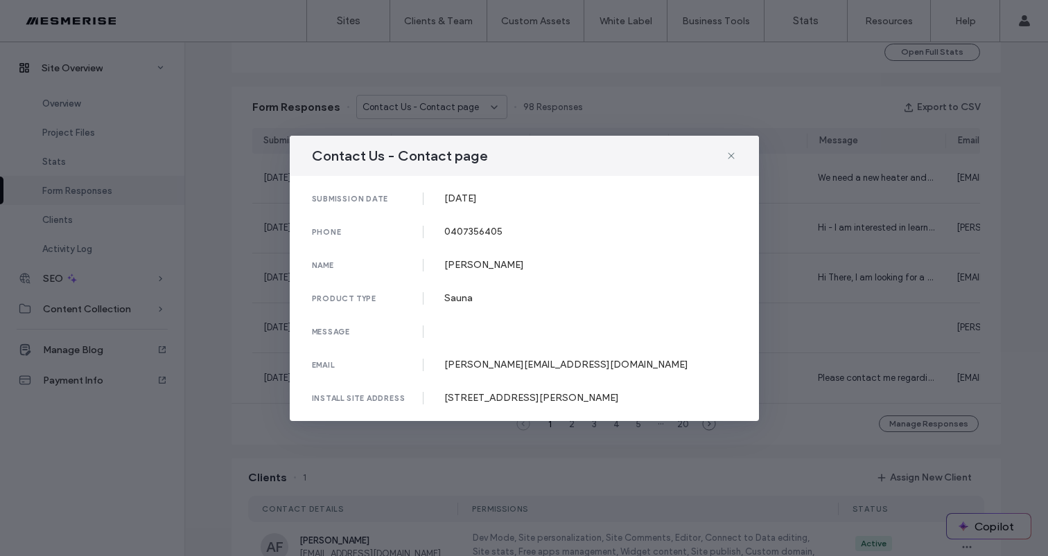
click at [855, 310] on div "Contact Us - Contact page submission date 04 Sep, 2025 phone 0407356405 name Sa…" at bounding box center [524, 278] width 1048 height 556
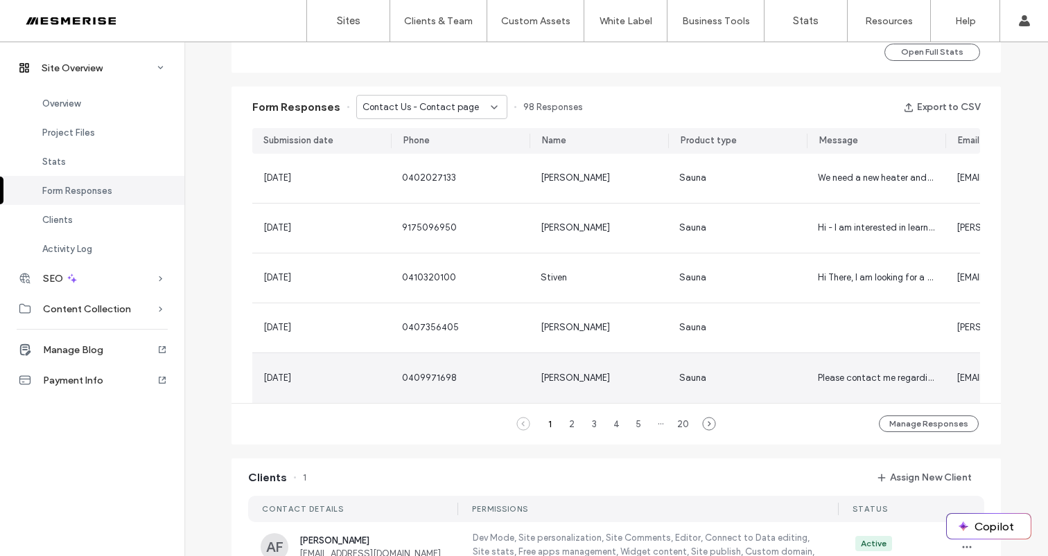
click at [808, 374] on div "Please contact me regarding quote for sauna" at bounding box center [876, 378] width 139 height 50
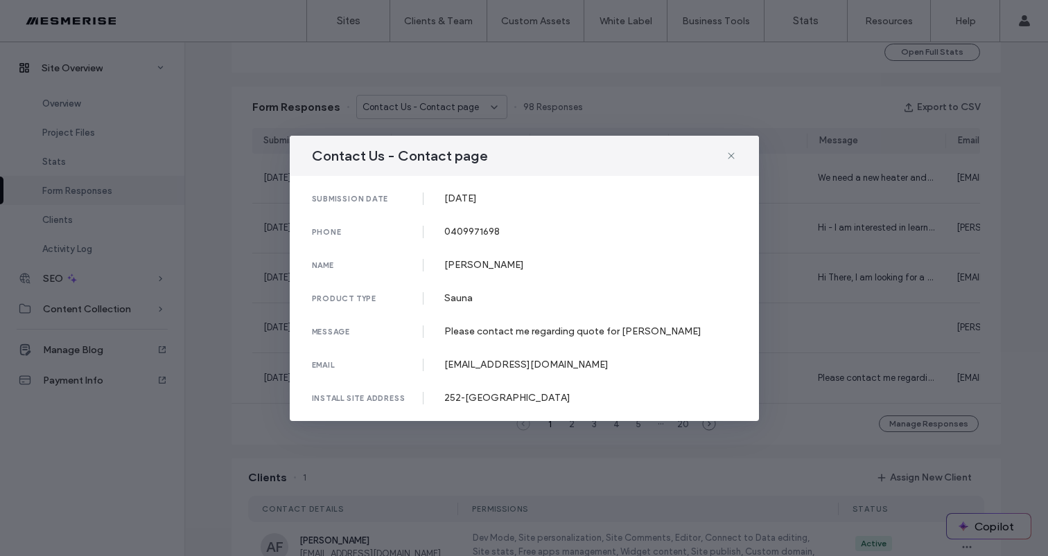
click at [828, 313] on div "Contact Us - Contact page submission date 03 Sep, 2025 phone 0409971698 name Br…" at bounding box center [524, 278] width 1048 height 556
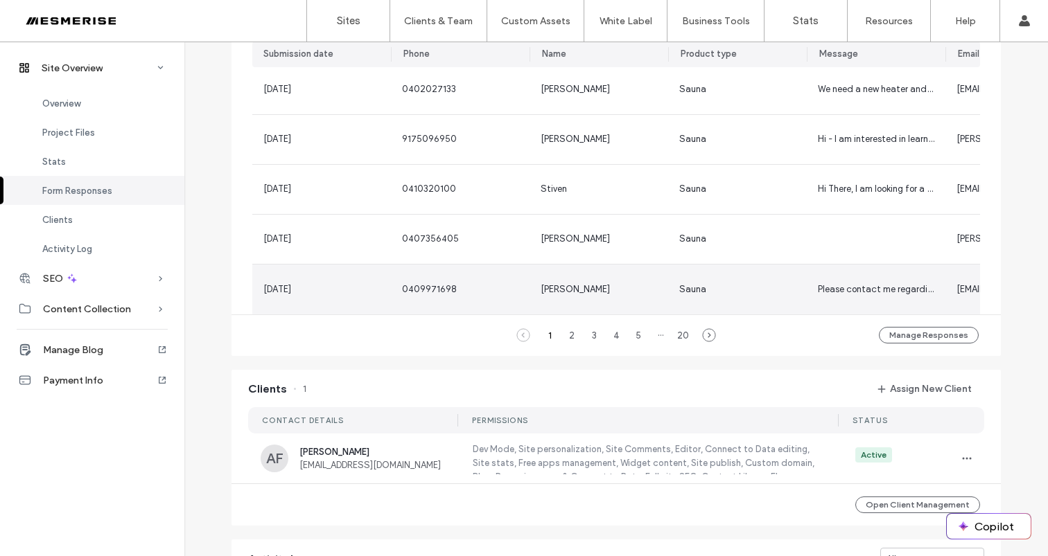
scroll to position [527, 0]
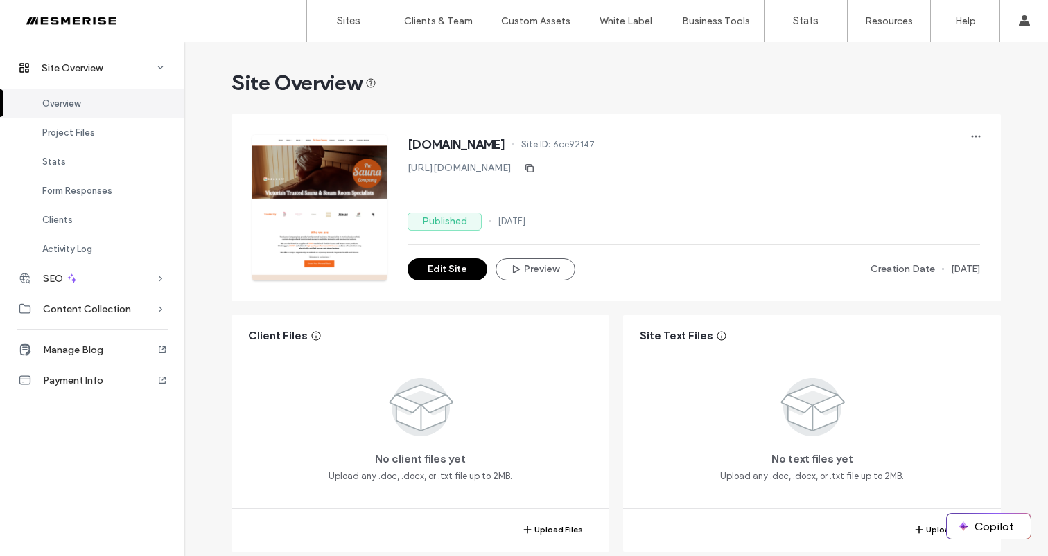
click at [125, 21] on div at bounding box center [88, 21] width 157 height 22
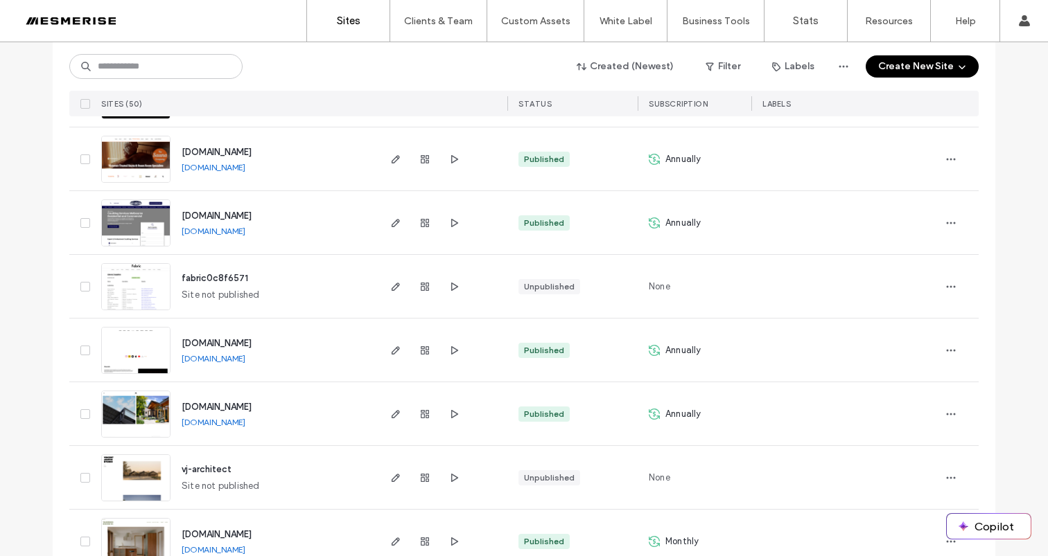
scroll to position [2477, 0]
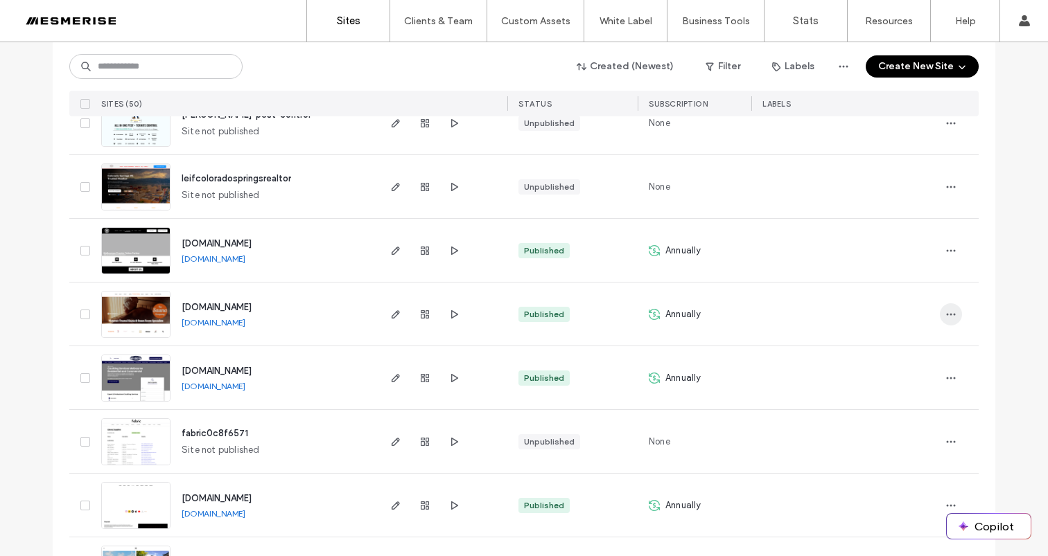
click at [945, 313] on icon "button" at bounding box center [950, 314] width 11 height 11
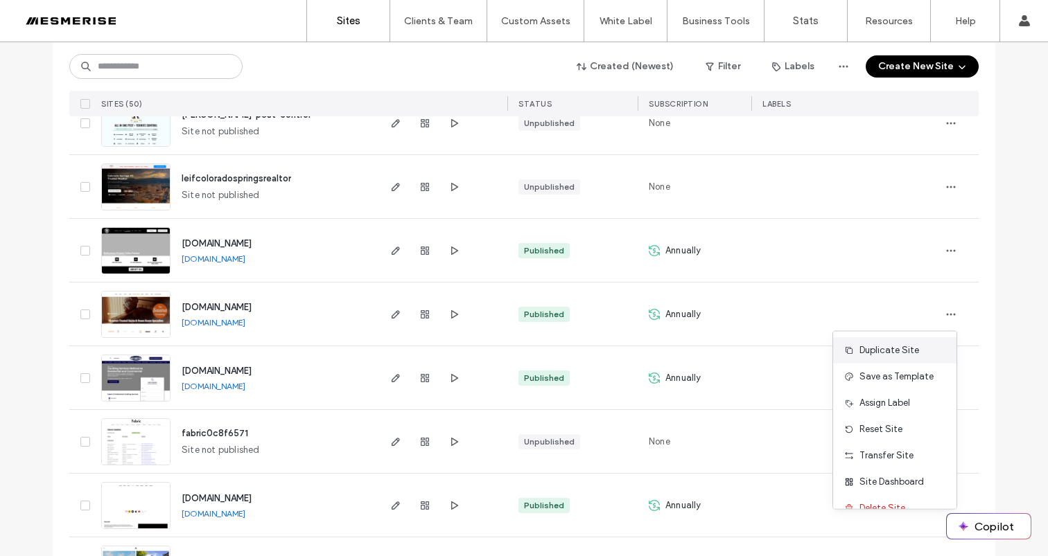
scroll to position [18, 0]
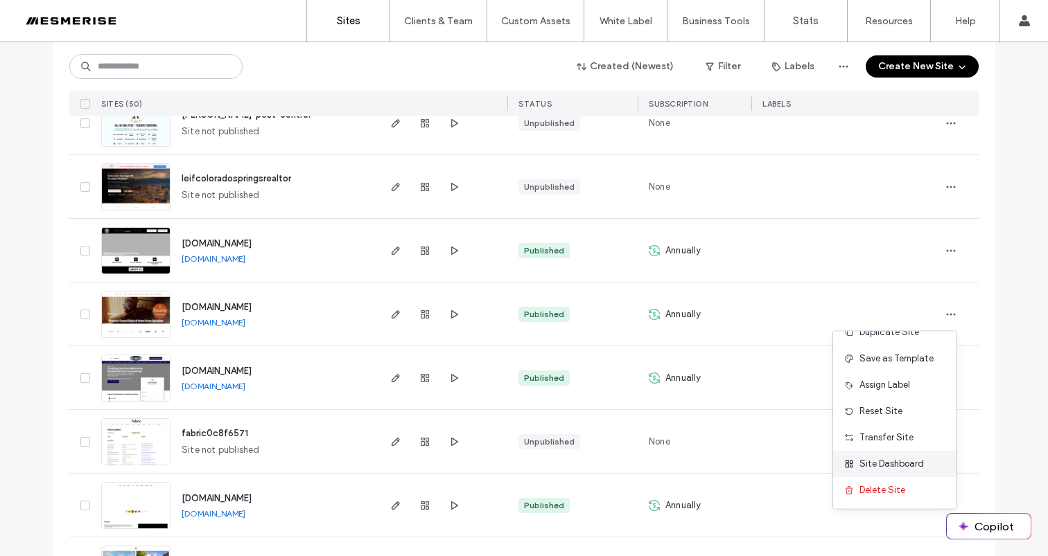
click at [899, 471] on div "Site Dashboard" at bounding box center [894, 464] width 123 height 26
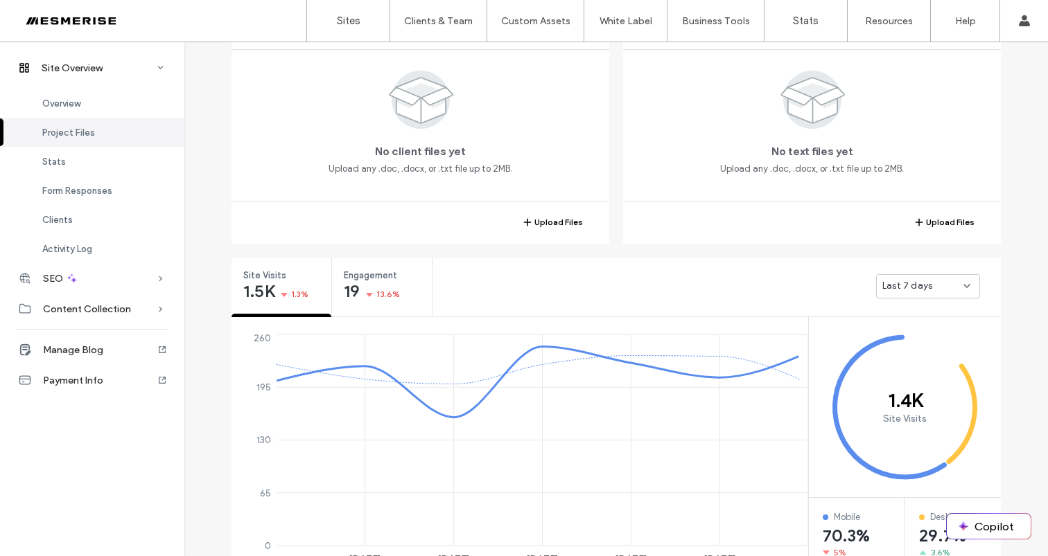
scroll to position [324, 0]
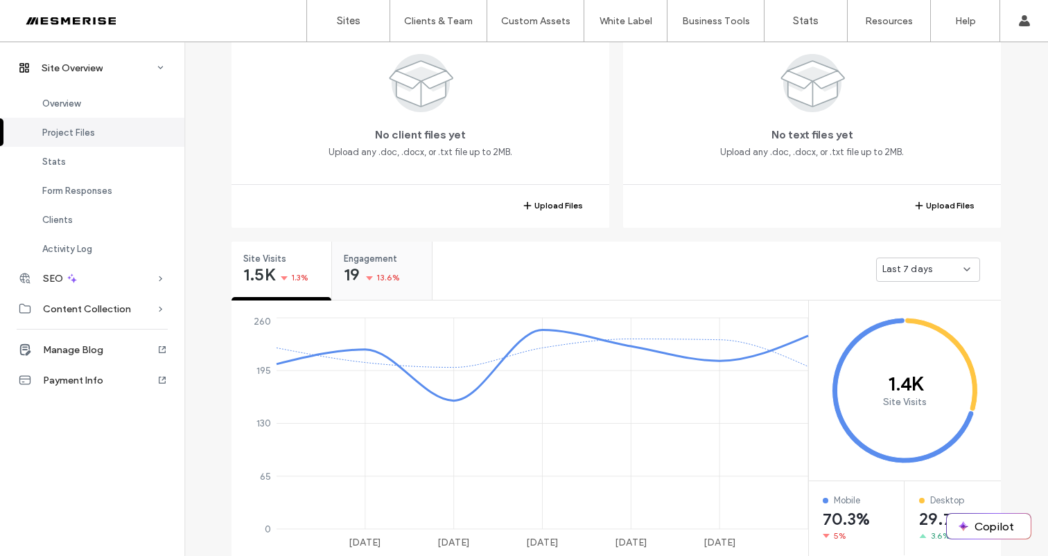
click at [380, 275] on span "13.6%" at bounding box center [388, 278] width 24 height 14
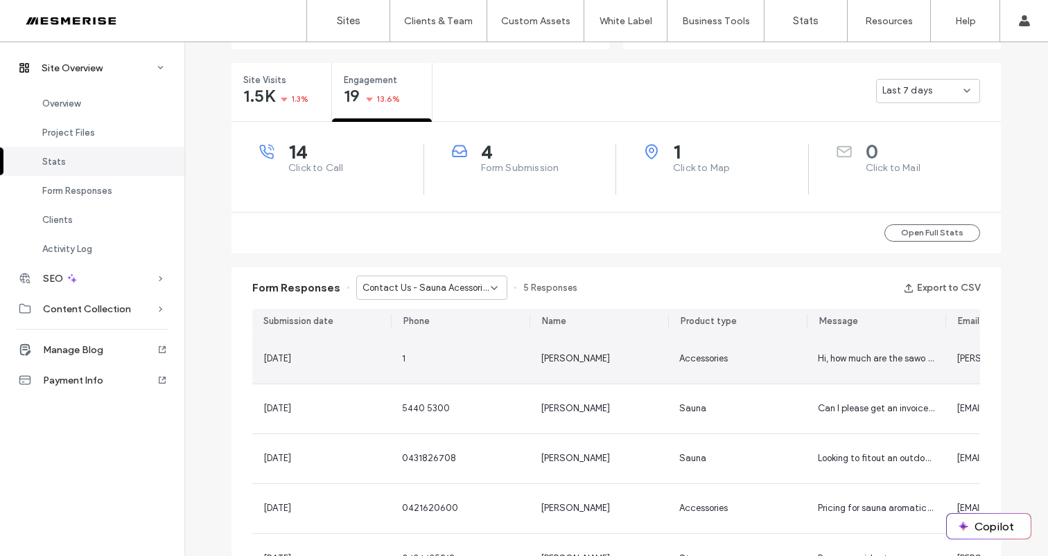
scroll to position [524, 0]
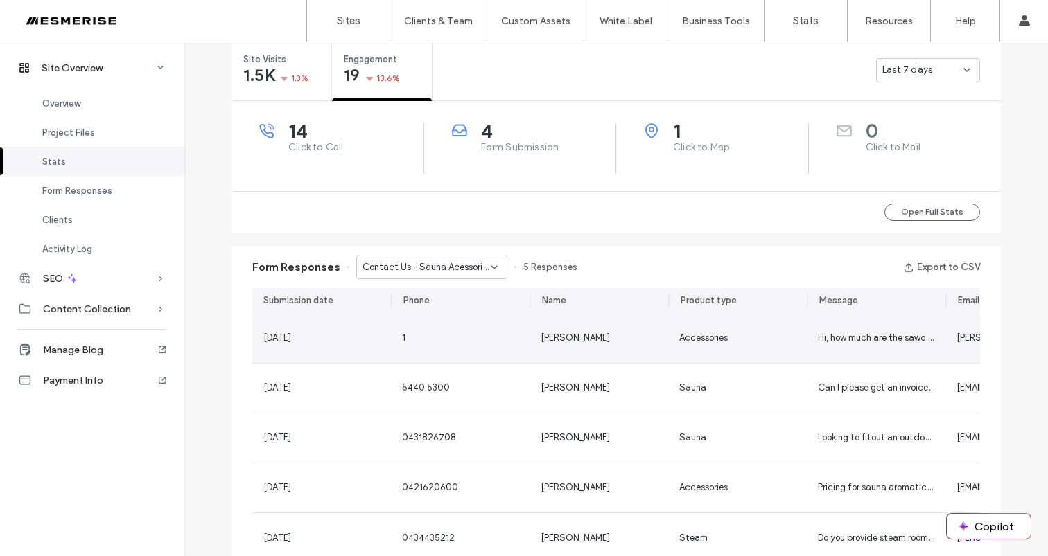
click at [559, 326] on div "[PERSON_NAME]" at bounding box center [598, 338] width 139 height 49
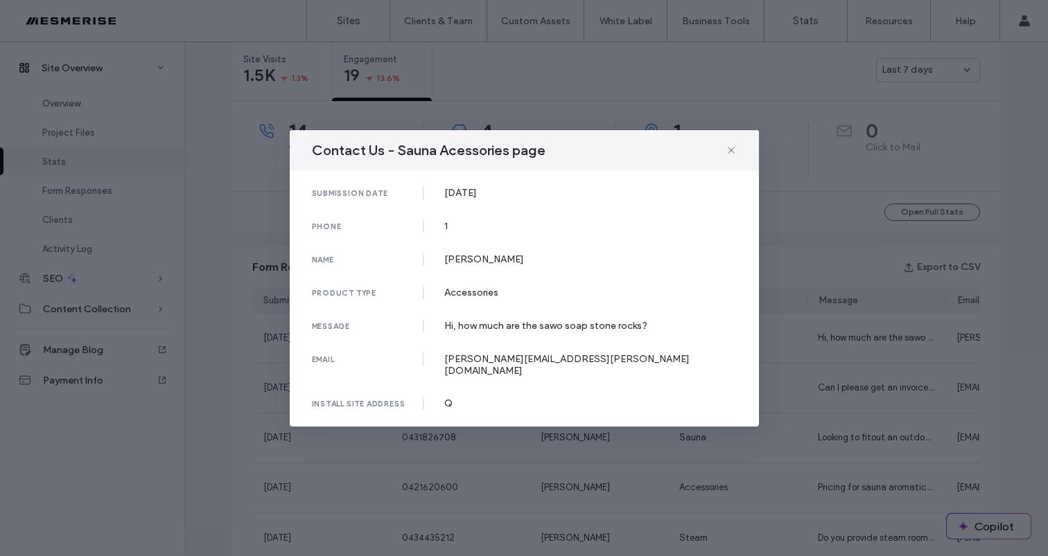
click at [811, 349] on div "Contact Us - Sauna Acessories page submission date [DATE] phone 1 name [PERSON_…" at bounding box center [524, 278] width 1048 height 556
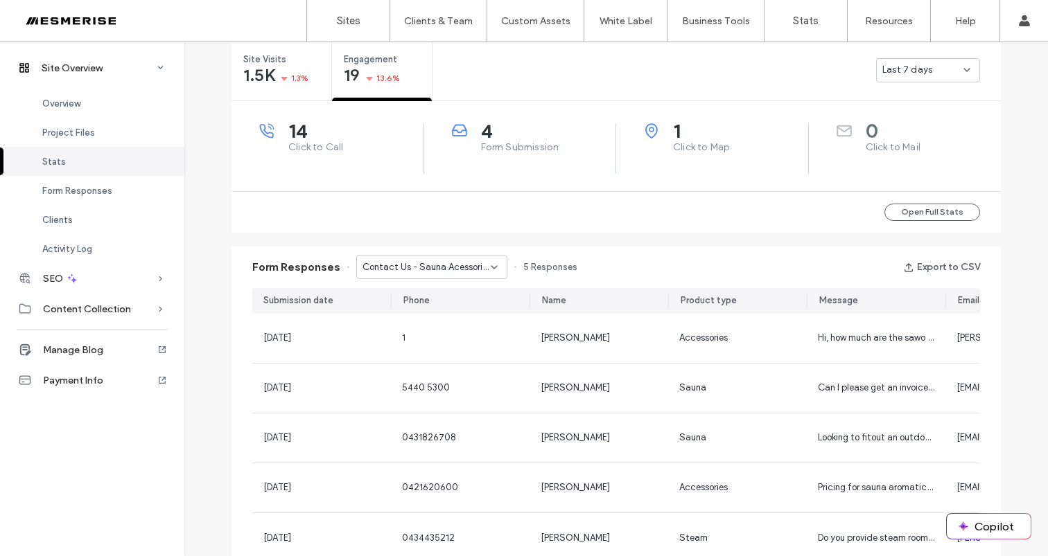
click at [443, 254] on div "Form Responses Contact Us - Sauna Acessories page 5 Responses Export to CSV" at bounding box center [615, 268] width 769 height 42
click at [443, 263] on span "Contact Us - Sauna Acessories page" at bounding box center [426, 268] width 128 height 14
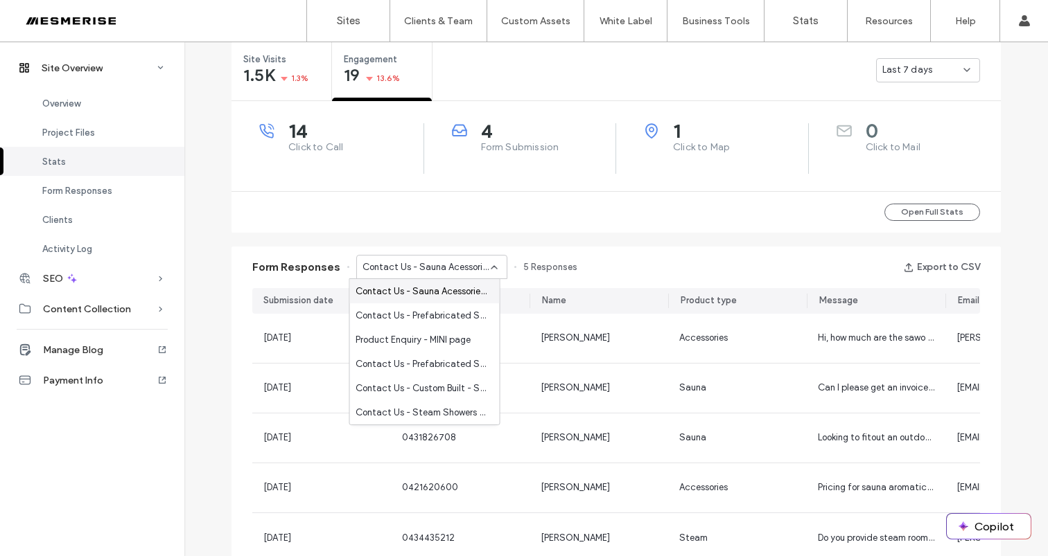
click at [619, 226] on div "Open Full Stats" at bounding box center [615, 212] width 769 height 42
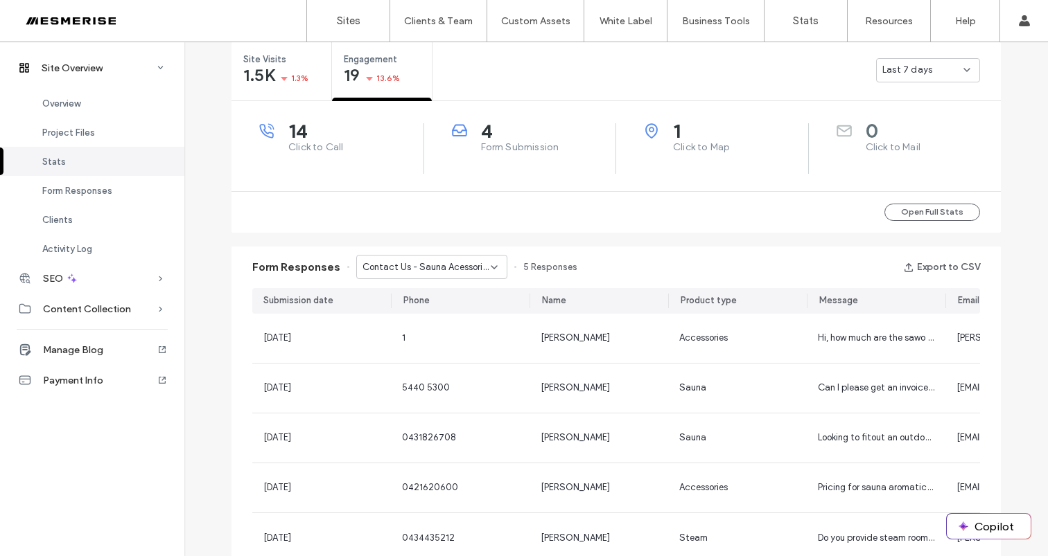
click at [469, 264] on span "Contact Us - Sauna Acessories page" at bounding box center [426, 268] width 128 height 14
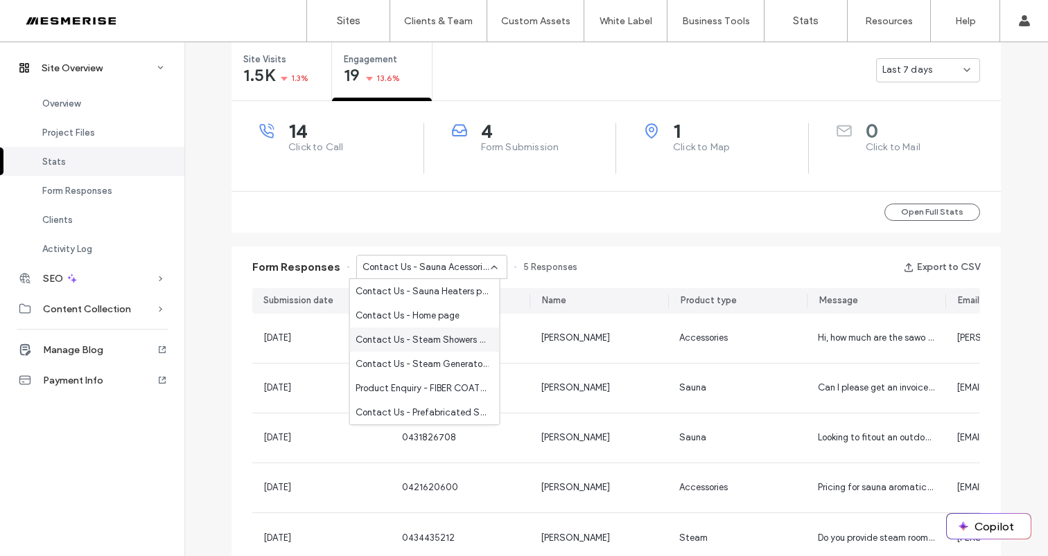
scroll to position [620, 0]
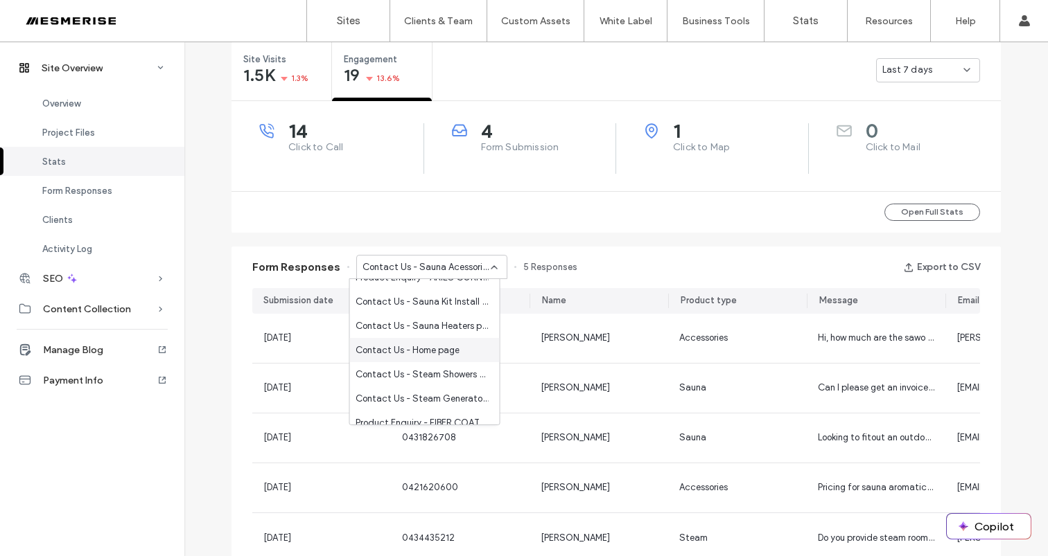
click at [423, 353] on span "Contact Us - Home page" at bounding box center [407, 351] width 104 height 14
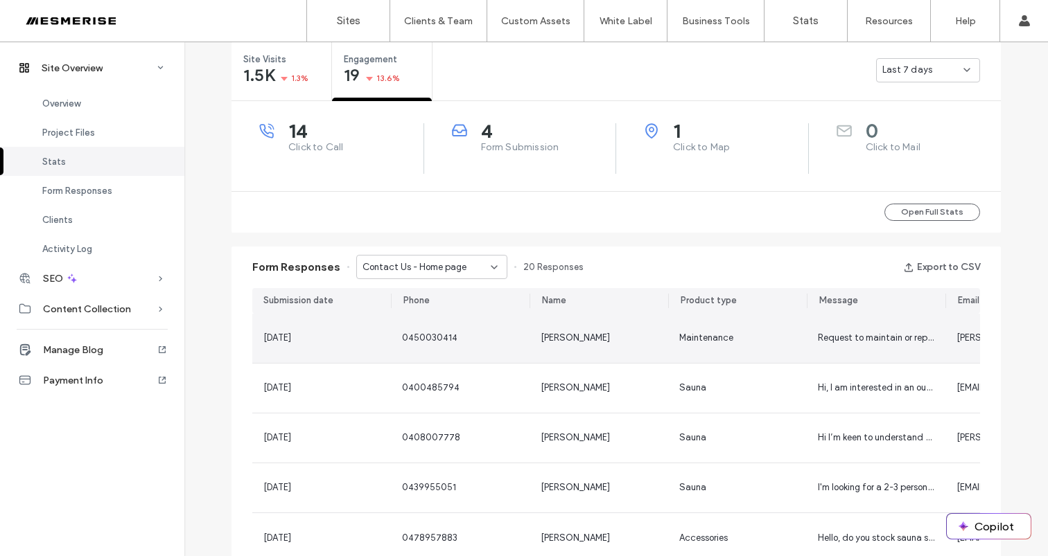
click at [639, 344] on div "Jay Maala" at bounding box center [599, 338] width 116 height 14
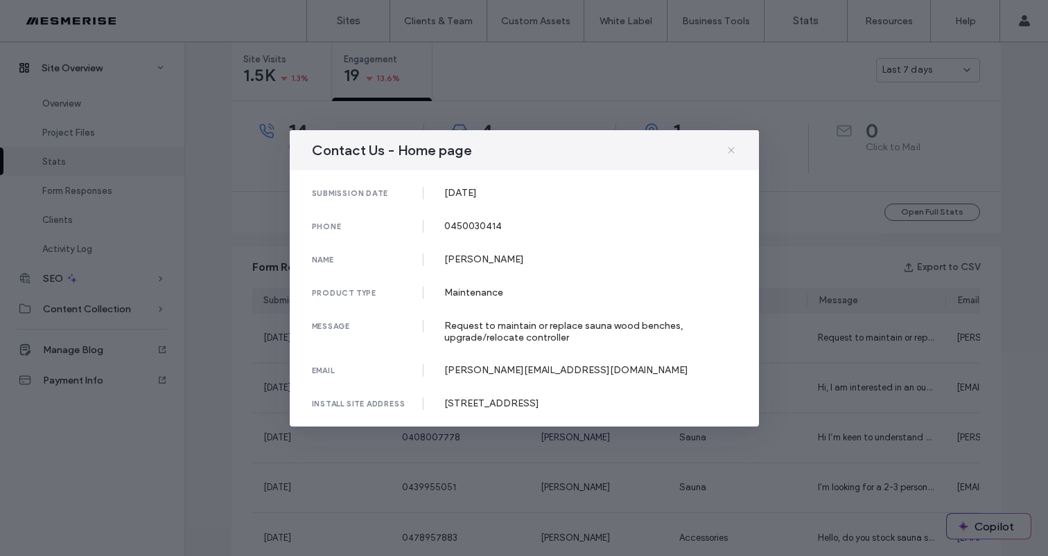
click at [735, 154] on icon at bounding box center [731, 150] width 11 height 11
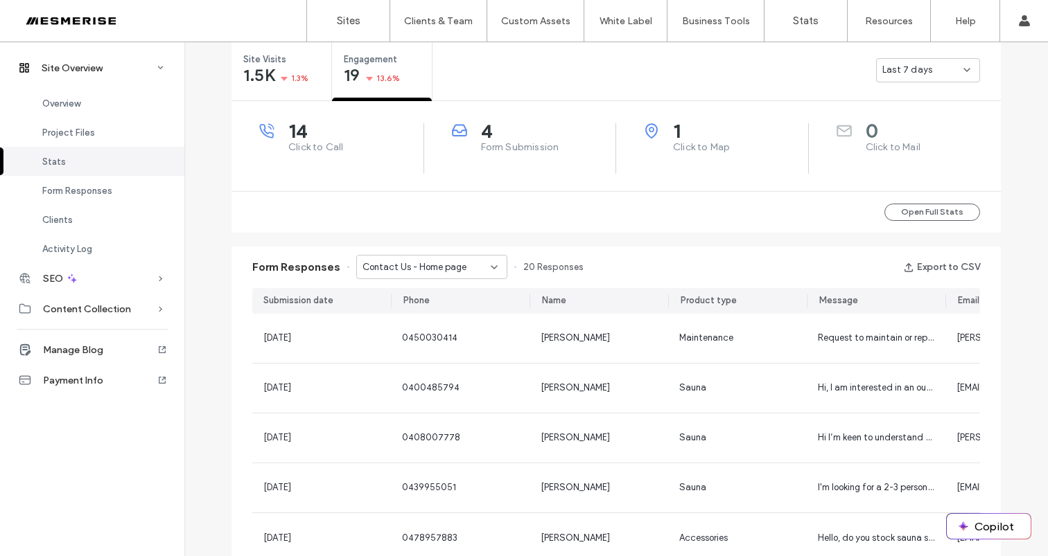
click at [462, 265] on div "Contact Us - Home page" at bounding box center [426, 268] width 128 height 14
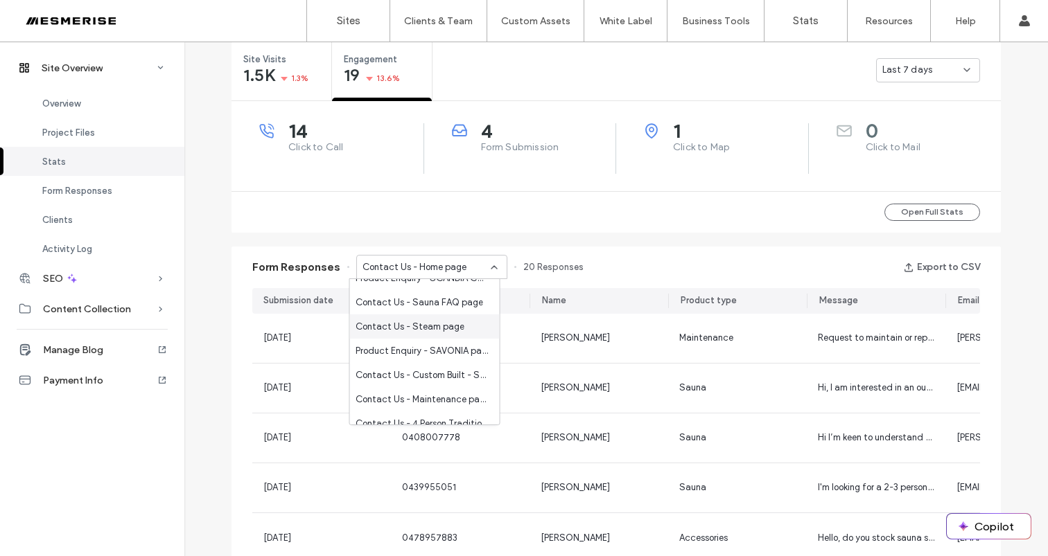
scroll to position [403, 0]
click at [428, 372] on span "Contact Us - Custom Built - Sauna Rooms page" at bounding box center [421, 374] width 133 height 14
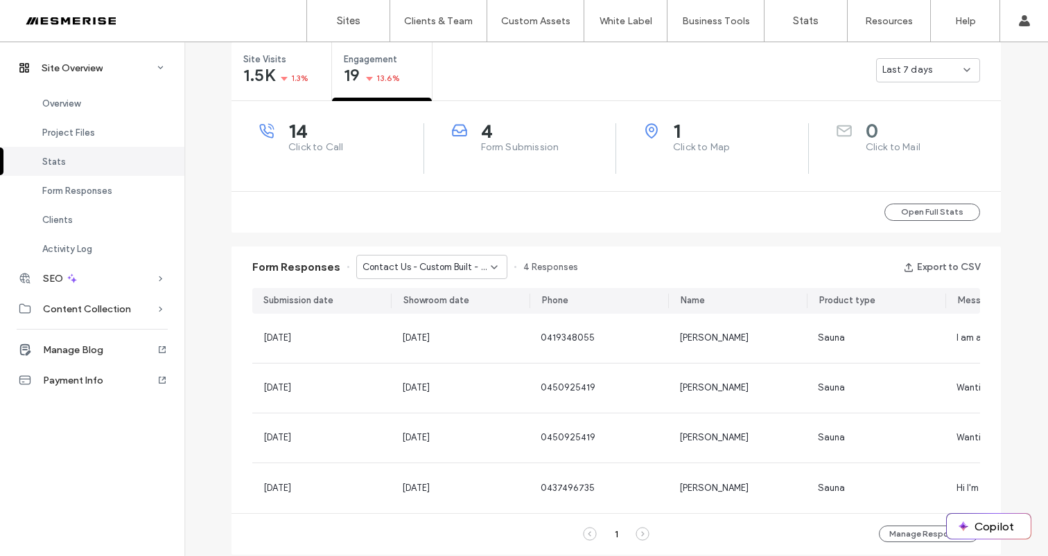
click at [471, 263] on span "Contact Us - Custom Built - Sauna Rooms page" at bounding box center [426, 268] width 128 height 14
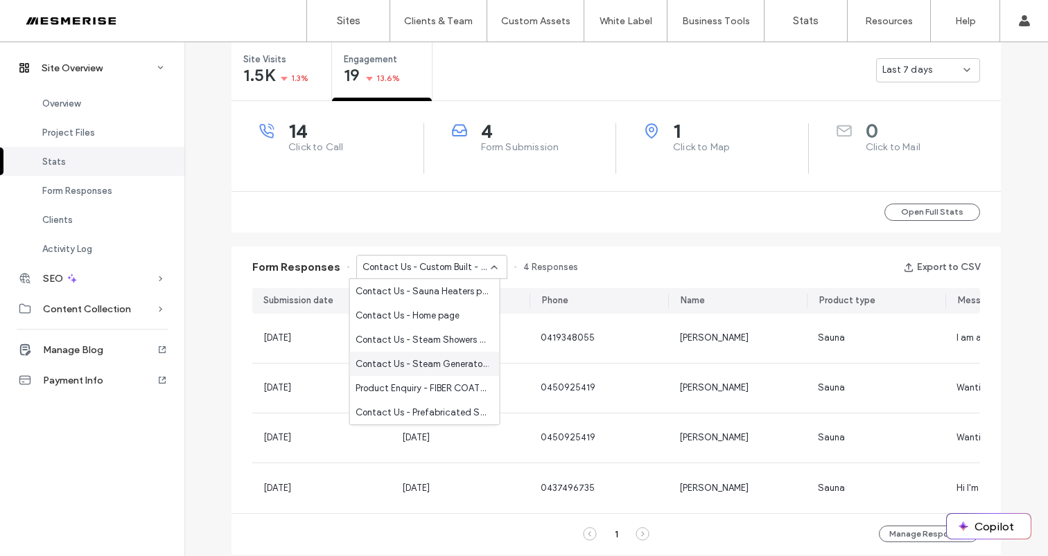
scroll to position [616, 0]
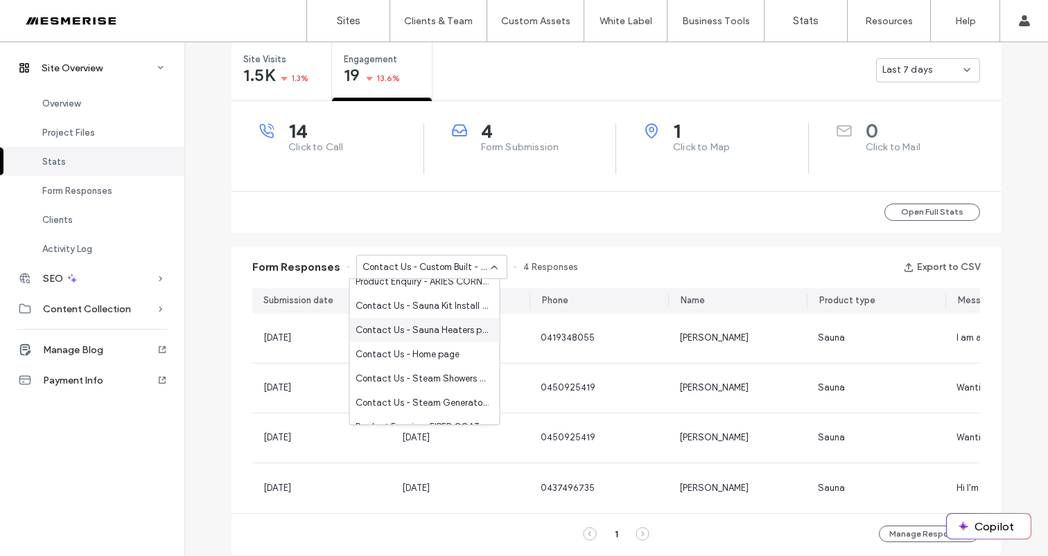
click at [441, 324] on span "Contact Us - Sauna Heaters page" at bounding box center [421, 331] width 133 height 14
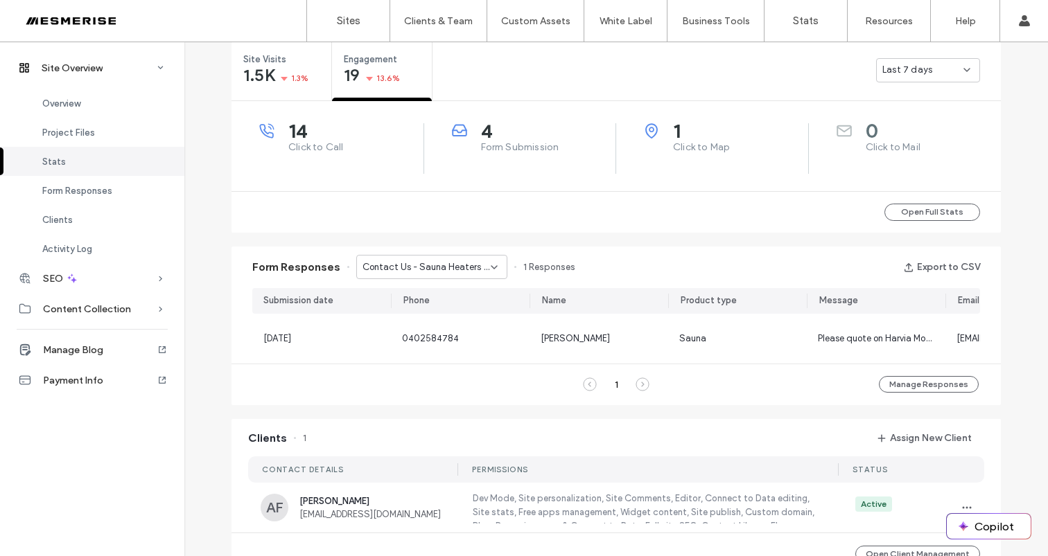
click at [452, 265] on span "Contact Us - Sauna Heaters page" at bounding box center [426, 268] width 128 height 14
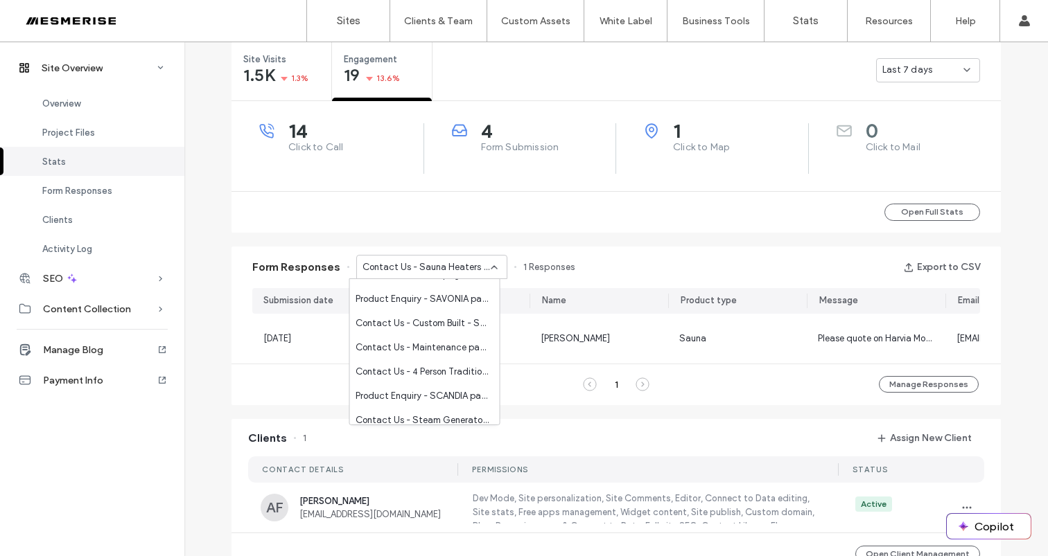
scroll to position [438, 0]
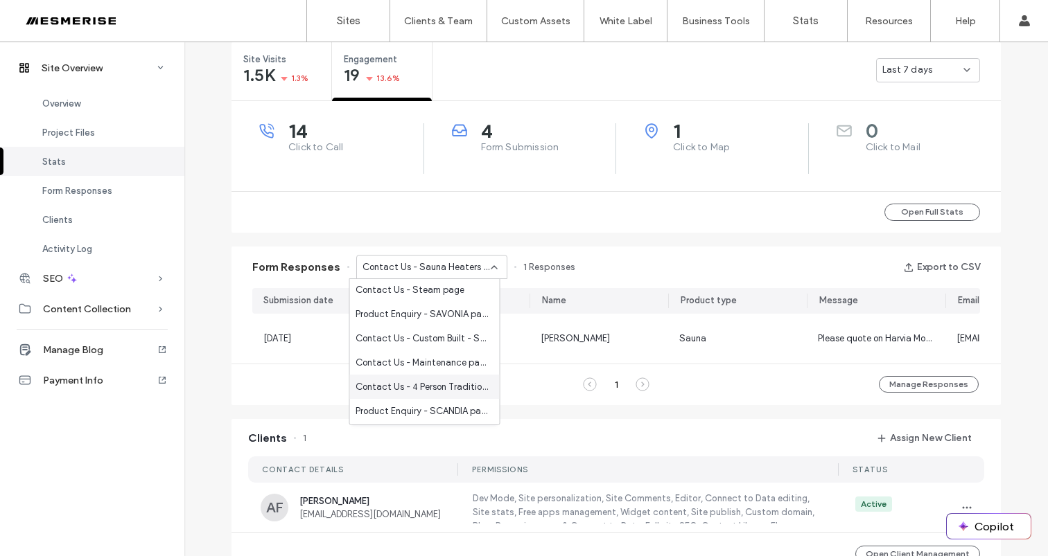
click at [425, 390] on span "Contact Us - 4 Person Traditional Sauna page" at bounding box center [421, 387] width 133 height 14
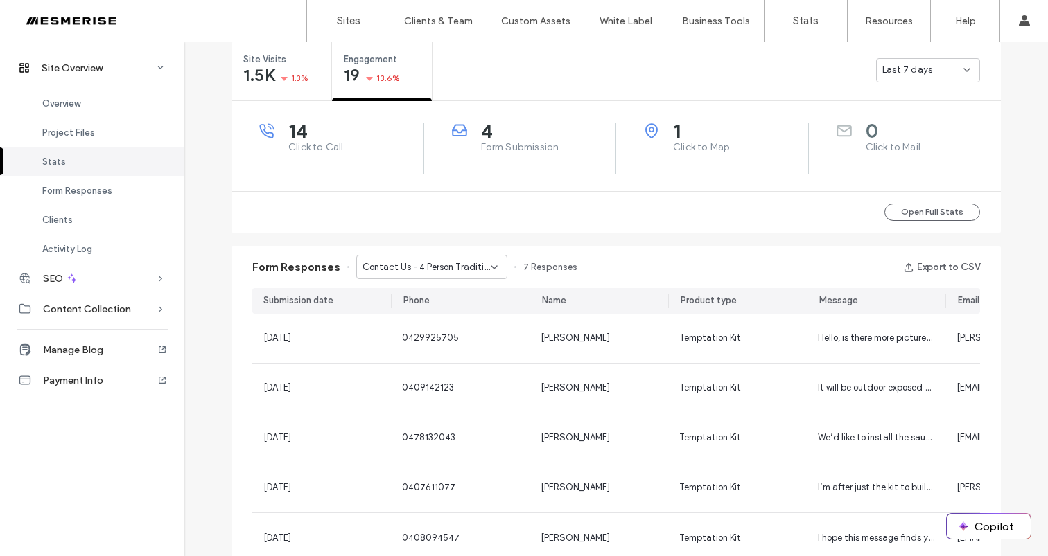
click at [462, 270] on span "Contact Us - 4 Person Traditional Sauna page" at bounding box center [426, 268] width 128 height 14
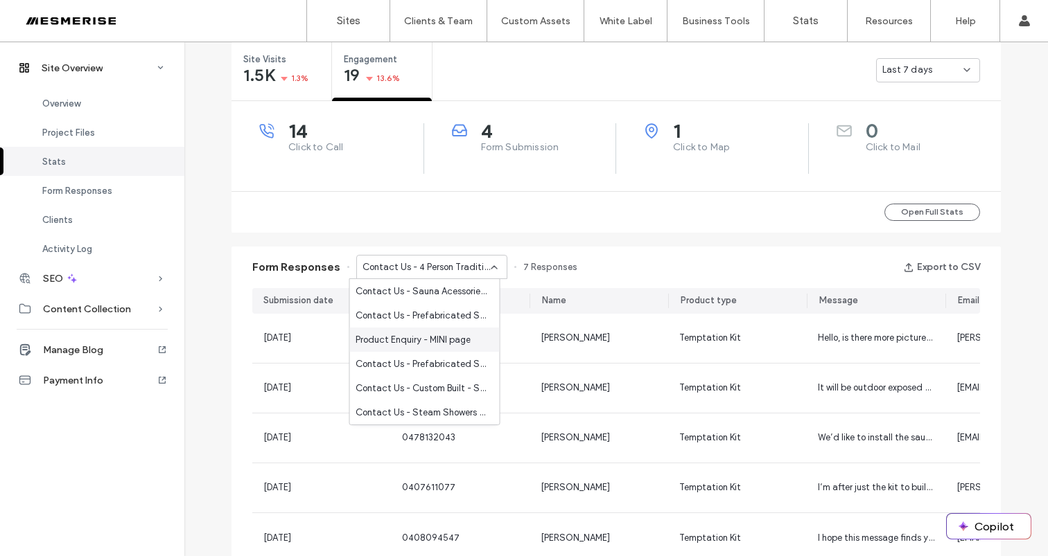
click at [351, 332] on div "Product Enquiry - MINI page" at bounding box center [425, 340] width 150 height 24
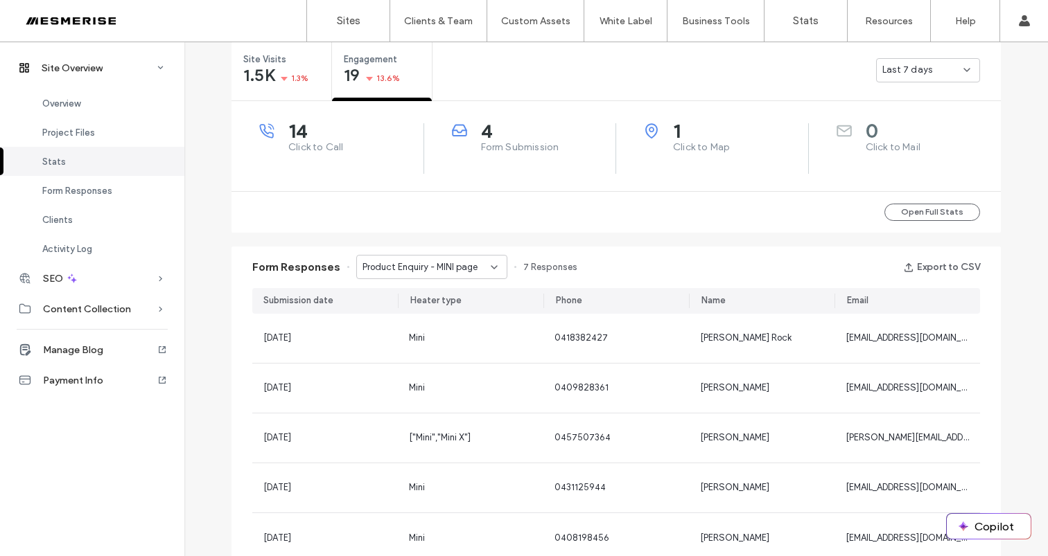
click at [351, 331] on div "04 Jul, 2025" at bounding box center [325, 338] width 146 height 49
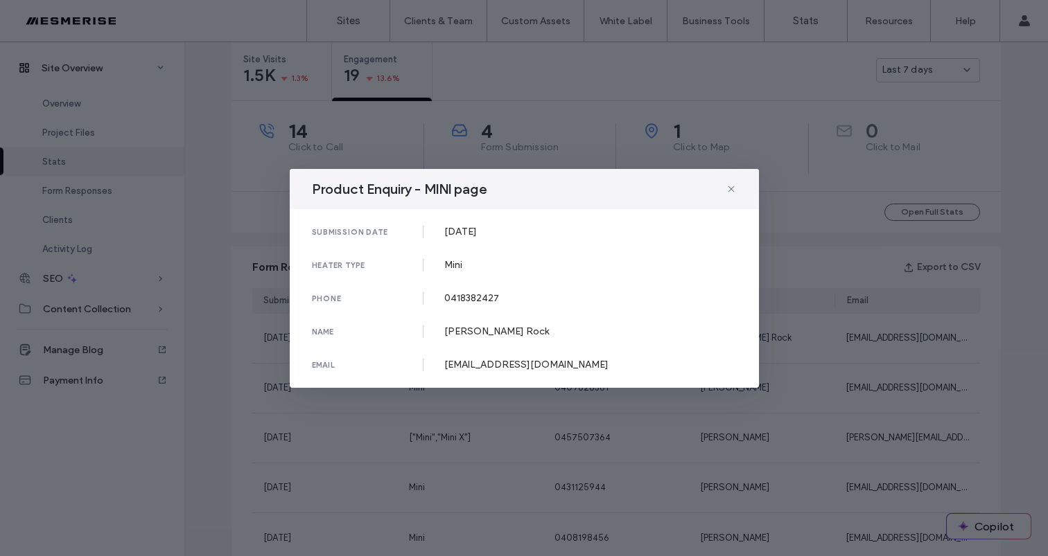
click at [724, 190] on div "Product Enquiry - MINI page" at bounding box center [524, 189] width 469 height 40
click at [730, 190] on use at bounding box center [731, 189] width 6 height 6
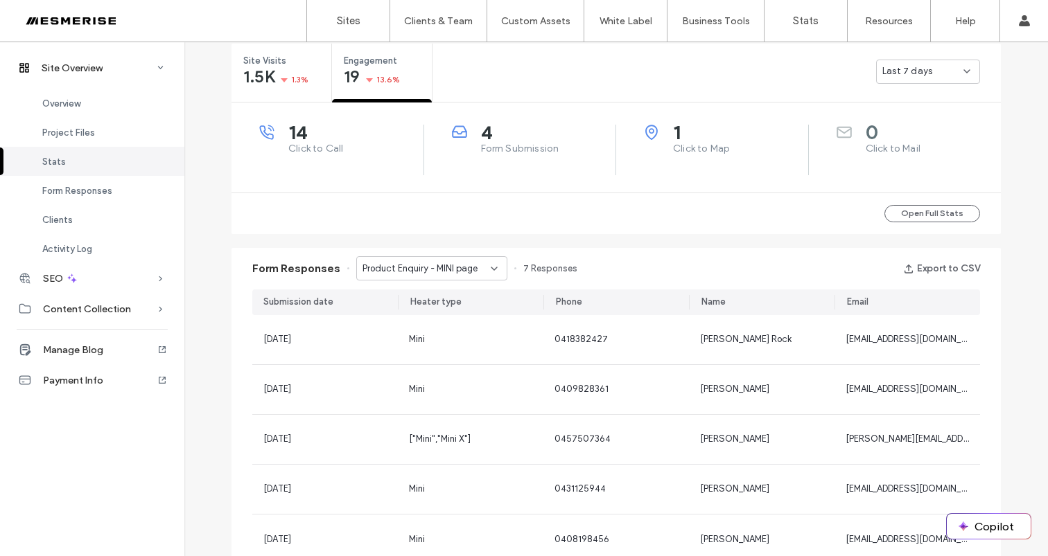
scroll to position [650, 0]
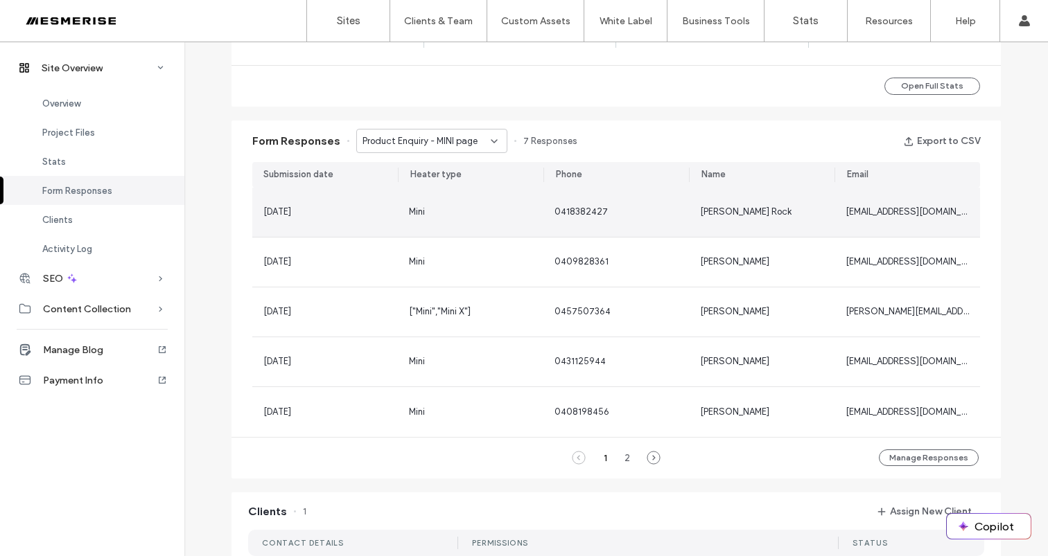
click at [675, 211] on div "0418382427" at bounding box center [616, 212] width 146 height 49
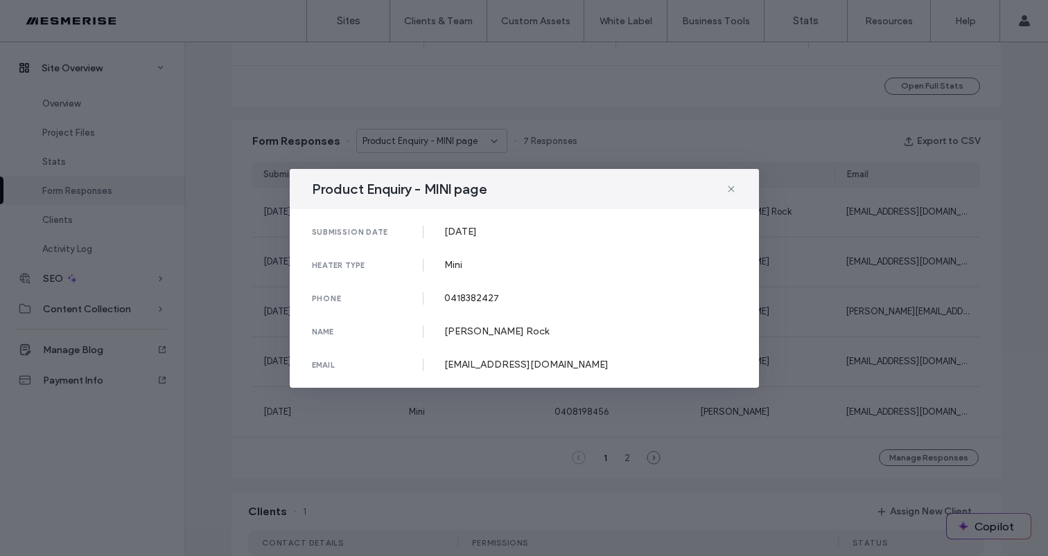
click at [739, 185] on div "Product Enquiry - MINI page" at bounding box center [524, 189] width 469 height 40
click at [726, 188] on icon at bounding box center [731, 189] width 11 height 11
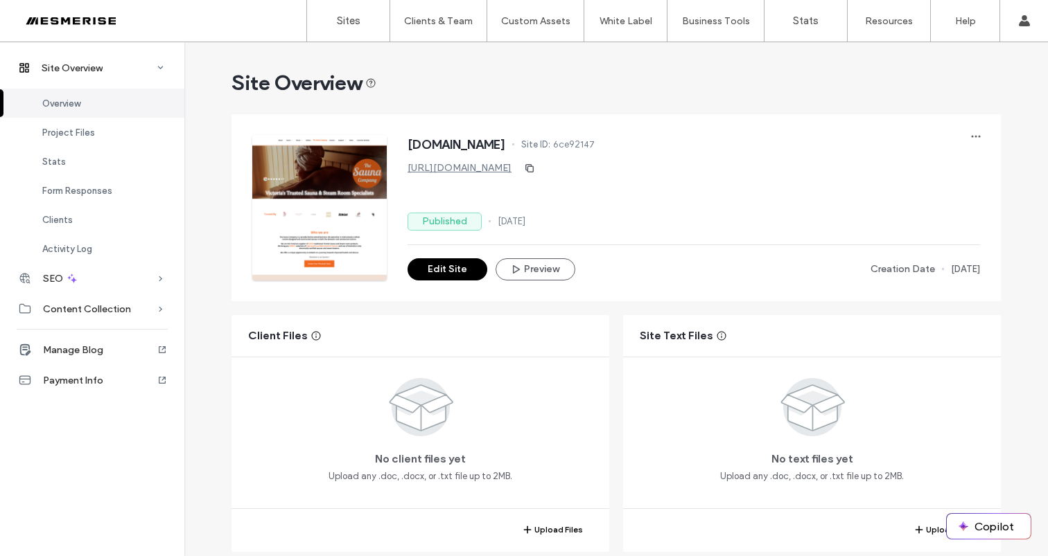
click at [76, 18] on div at bounding box center [88, 21] width 157 height 22
